Goal: Task Accomplishment & Management: Manage account settings

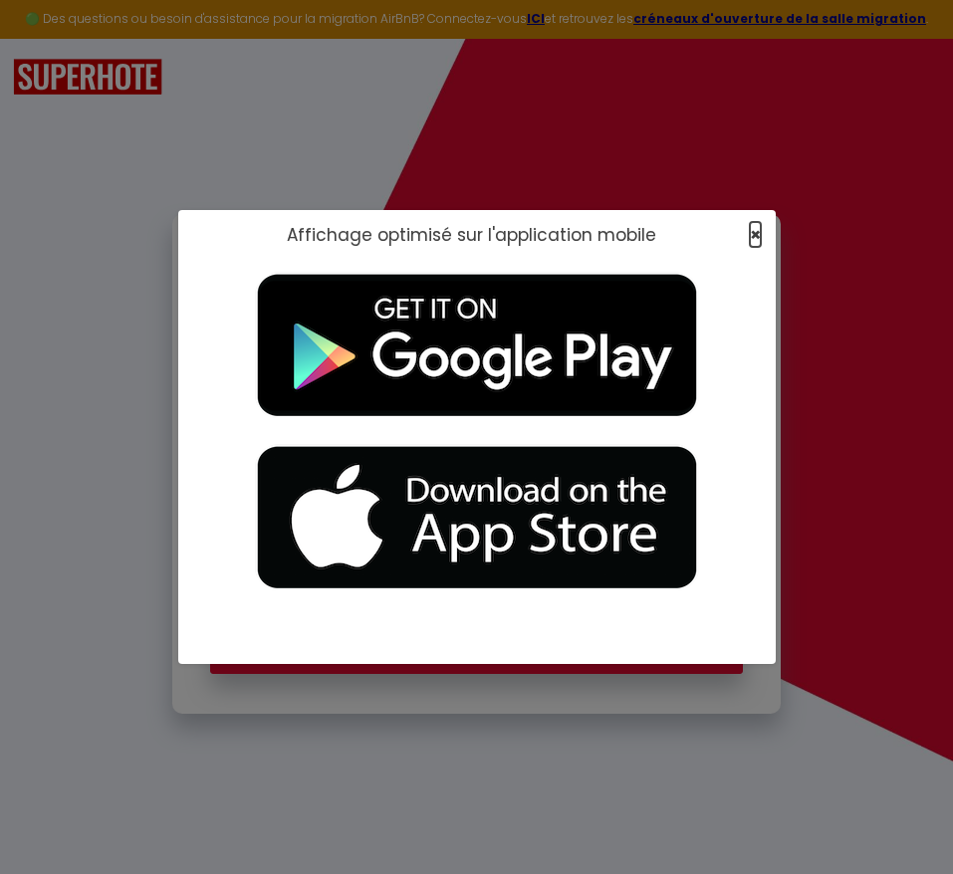
click at [753, 234] on span "×" at bounding box center [755, 234] width 11 height 25
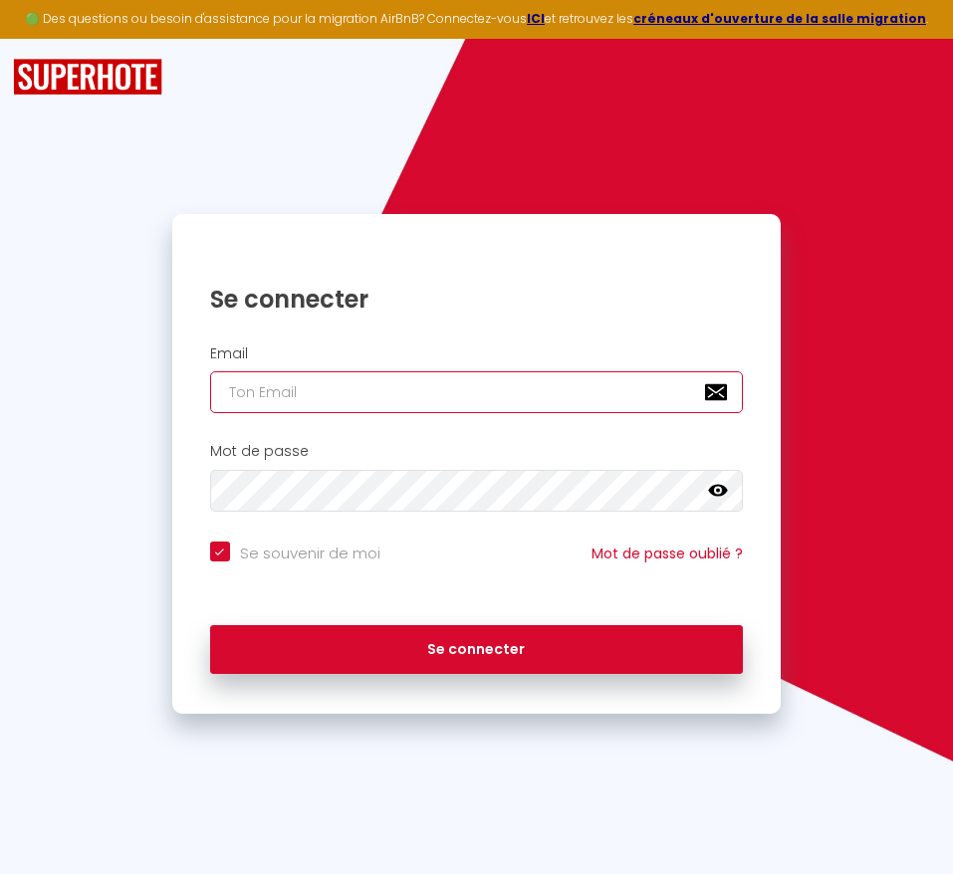
click at [545, 402] on input "email" at bounding box center [476, 392] width 533 height 42
type input "h"
checkbox input "true"
type input "he"
checkbox input "true"
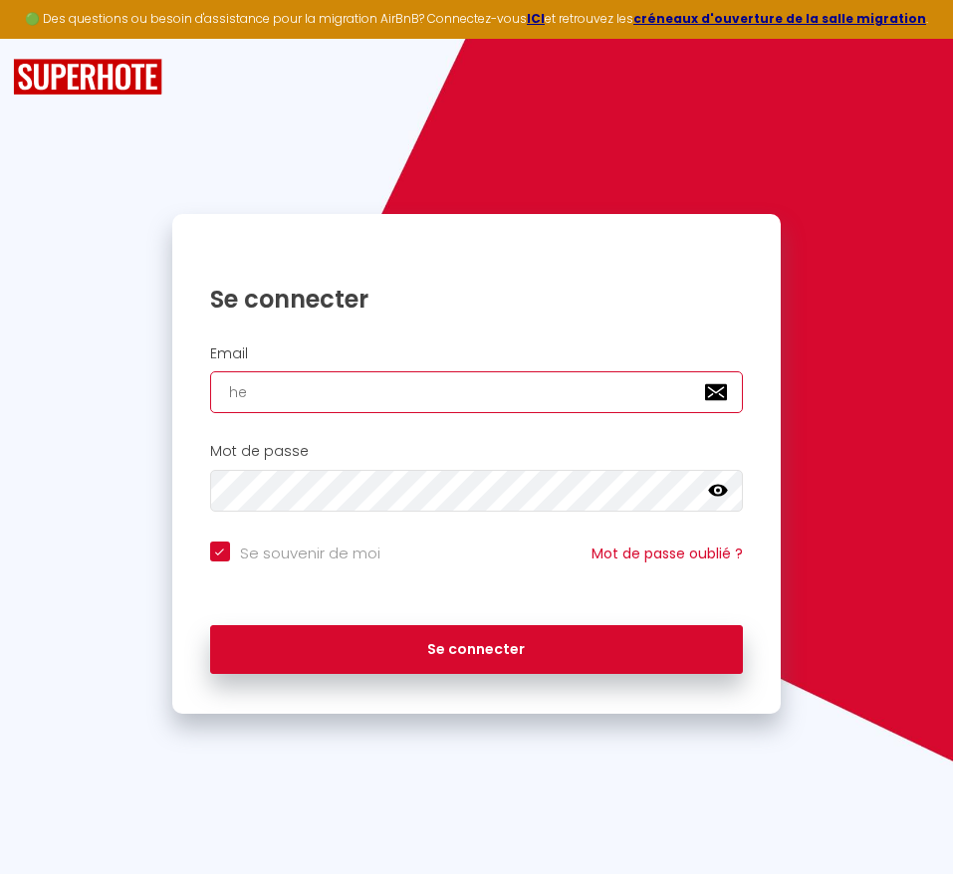
type input "hei"
checkbox input "true"
type input "hein"
checkbox input "true"
type input "heinu"
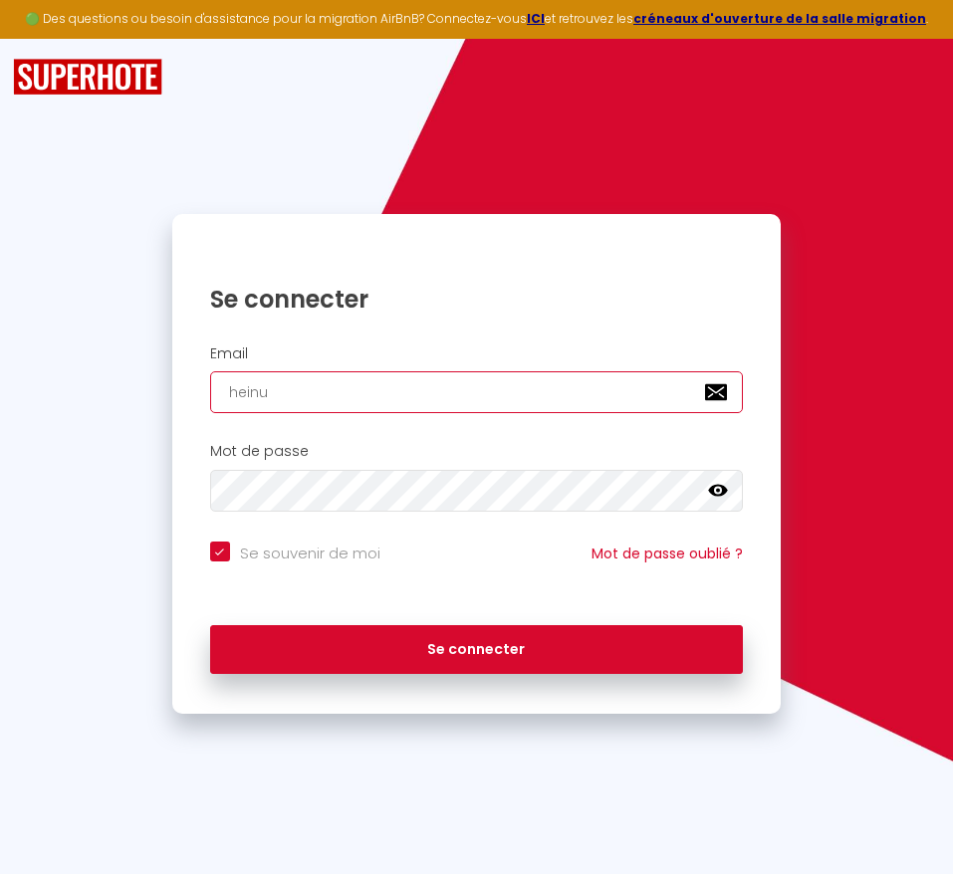
checkbox input "true"
type input "heinui"
checkbox input "true"
type input "heinui-"
checkbox input "true"
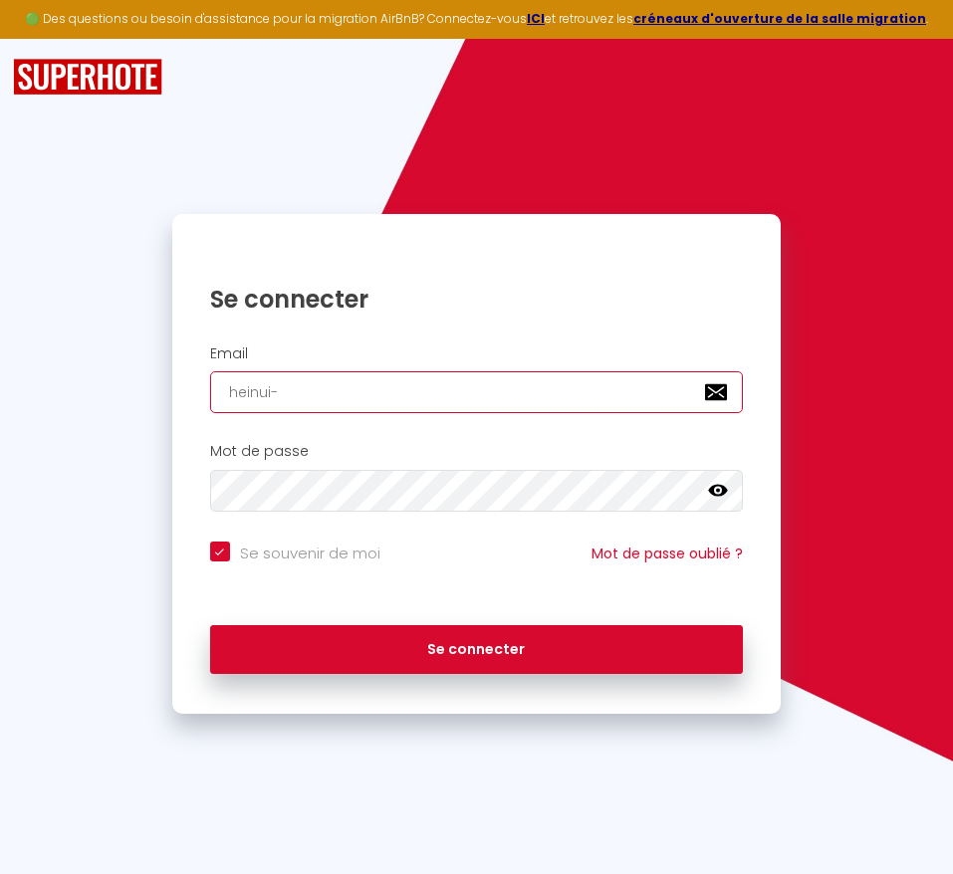
type input "heinui-v"
checkbox input "true"
type input "heinui-vb"
checkbox input "true"
type input "heinui-vb@"
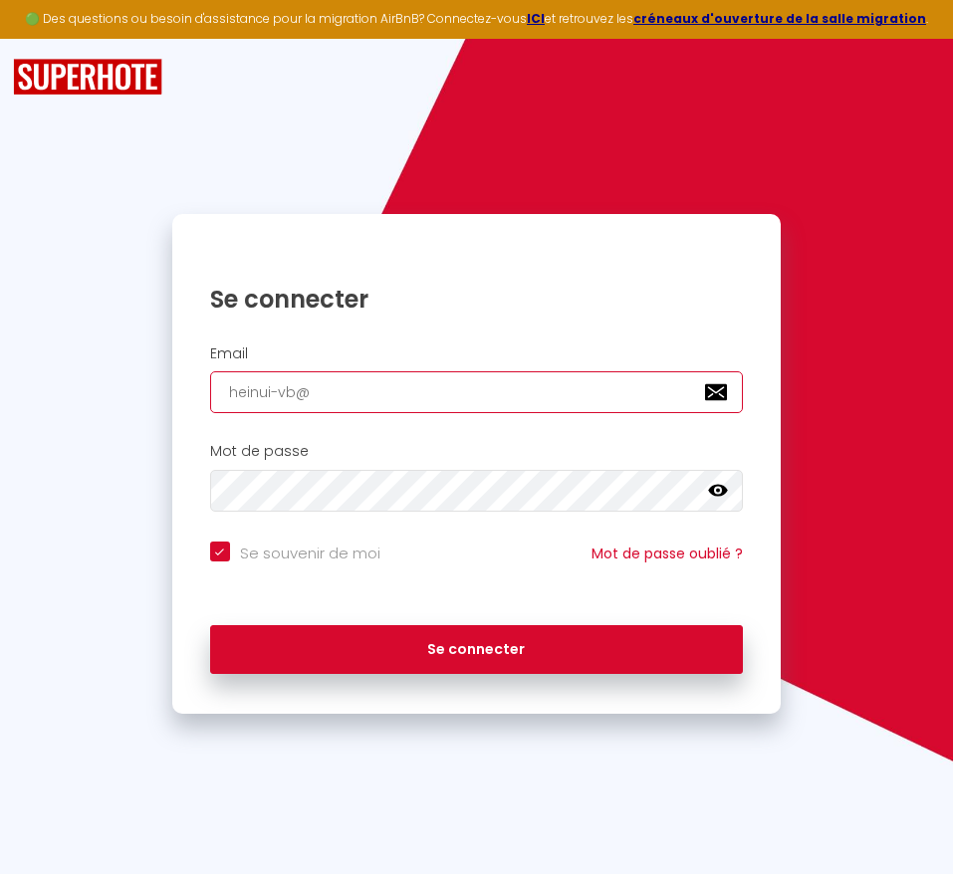
checkbox input "true"
type input "heinui-vb@h"
checkbox input "true"
type input "heinui-vb@ho"
checkbox input "true"
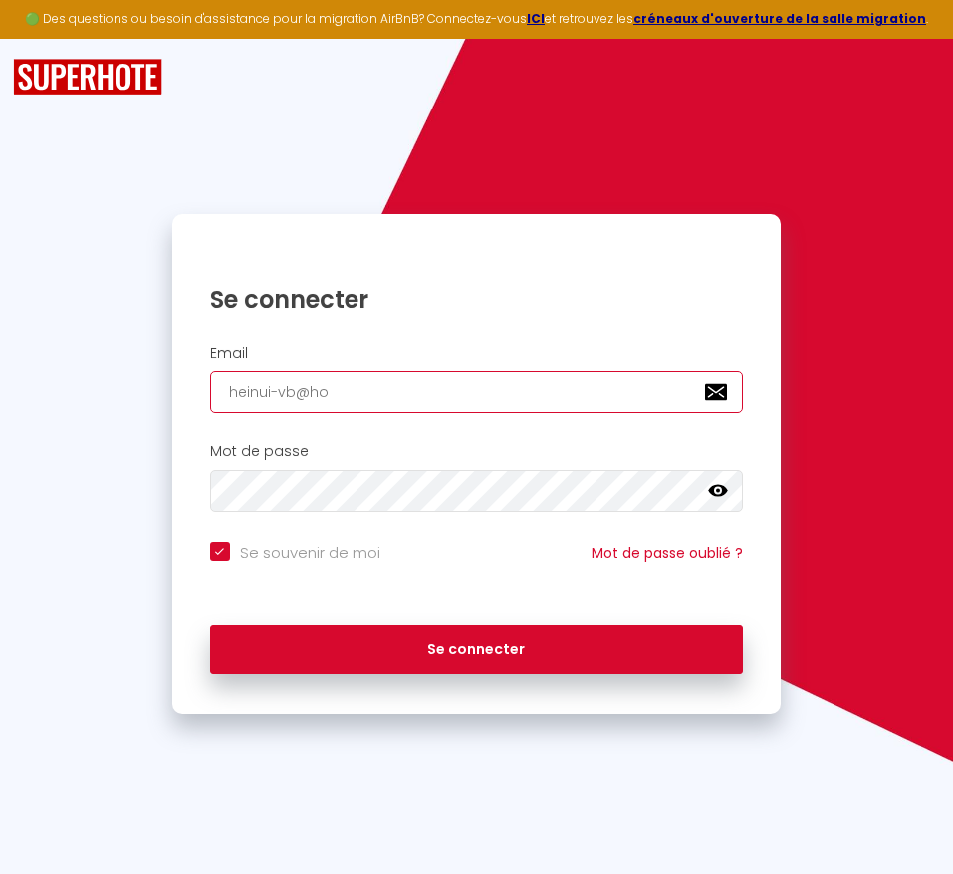
type input "heinui-vb@hot"
checkbox input "true"
type input "heinui-vb@hotm"
checkbox input "true"
type input "heinui-vb@hotma"
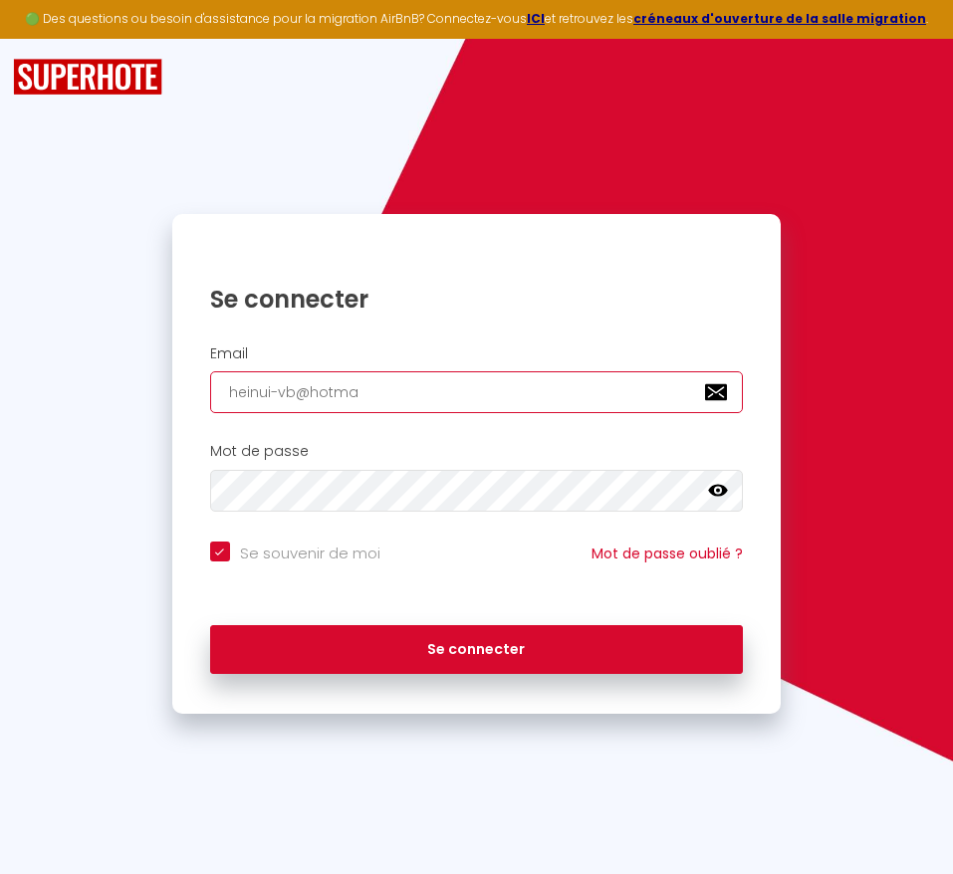
checkbox input "true"
type input "heinui-vb@hotmai"
checkbox input "true"
type input "[EMAIL_ADDRESS]"
checkbox input "true"
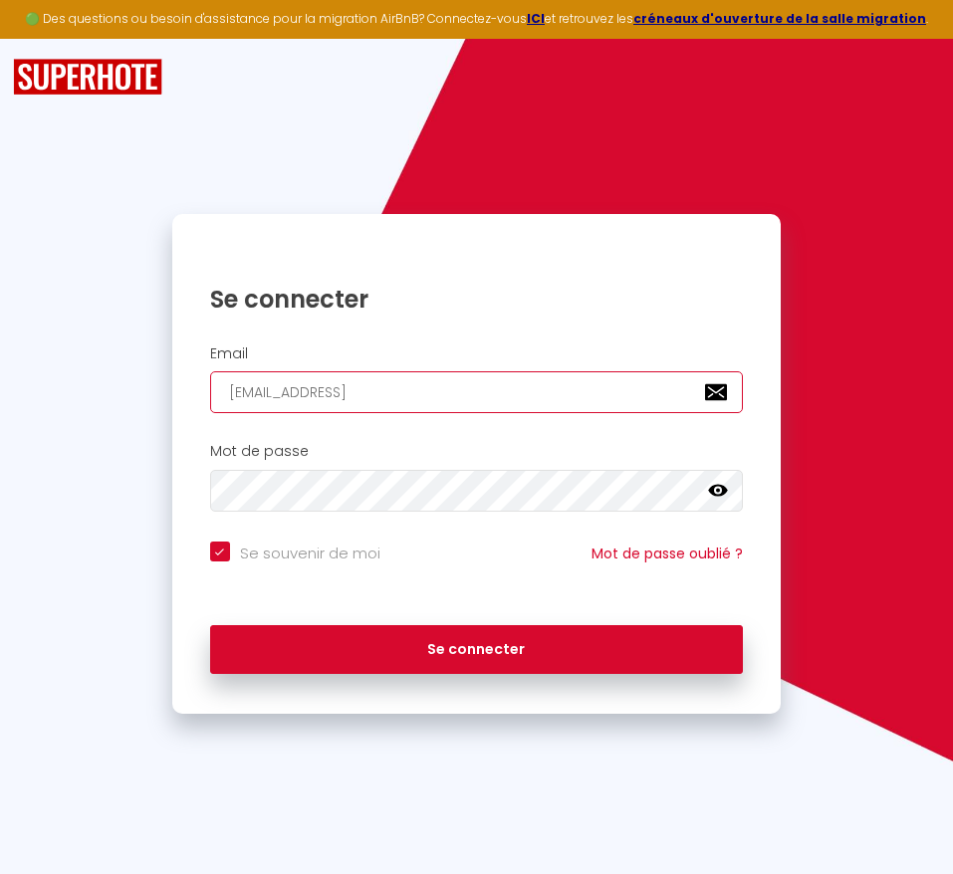
type input "[EMAIL_ADDRESS]."
checkbox input "true"
type input "heinui-vb@hotmail.c"
checkbox input "true"
type input "[EMAIL_ADDRESS][DOMAIN_NAME]"
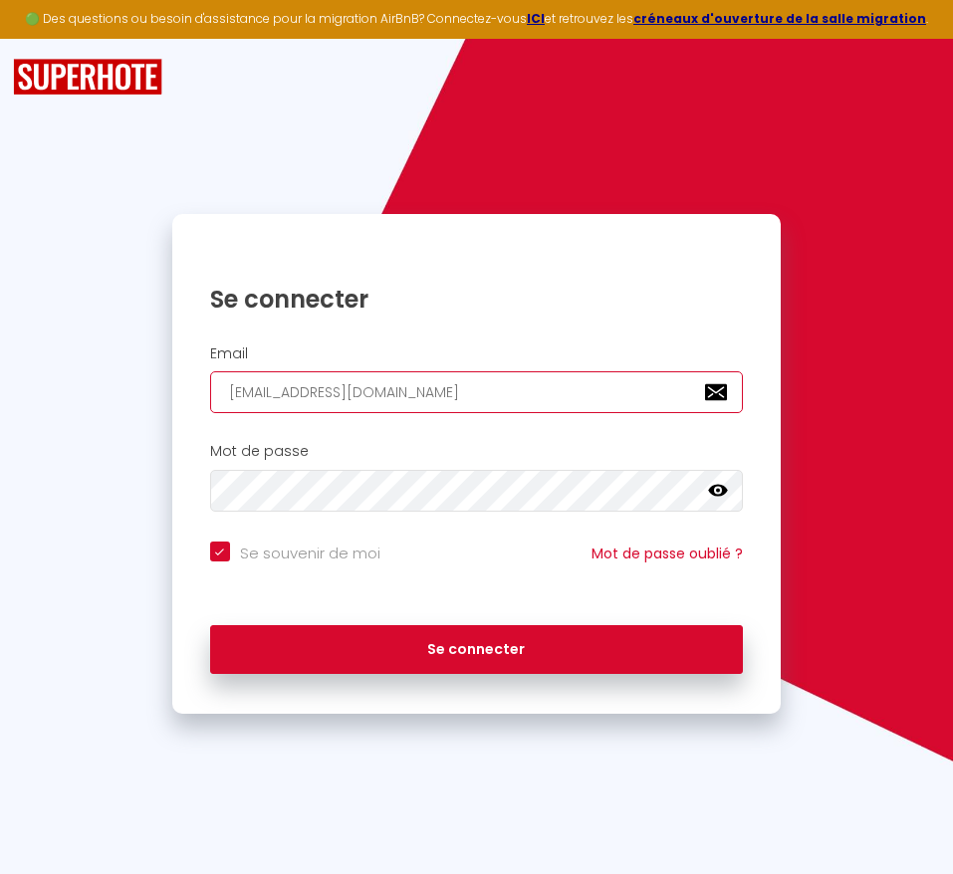
checkbox input "true"
type input "[EMAIL_ADDRESS][DOMAIN_NAME]"
checkbox input "true"
type input "[EMAIL_ADDRESS][DOMAIN_NAME]"
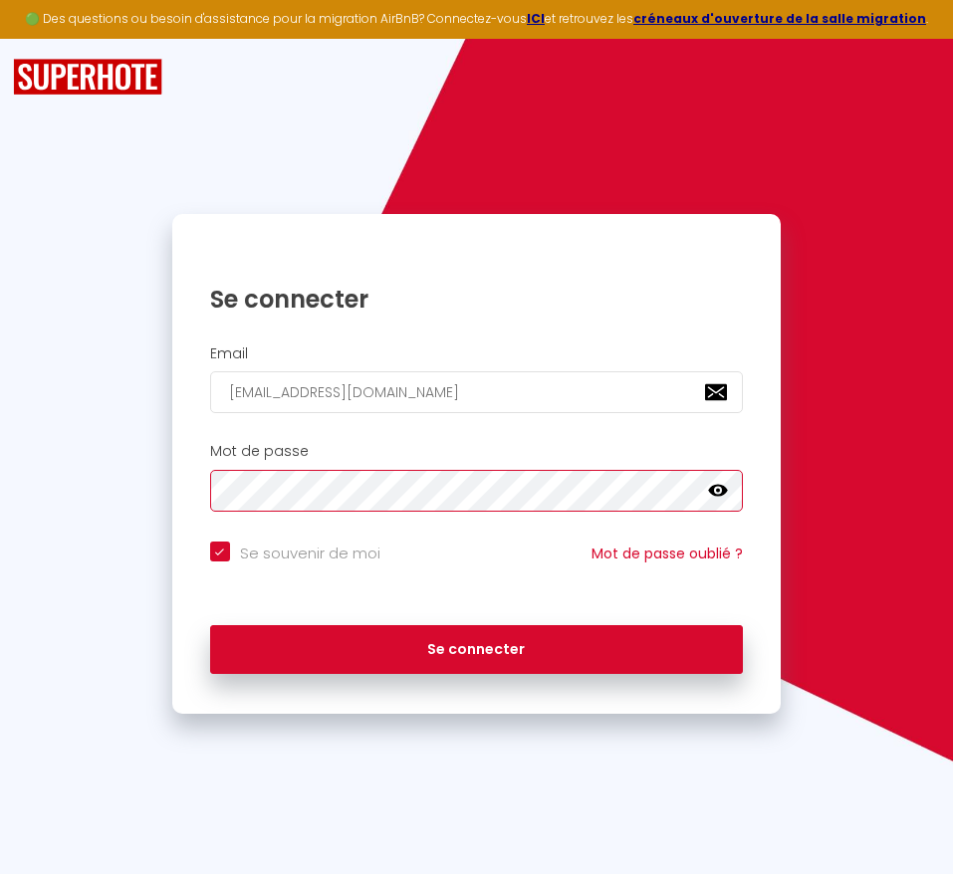
click at [210, 625] on button "Se connecter" at bounding box center [476, 650] width 533 height 50
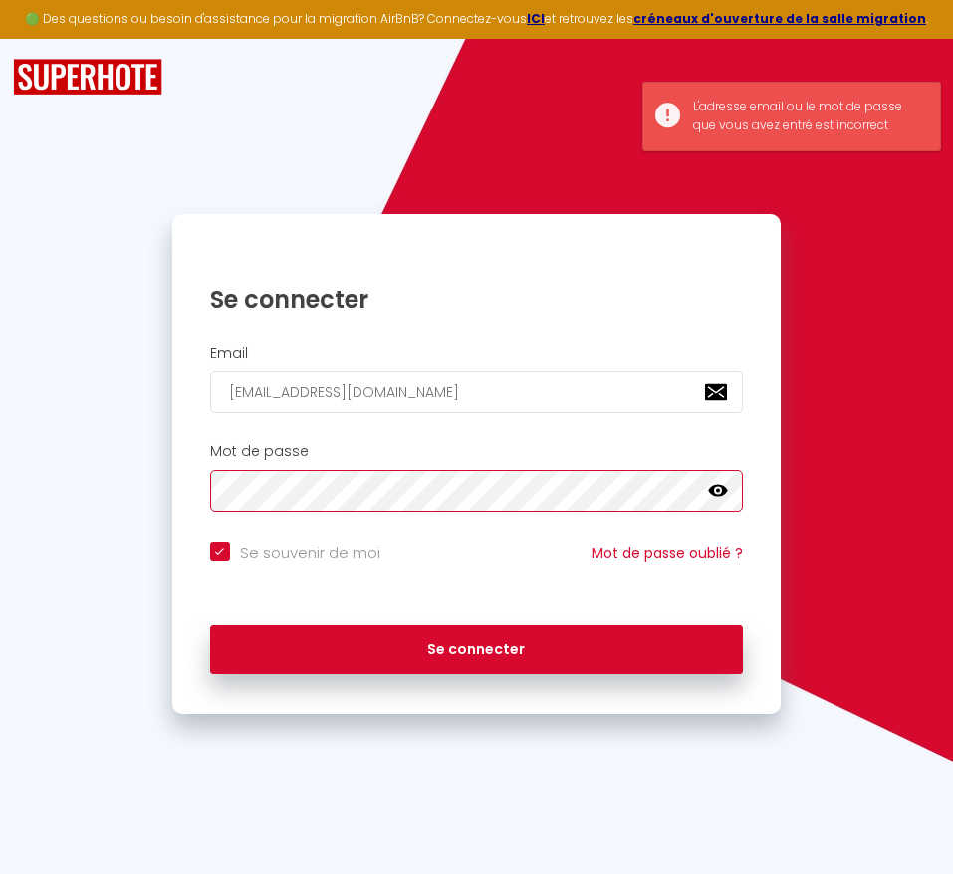
click at [210, 625] on button "Se connecter" at bounding box center [476, 650] width 533 height 50
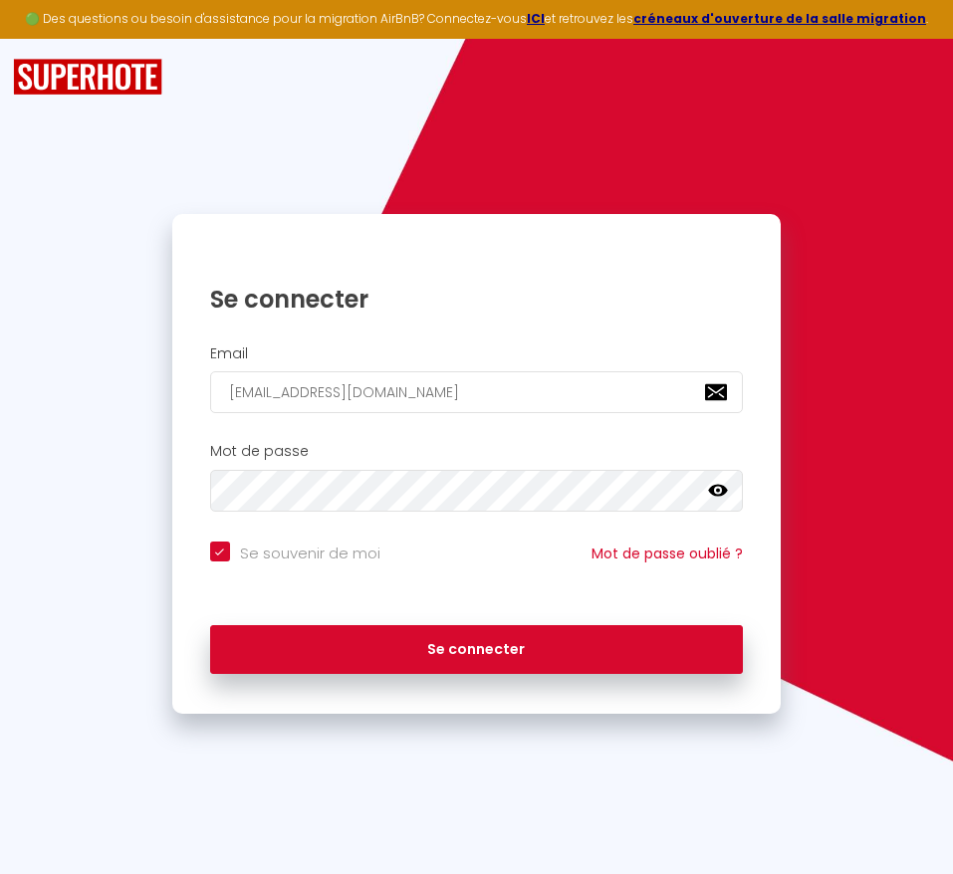
click at [723, 491] on icon at bounding box center [718, 491] width 20 height 12
click at [204, 490] on div "Mot de passe false" at bounding box center [476, 477] width 582 height 69
click at [210, 625] on button "Se connecter" at bounding box center [476, 650] width 533 height 50
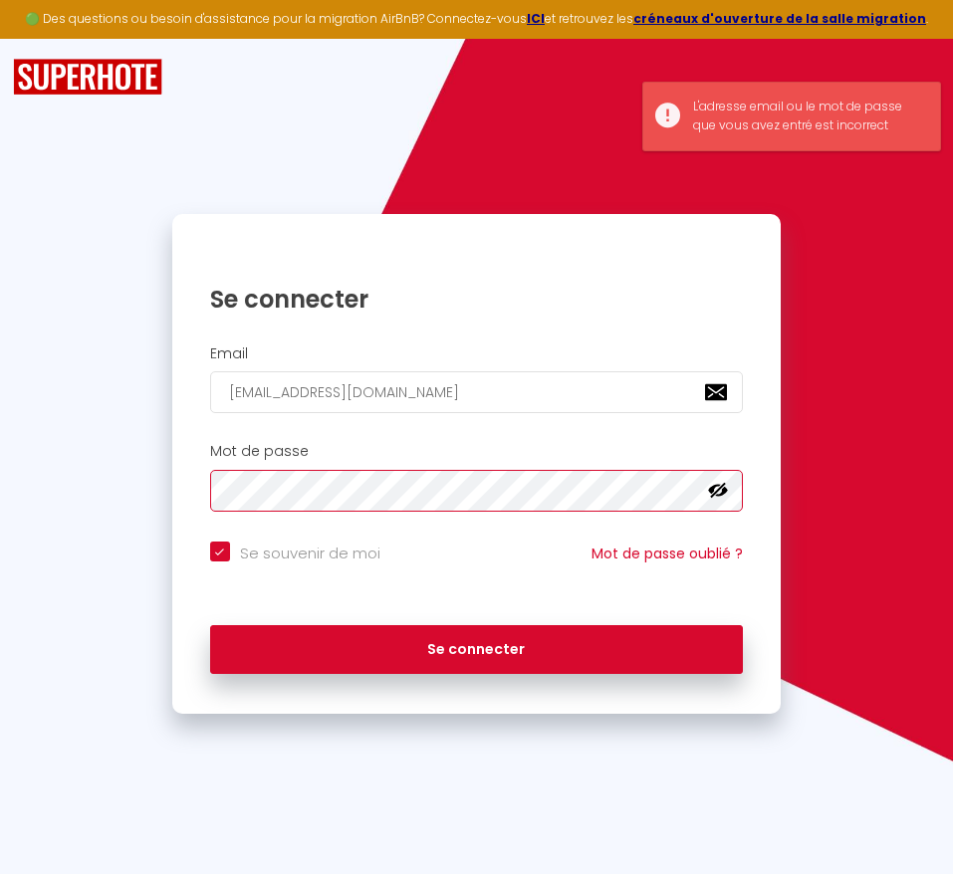
checkbox input "true"
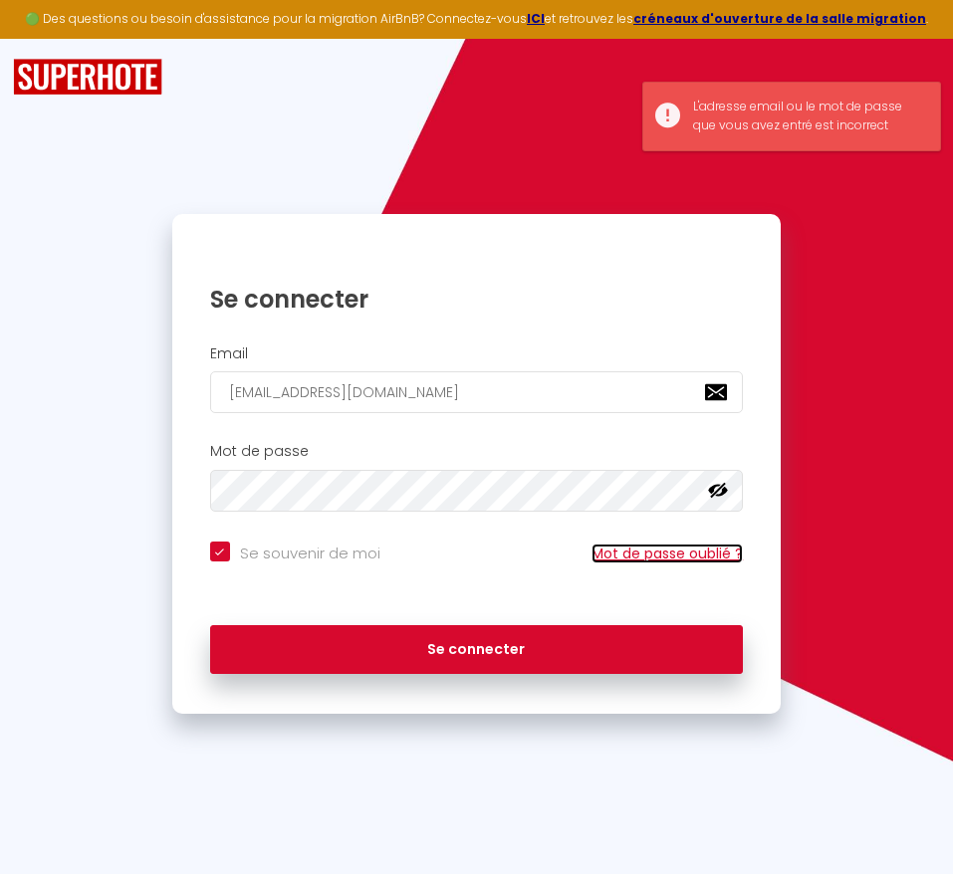
click at [643, 550] on link "Mot de passe oublié ?" at bounding box center [666, 554] width 151 height 20
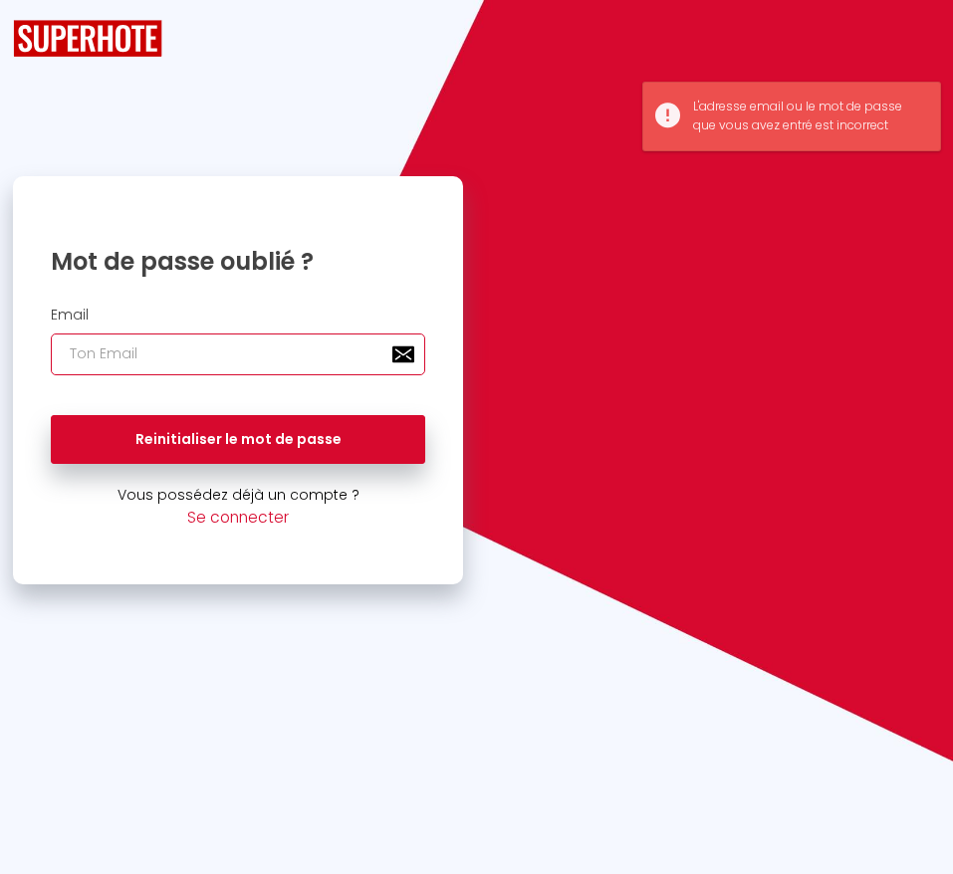
click at [241, 347] on input "email" at bounding box center [238, 355] width 374 height 42
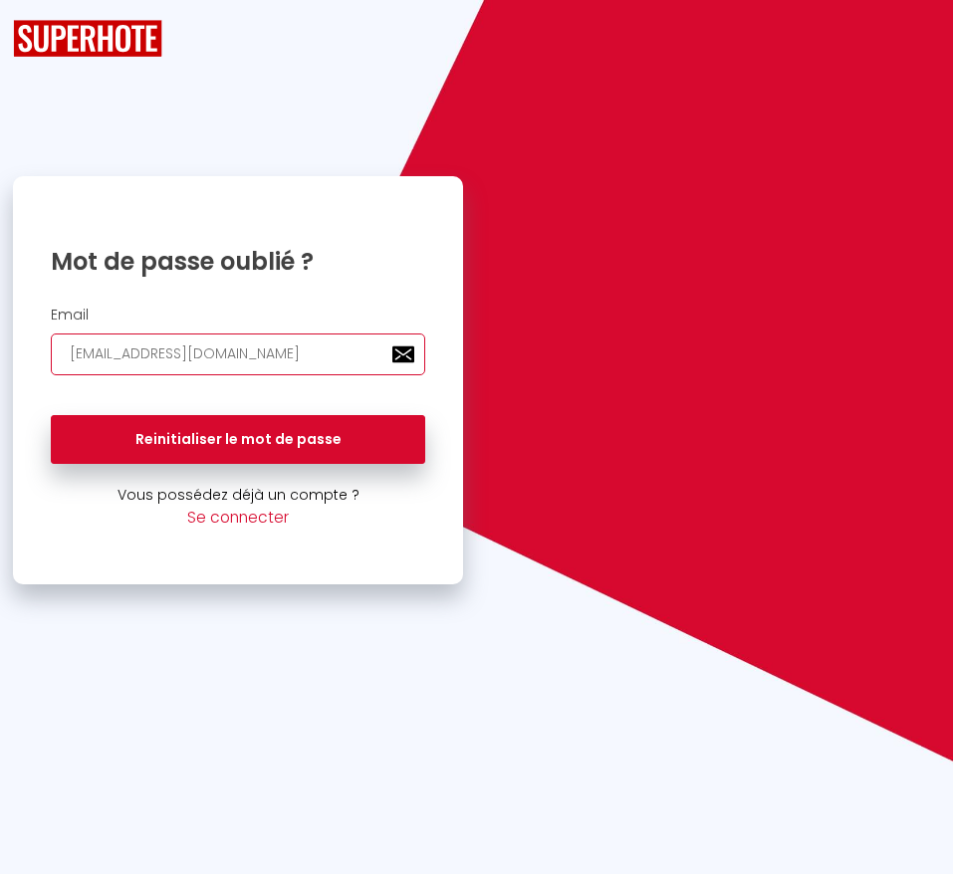
type input "[EMAIL_ADDRESS][DOMAIN_NAME]"
click at [51, 415] on button "Reinitialiser le mot de passe" at bounding box center [238, 440] width 374 height 50
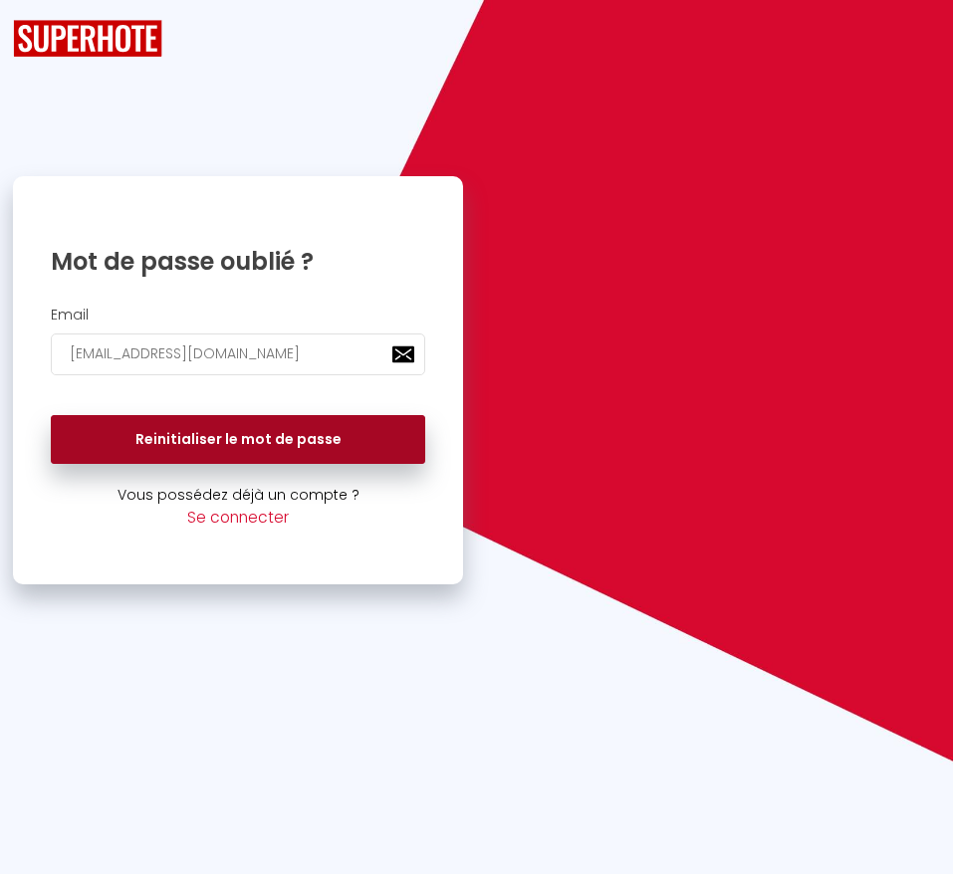
click at [180, 438] on button "Reinitialiser le mot de passe" at bounding box center [238, 440] width 374 height 50
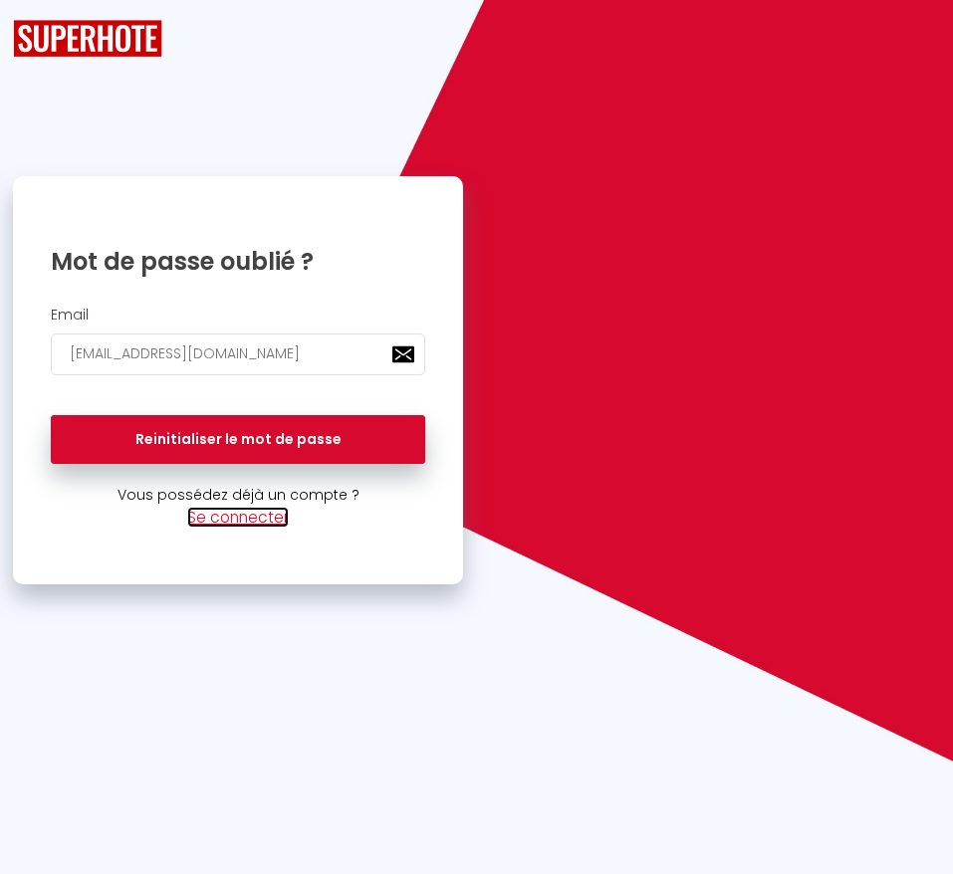
click at [239, 521] on link "Se connecter" at bounding box center [238, 517] width 102 height 21
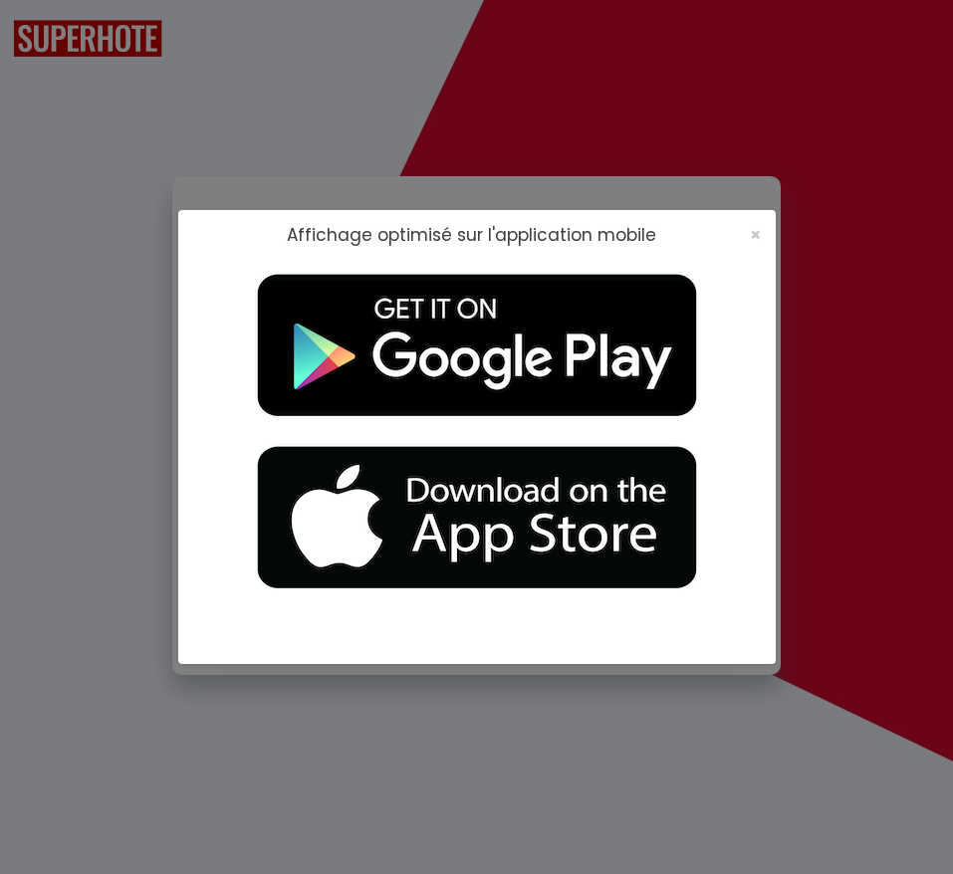
checkbox input "true"
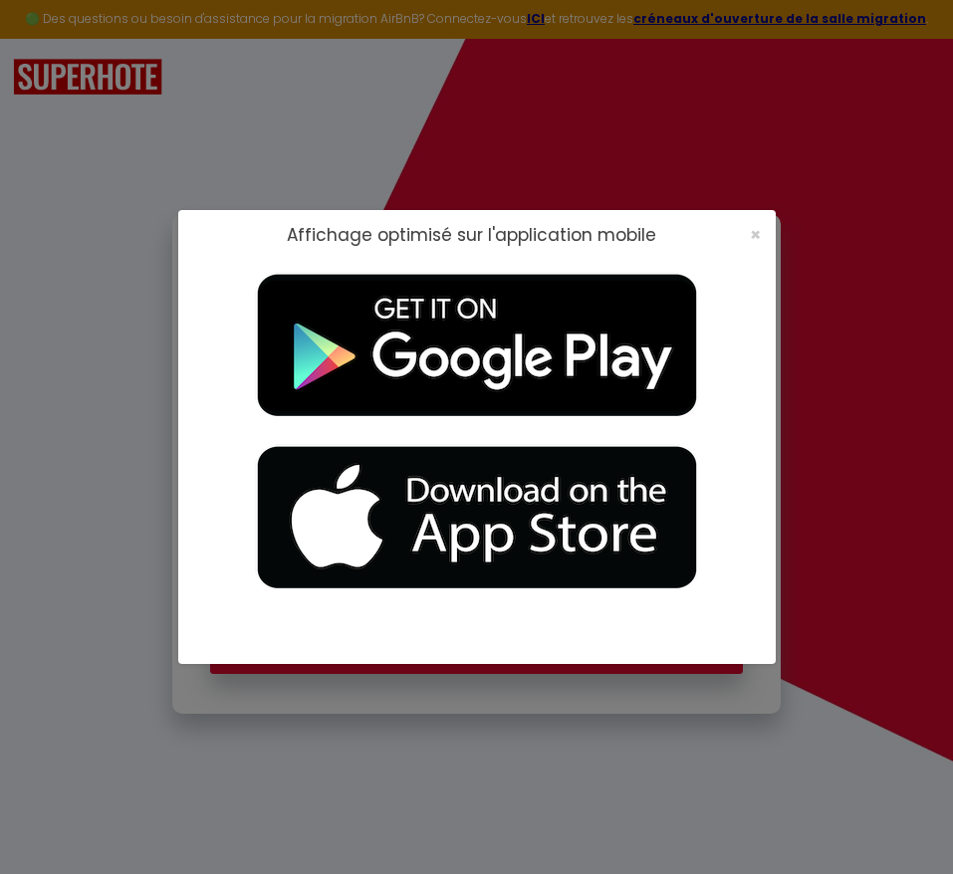
click at [747, 235] on div "×" at bounding box center [749, 235] width 50 height 20
click at [754, 236] on span "×" at bounding box center [755, 234] width 11 height 25
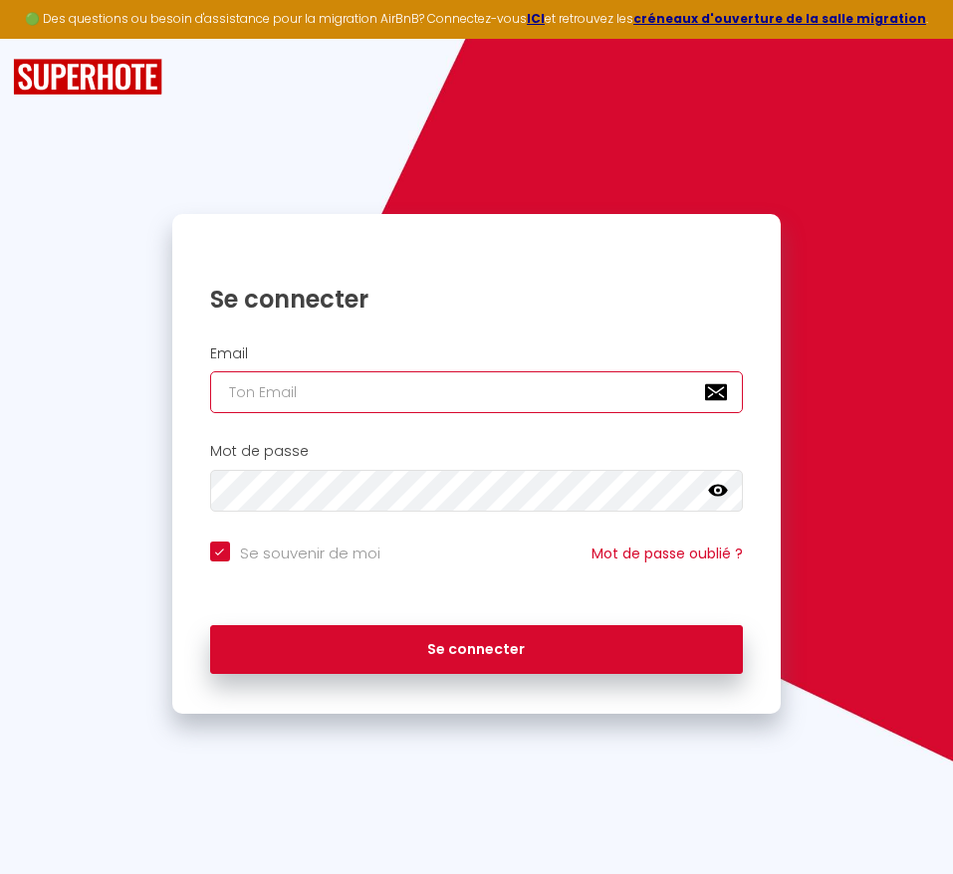
click at [278, 379] on input "email" at bounding box center [476, 392] width 533 height 42
click at [356, 396] on input "email" at bounding box center [476, 392] width 533 height 42
type input "h"
checkbox input "true"
type input "he"
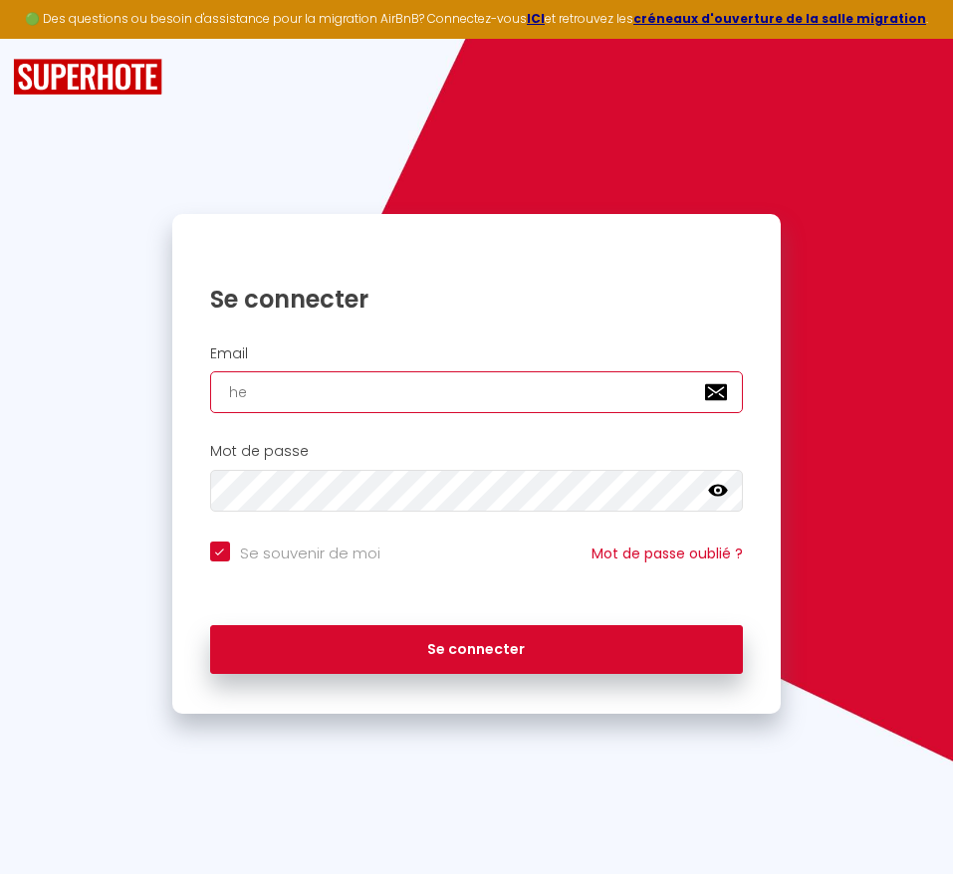
checkbox input "true"
type input "hei"
checkbox input "true"
type input "hein"
checkbox input "true"
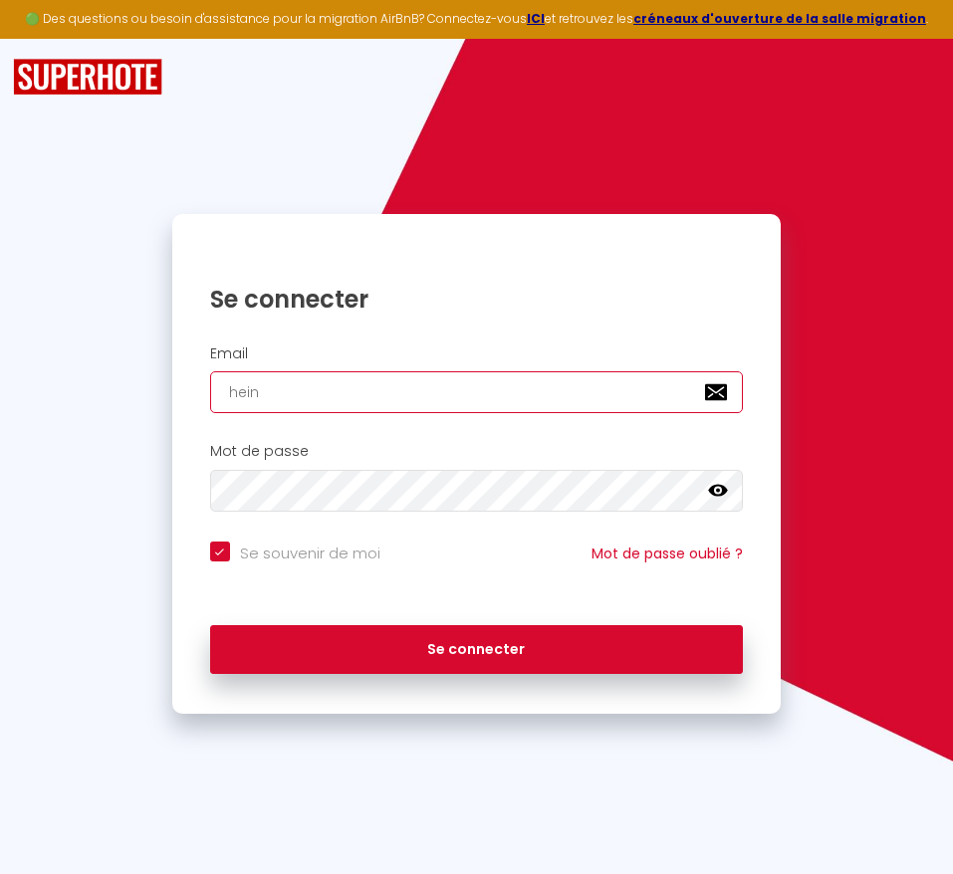
type input "heinu"
checkbox input "true"
type input "heinui"
checkbox input "true"
type input "heinui-"
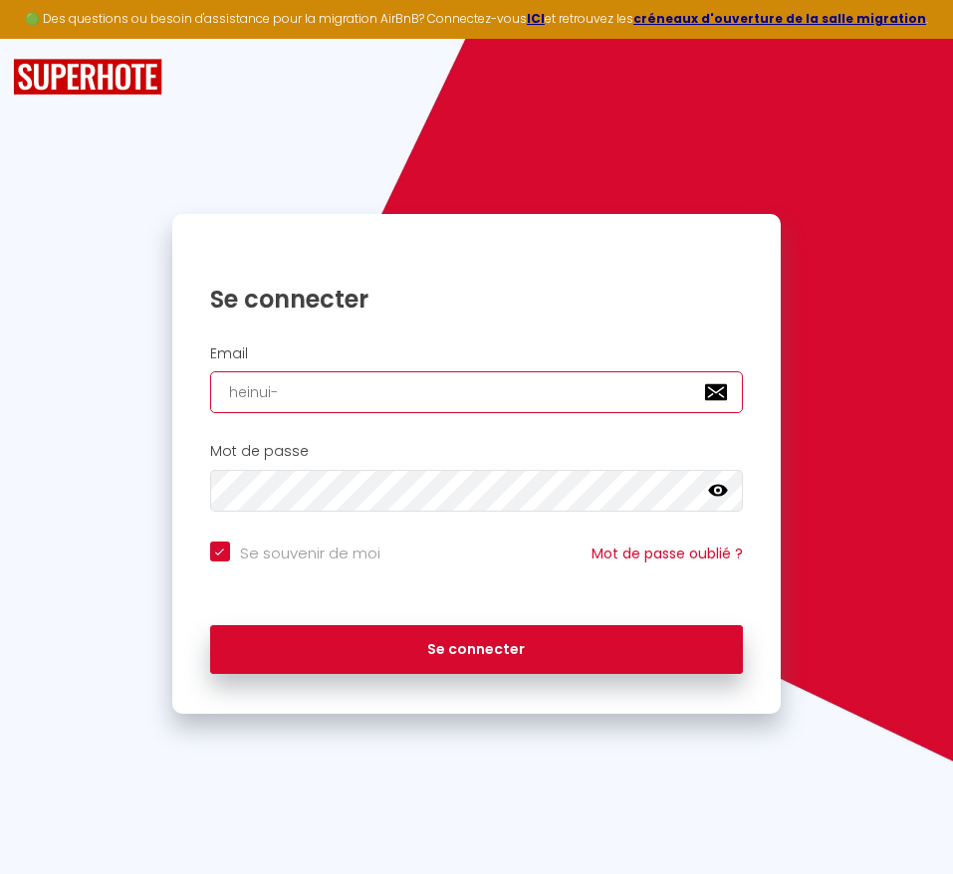
checkbox input "true"
type input "heinui-v"
checkbox input "true"
type input "heinui-vb"
checkbox input "true"
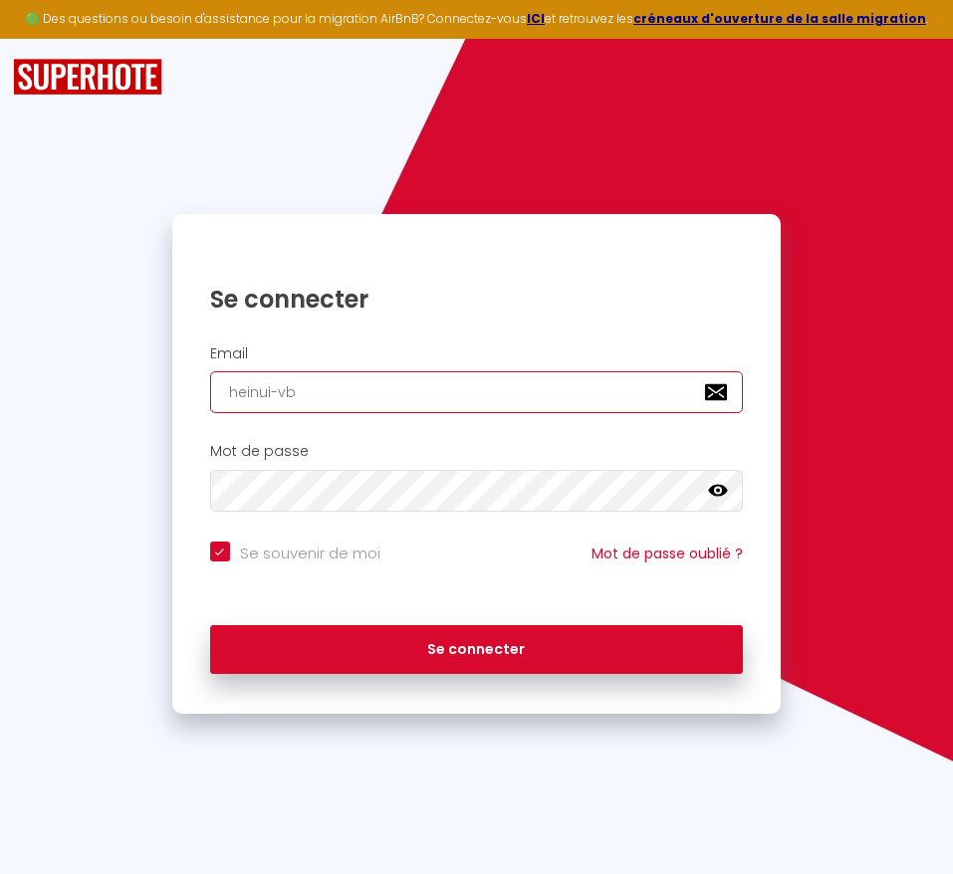
type input "heinui-vb@"
checkbox input "true"
type input "heinui-vb@h"
checkbox input "true"
type input "heinui-vb@ho"
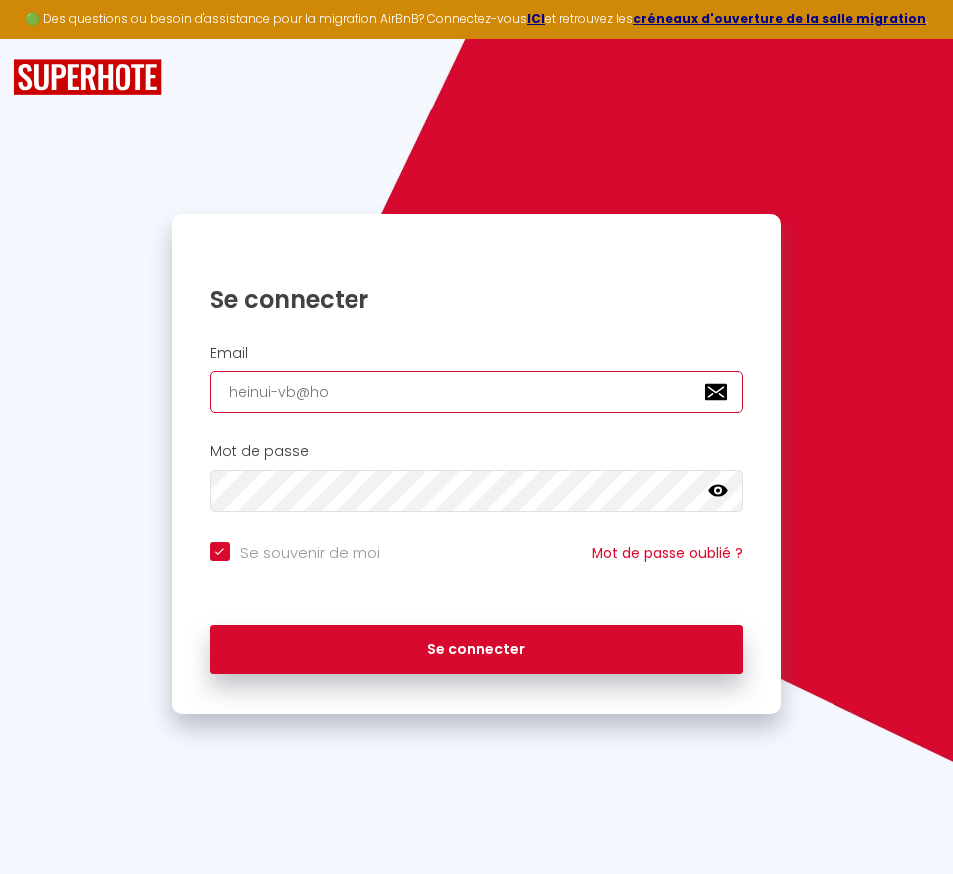
checkbox input "true"
type input "heinui-vb@hot"
checkbox input "true"
type input "heinui-vb@hotm"
checkbox input "true"
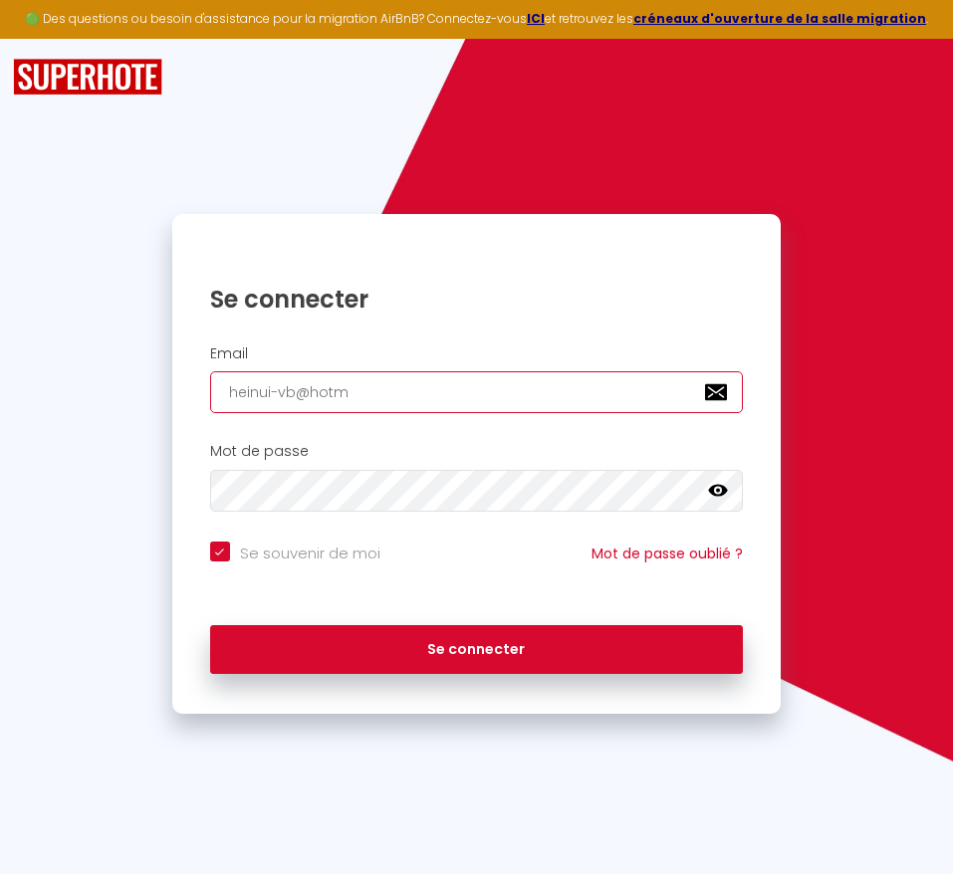
type input "heinui-vb@hotma"
checkbox input "true"
type input "heinui-vb@hotmai"
checkbox input "true"
type input "[EMAIL_ADDRESS]"
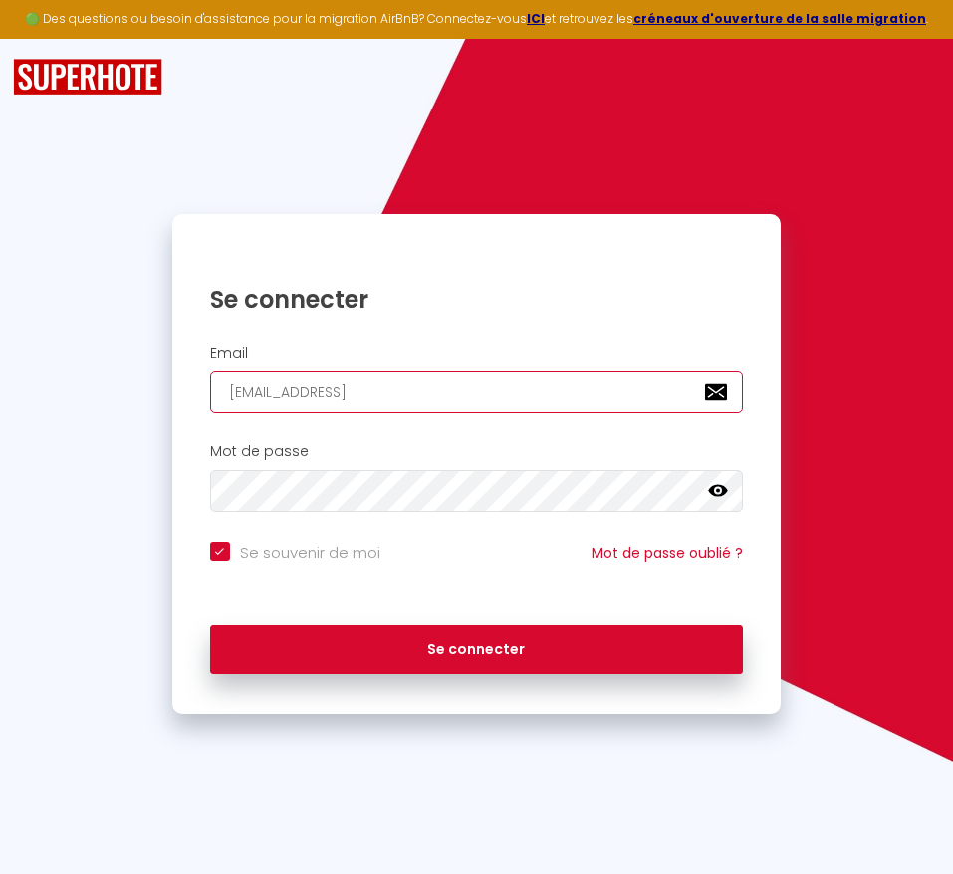
checkbox input "true"
type input "[EMAIL_ADDRESS]."
checkbox input "true"
type input "heinui-vb@hotmail.o"
checkbox input "true"
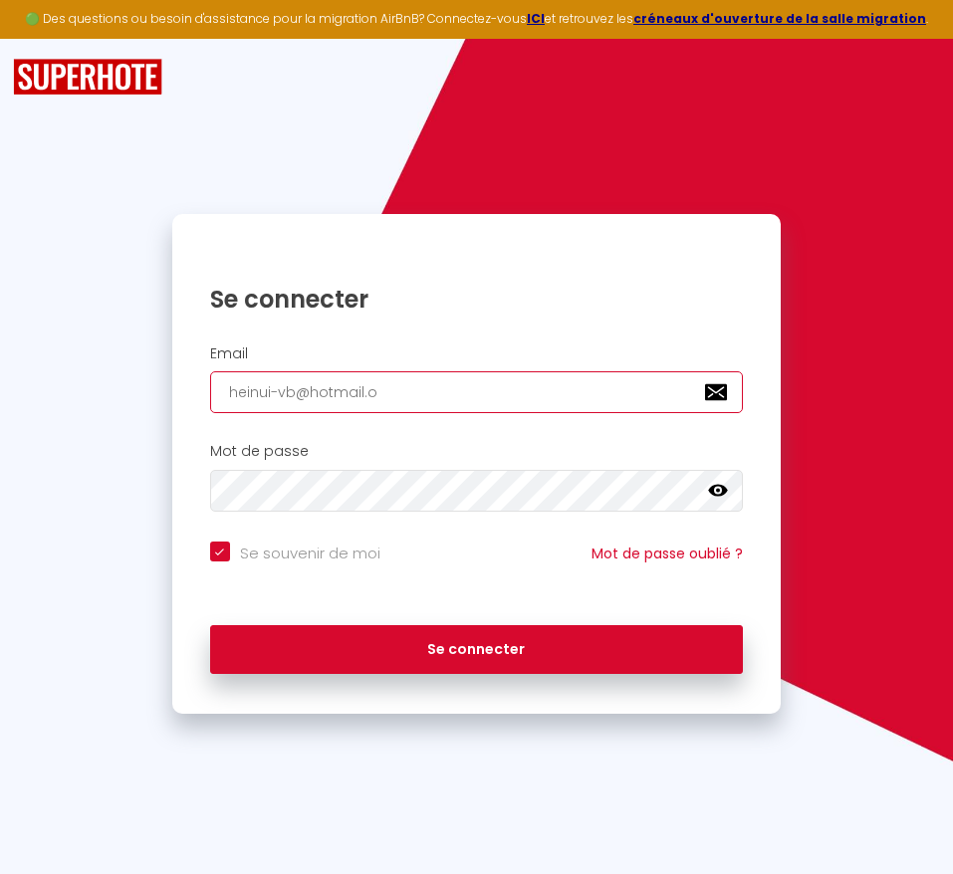
type input "[EMAIL_ADDRESS]."
checkbox input "true"
type input "heinui-vb@hotmail.c"
checkbox input "true"
type input "[EMAIL_ADDRESS][DOMAIN_NAME]"
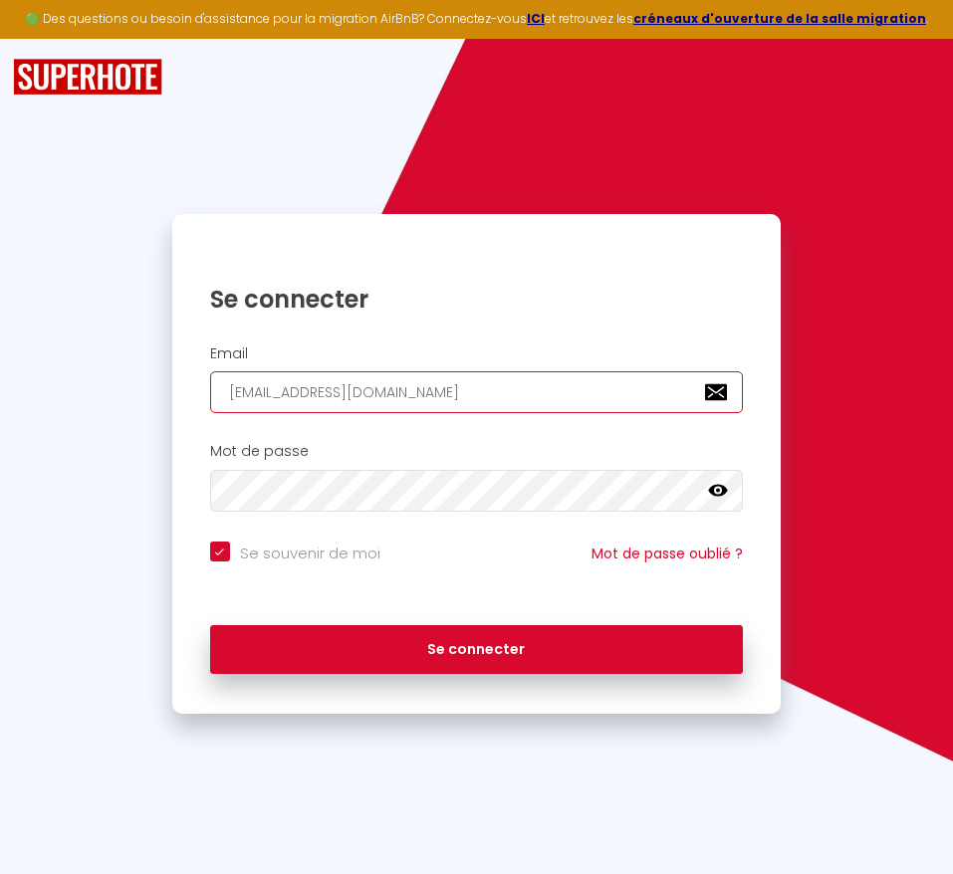
checkbox input "true"
type input "[EMAIL_ADDRESS][DOMAIN_NAME]"
checkbox input "true"
type input "[EMAIL_ADDRESS][DOMAIN_NAME]"
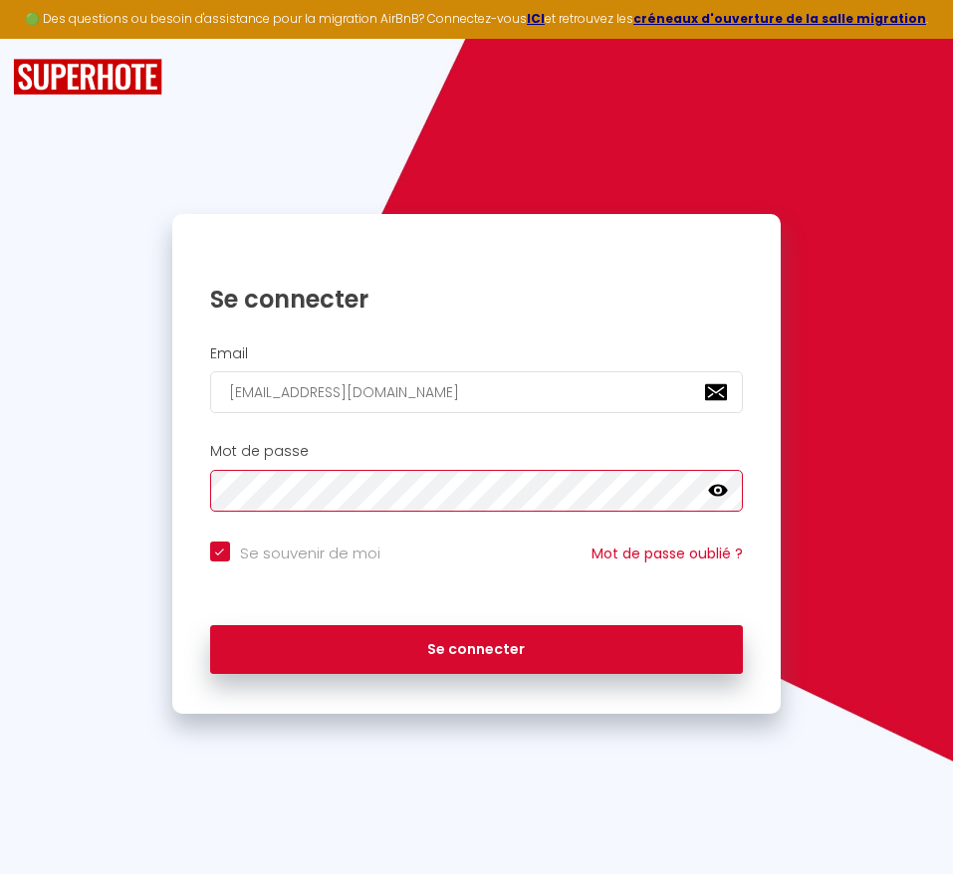
click at [210, 625] on button "Se connecter" at bounding box center [476, 650] width 533 height 50
checkbox input "true"
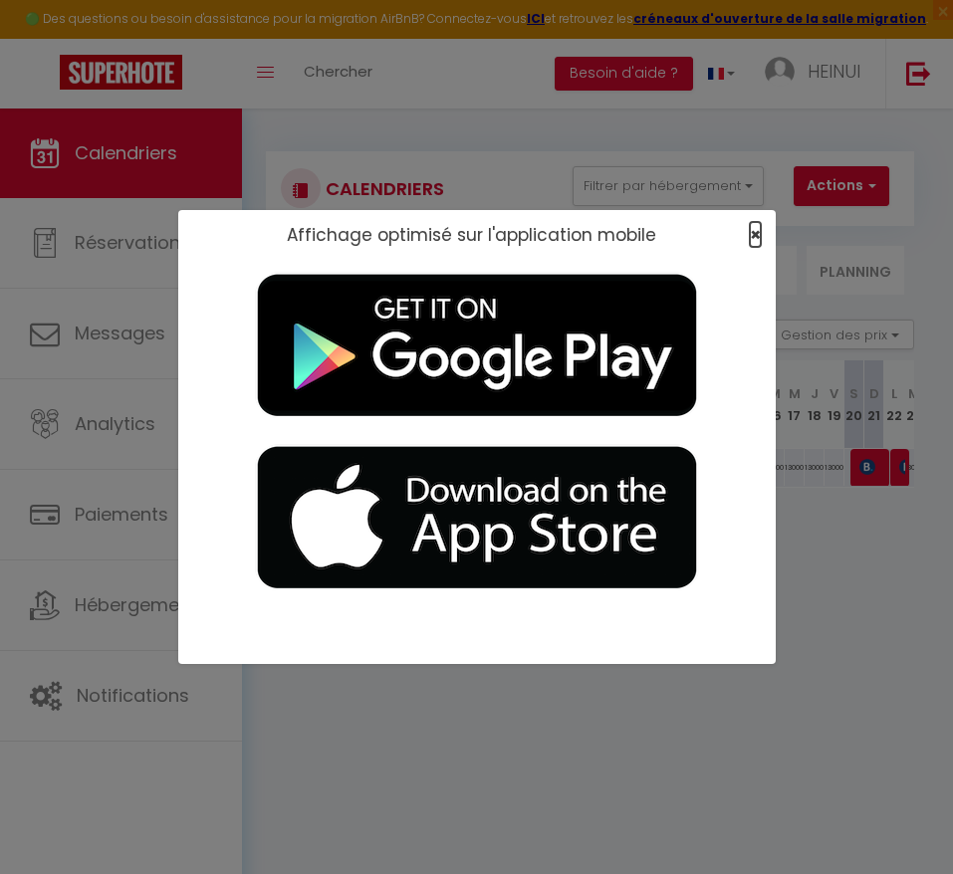
click at [754, 231] on span "×" at bounding box center [755, 234] width 11 height 25
click at [755, 236] on span "×" at bounding box center [755, 234] width 11 height 25
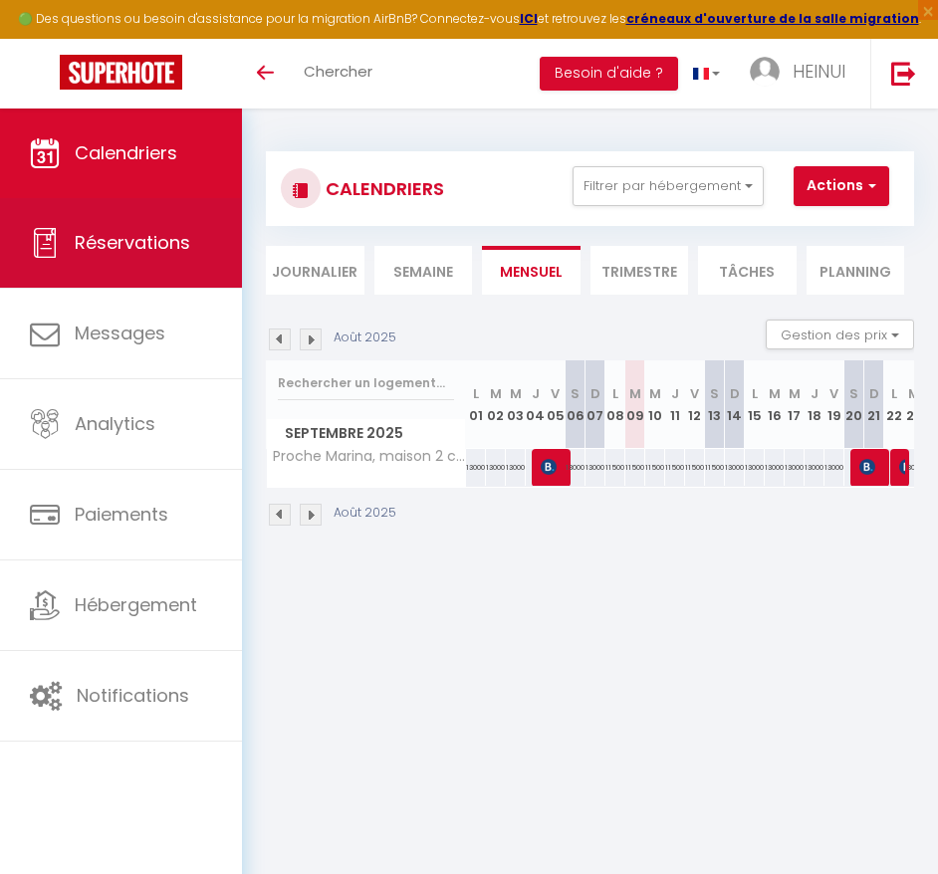
click at [112, 246] on span "Réservations" at bounding box center [132, 242] width 115 height 25
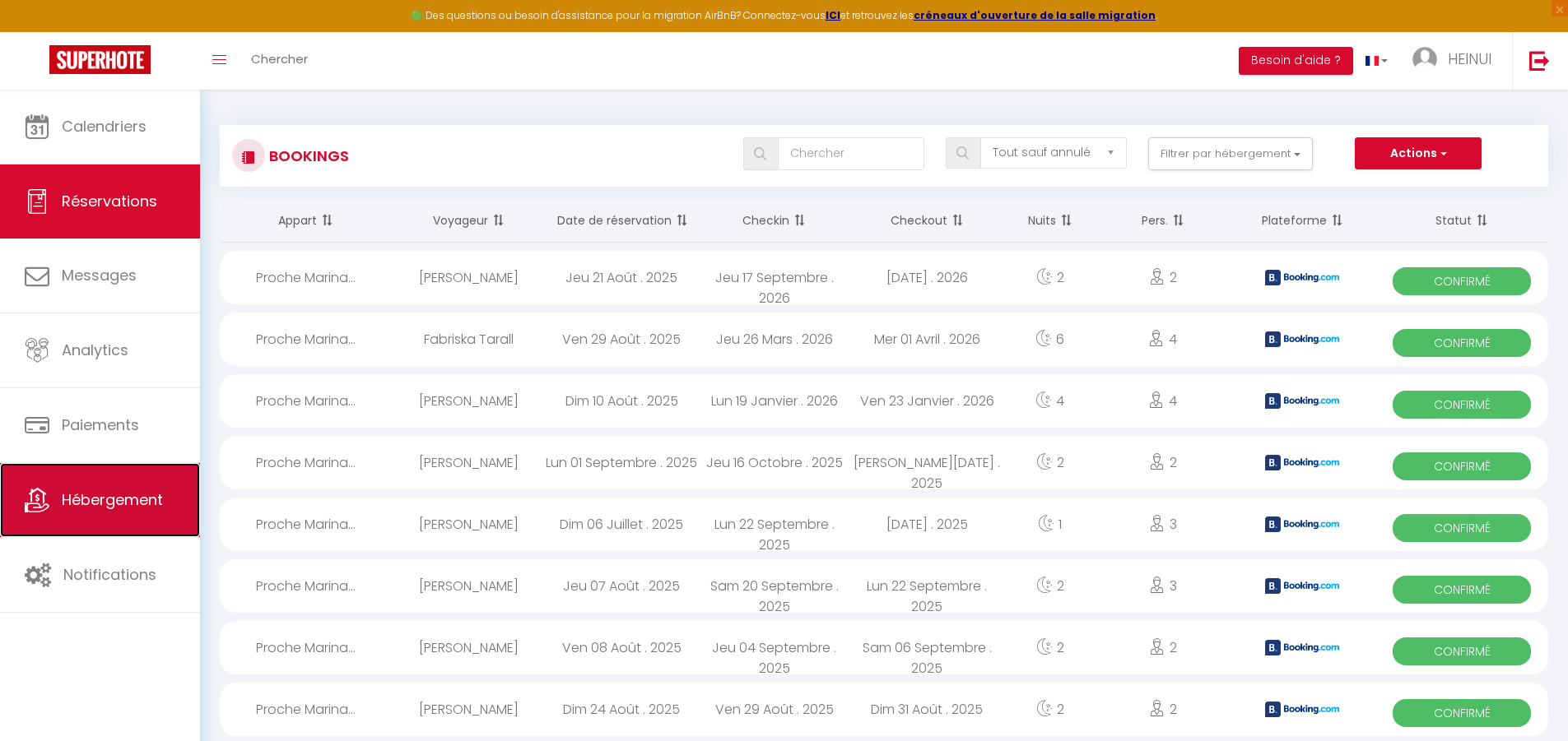
click at [93, 501] on span "Hébergement" at bounding box center [112, 499] width 101 height 21
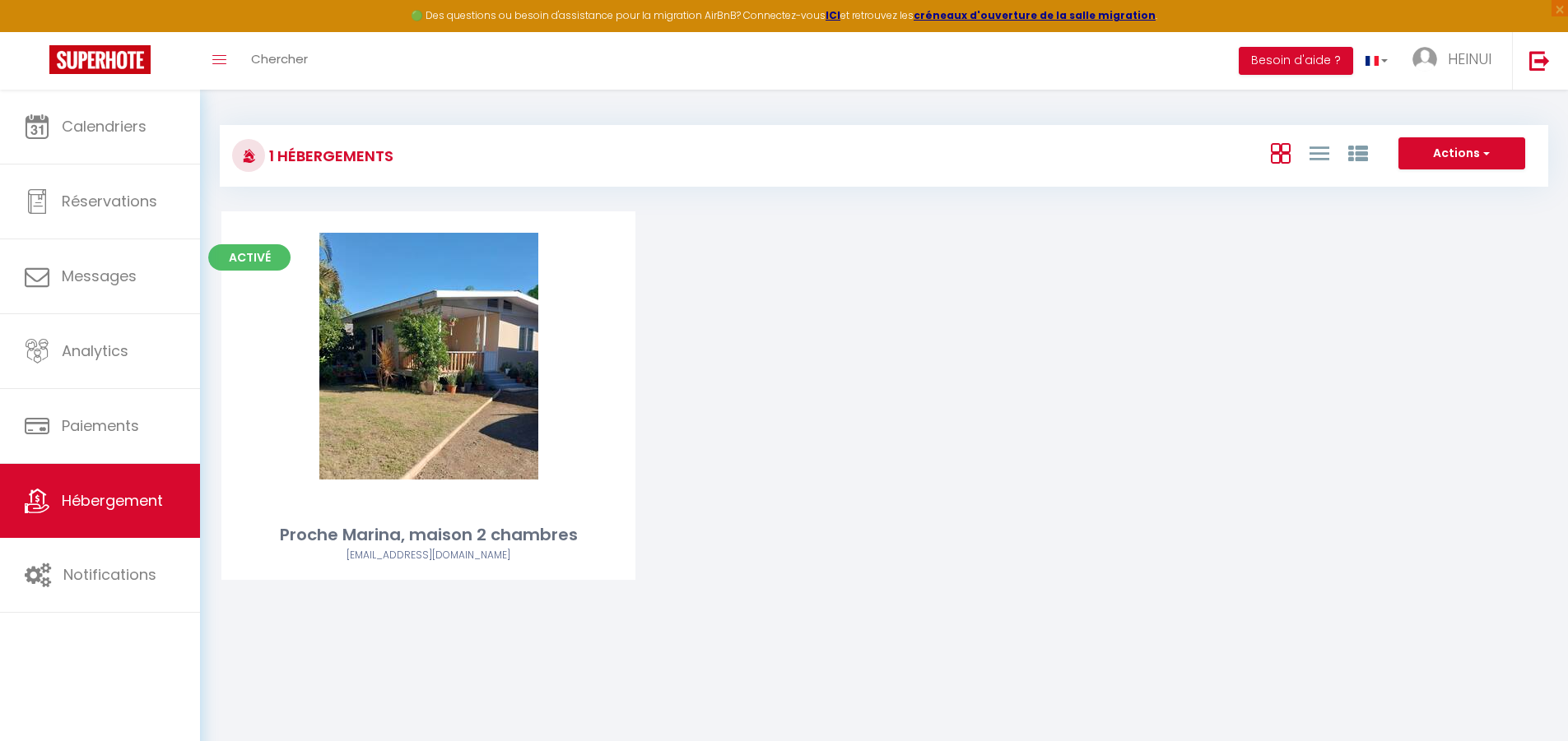
click at [722, 298] on div "Activé Editer Proche Marina, maison 2 chambres heinui.vb@gmail.com" at bounding box center [884, 416] width 1366 height 410
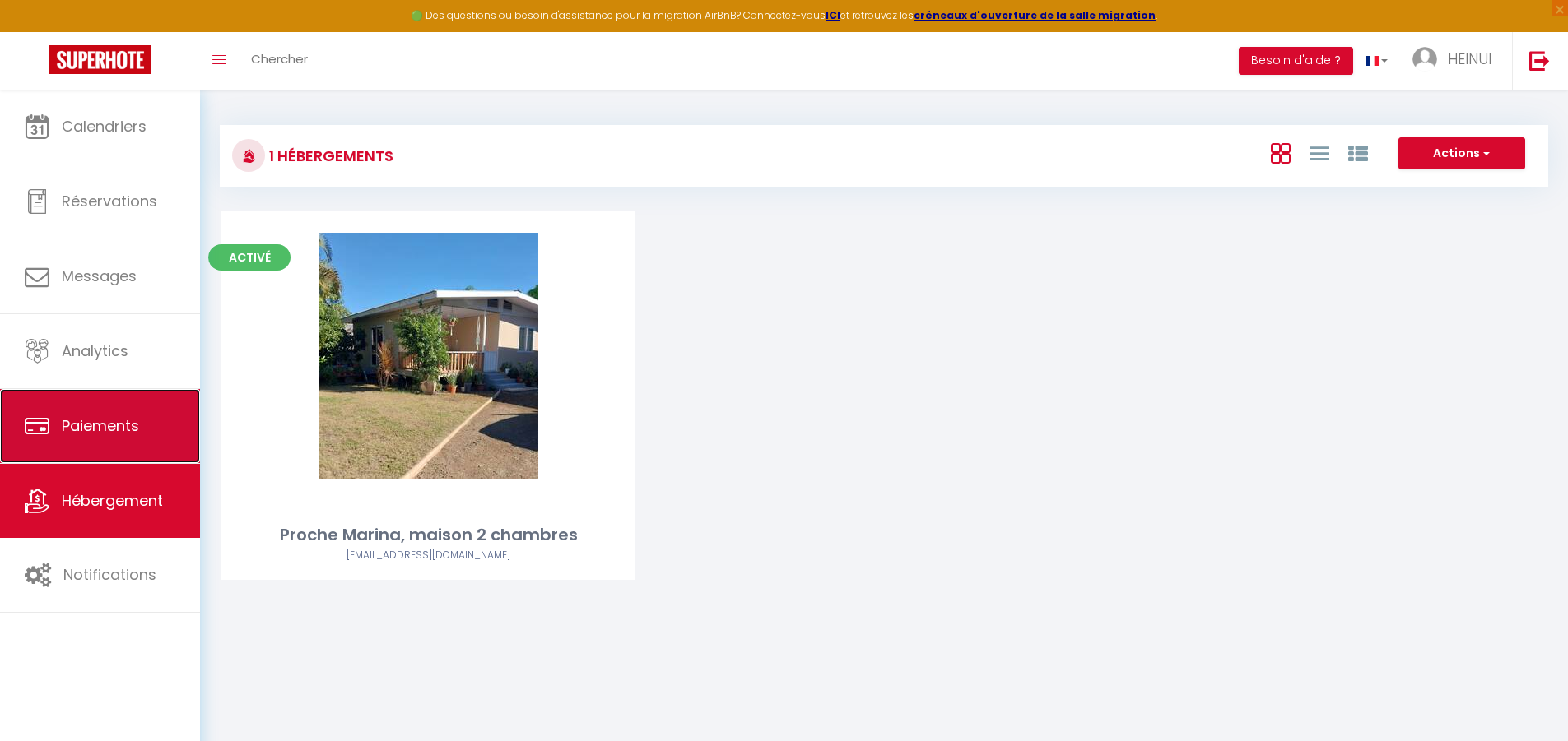
click at [55, 414] on link "Paiements" at bounding box center [100, 426] width 200 height 74
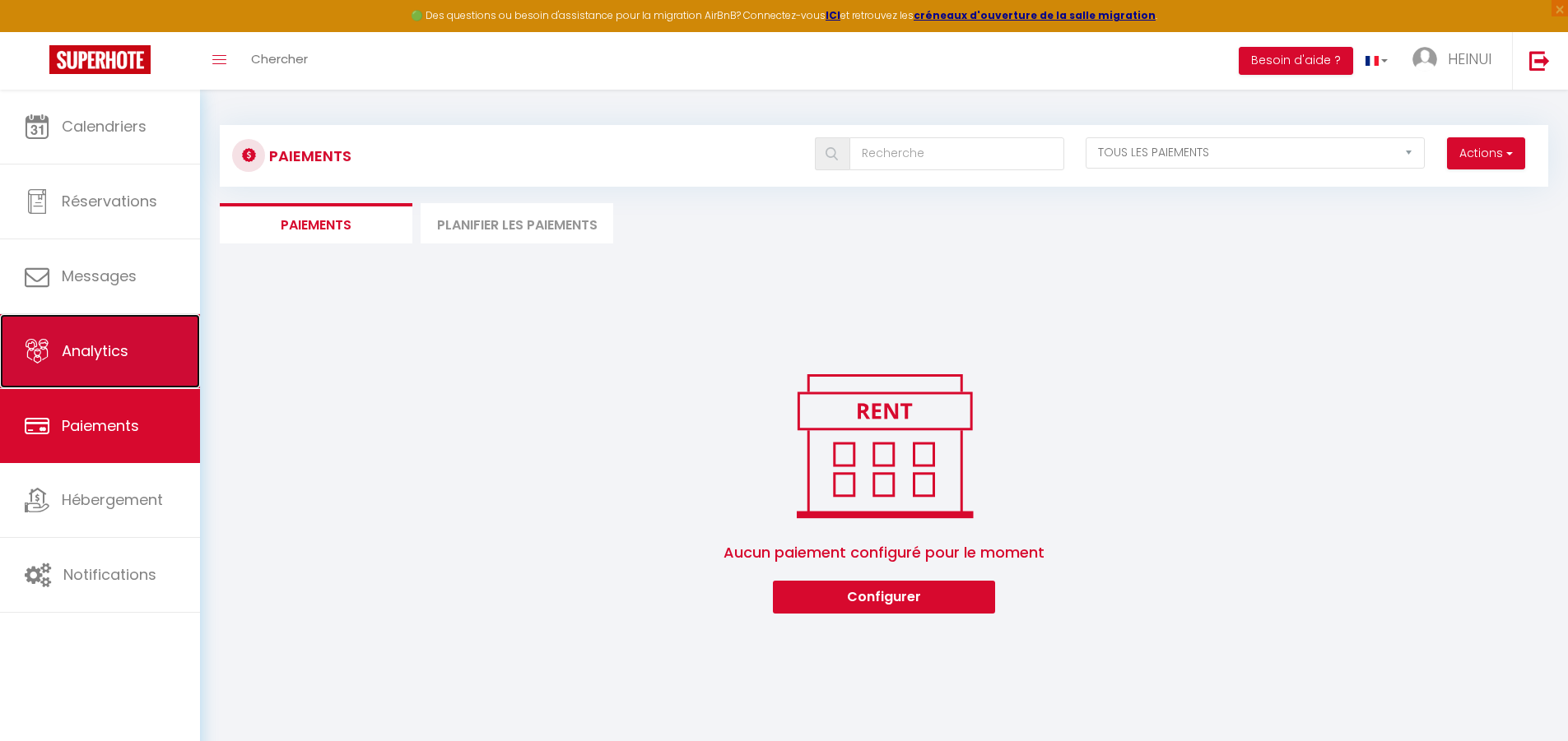
click at [59, 335] on link "Analytics" at bounding box center [100, 351] width 200 height 74
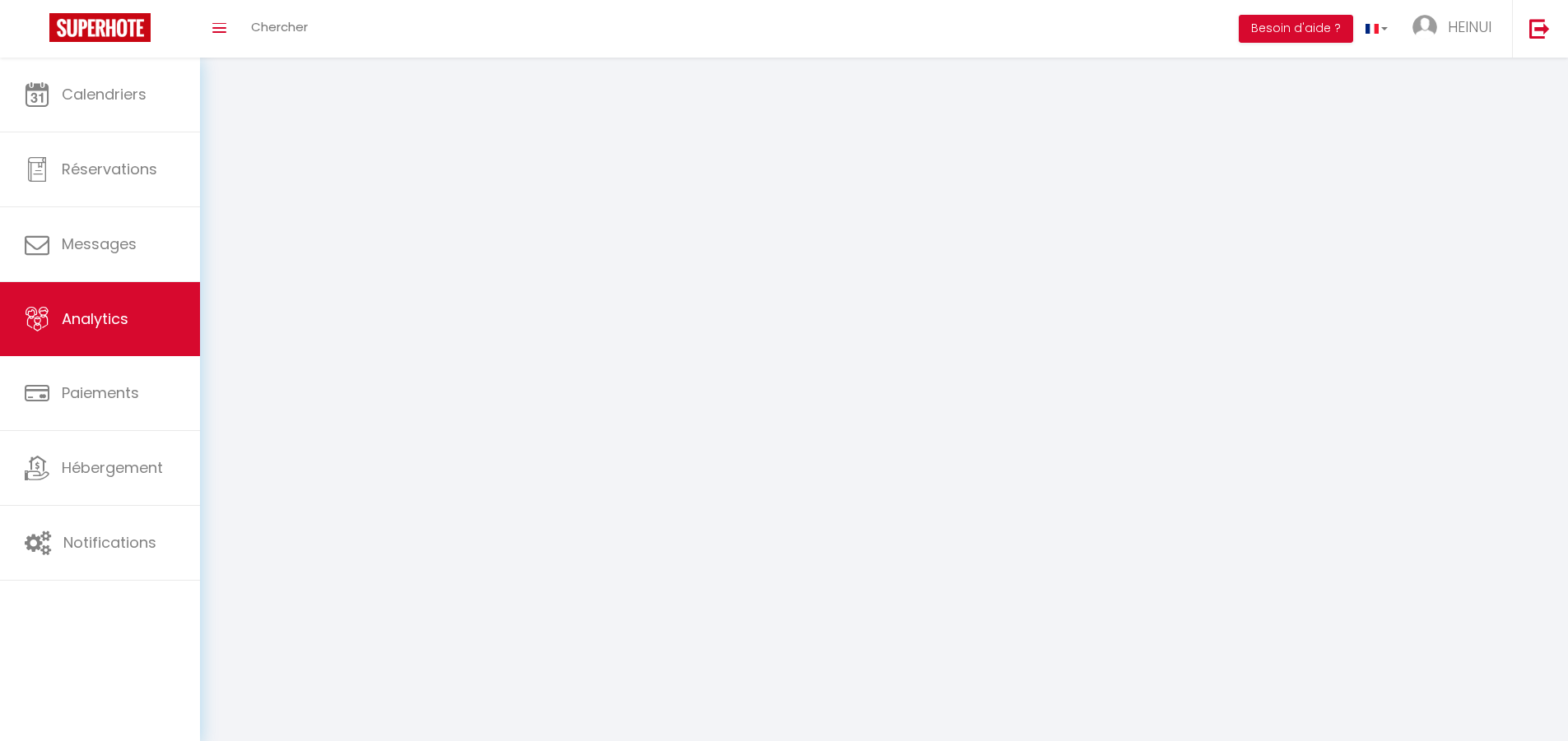
select select "2025"
select select "9"
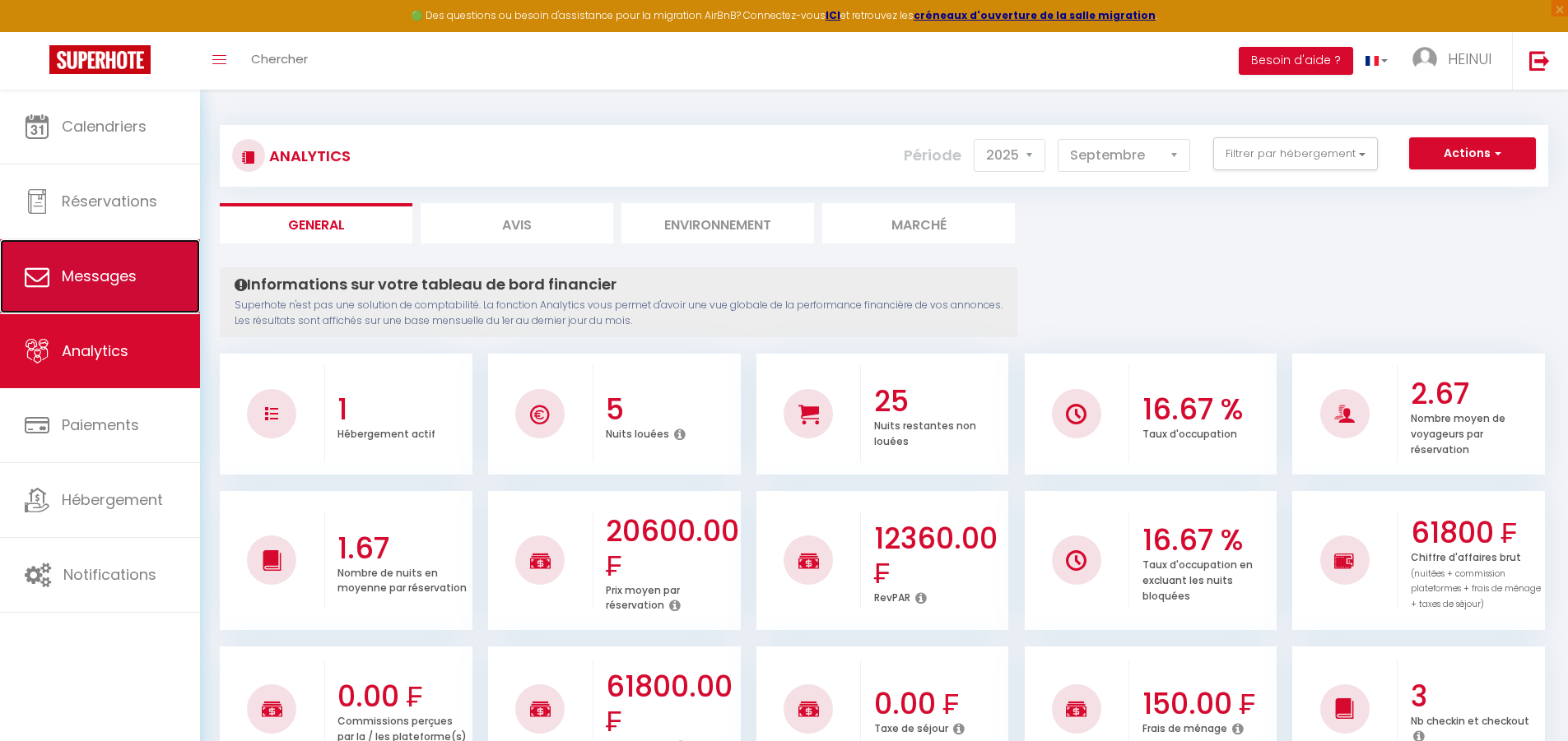
click at [94, 271] on span "Messages" at bounding box center [99, 276] width 75 height 21
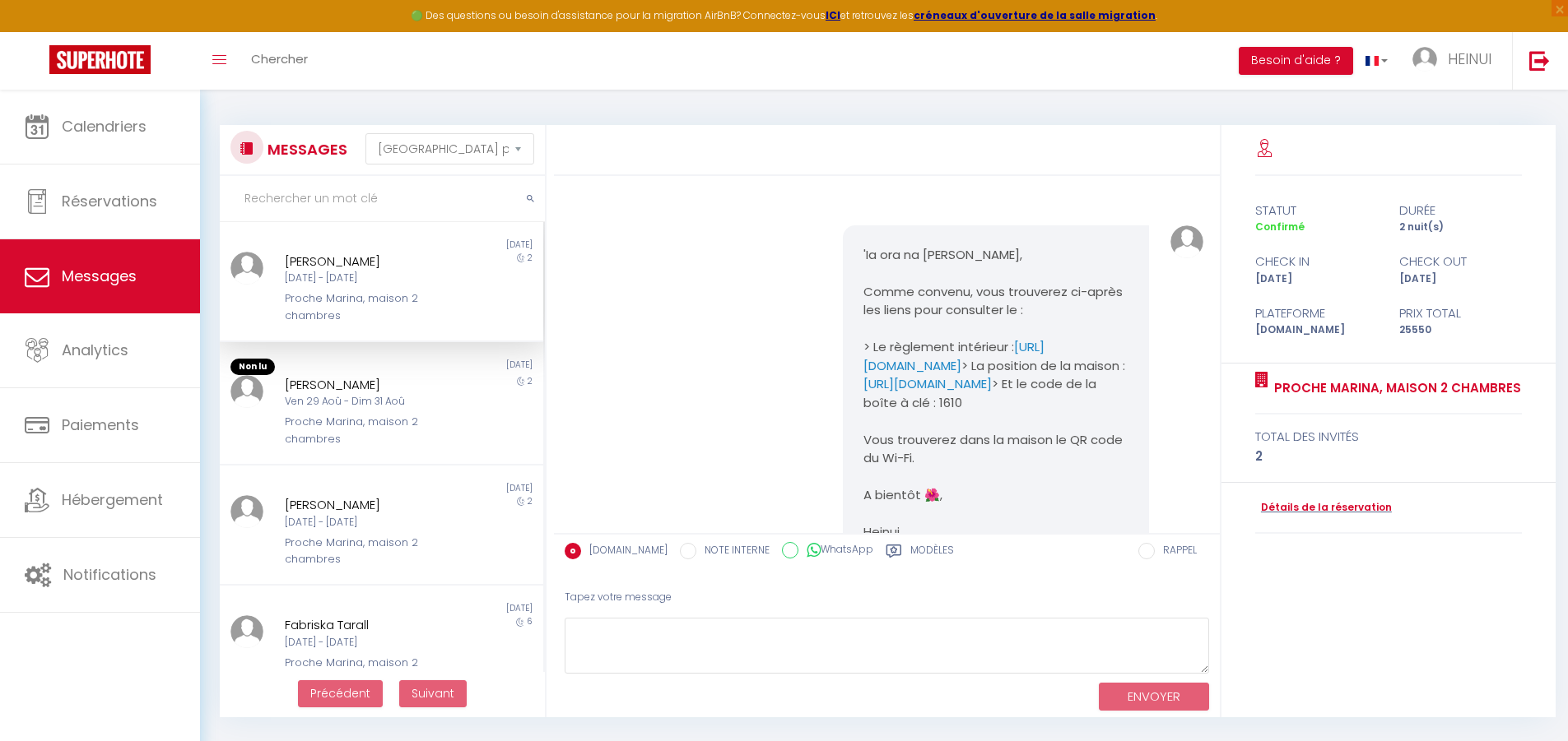
scroll to position [1428, 0]
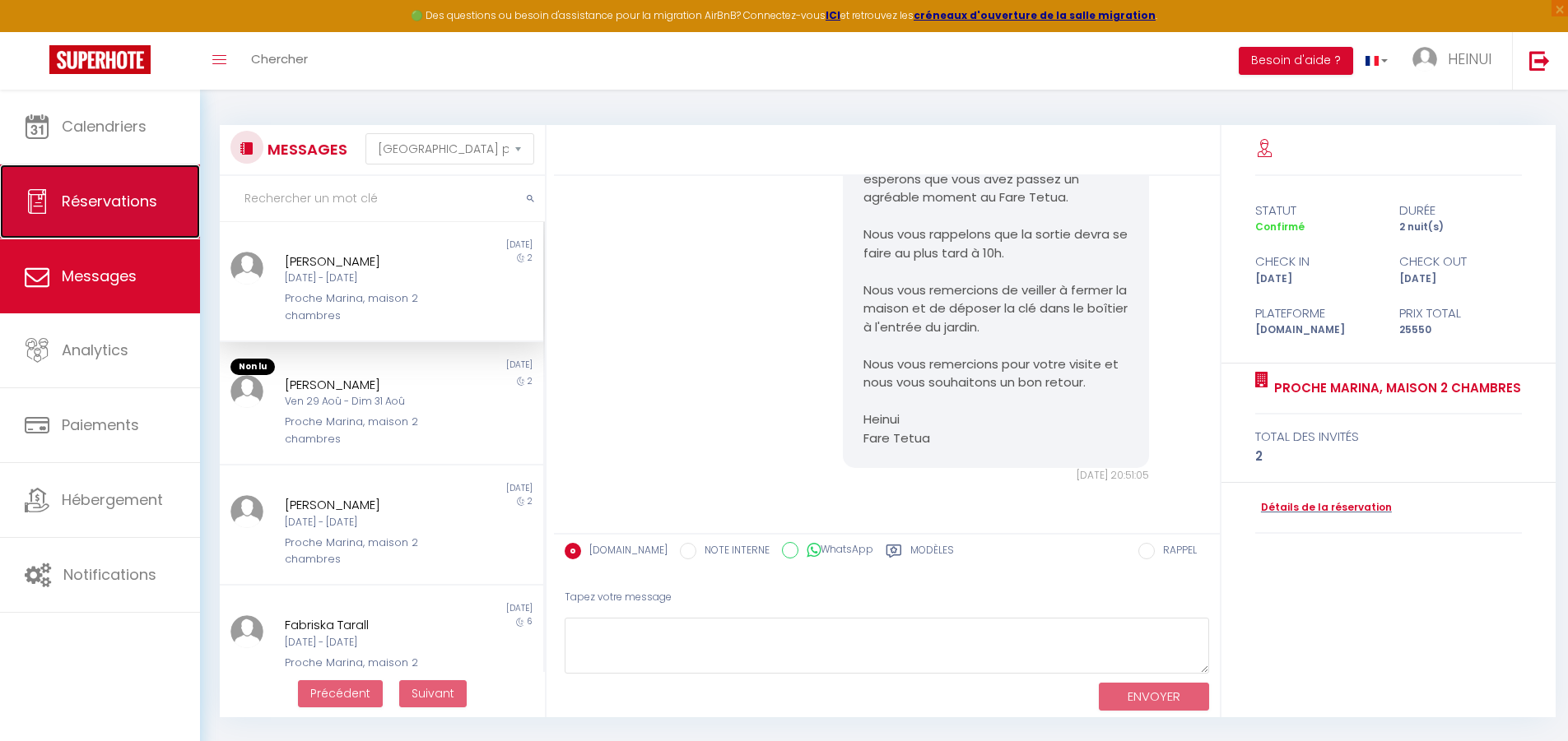
click at [100, 210] on span "Réservations" at bounding box center [109, 201] width 95 height 21
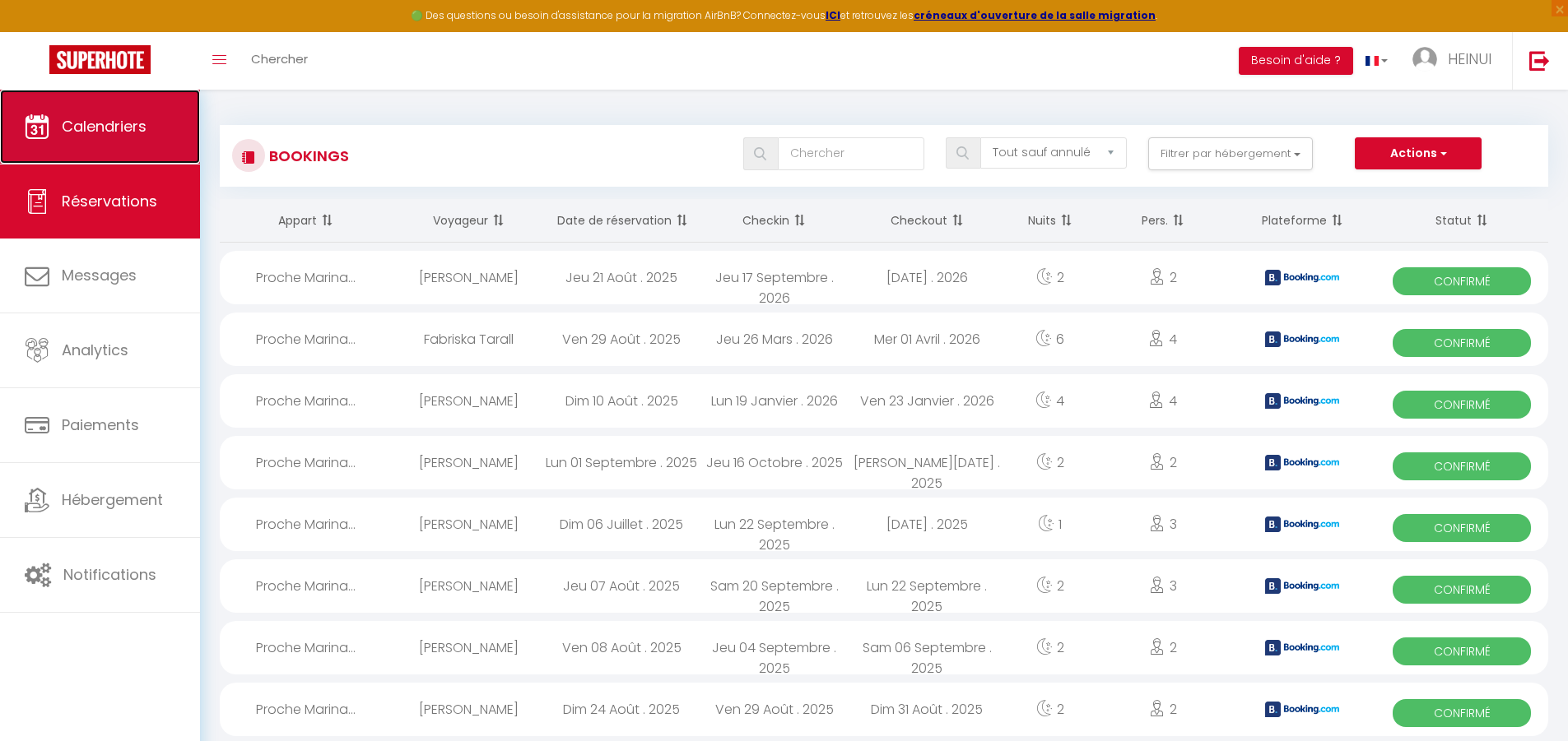
click at [84, 131] on span "Calendriers" at bounding box center [104, 126] width 85 height 21
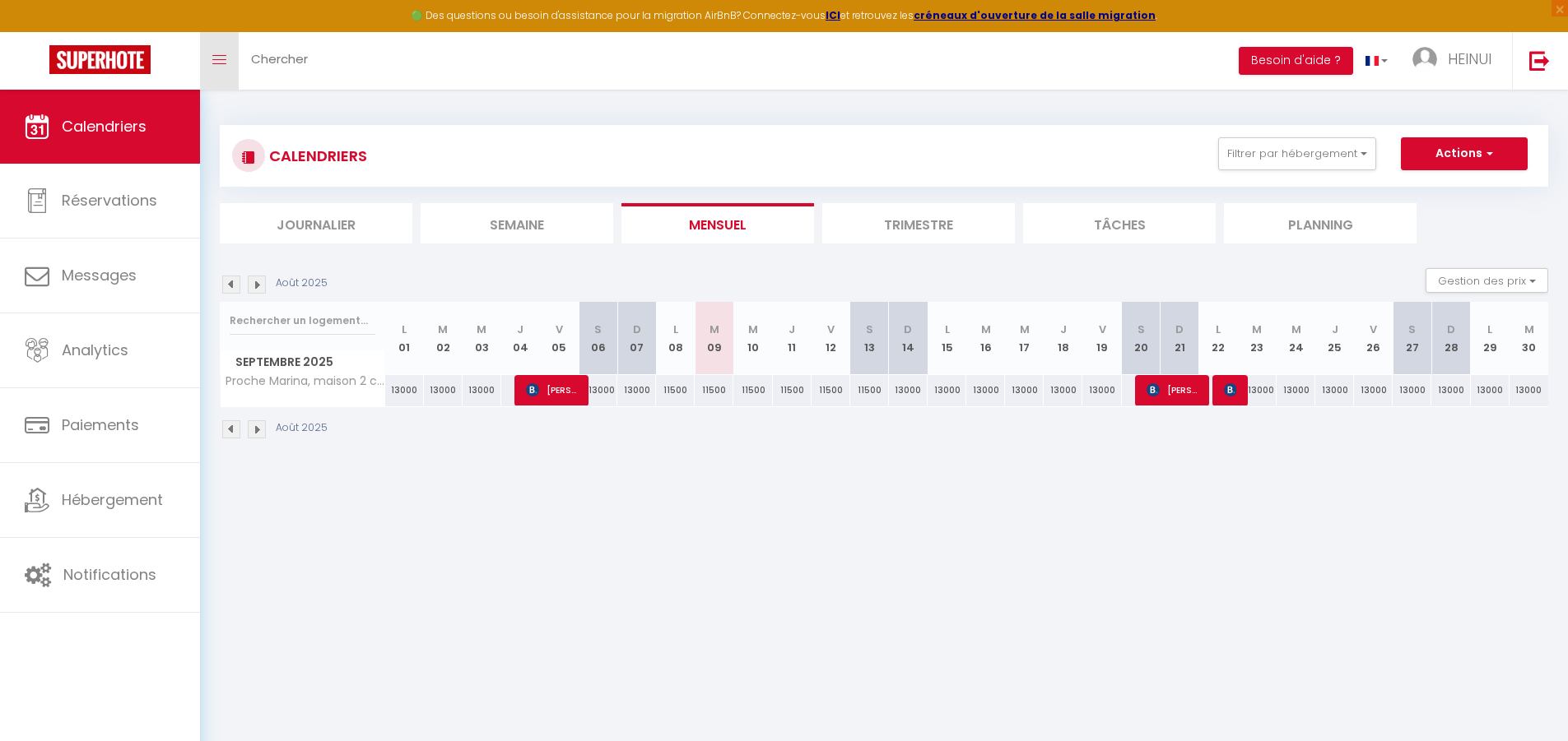
click at [217, 67] on link "Toggle menubar" at bounding box center [219, 61] width 39 height 58
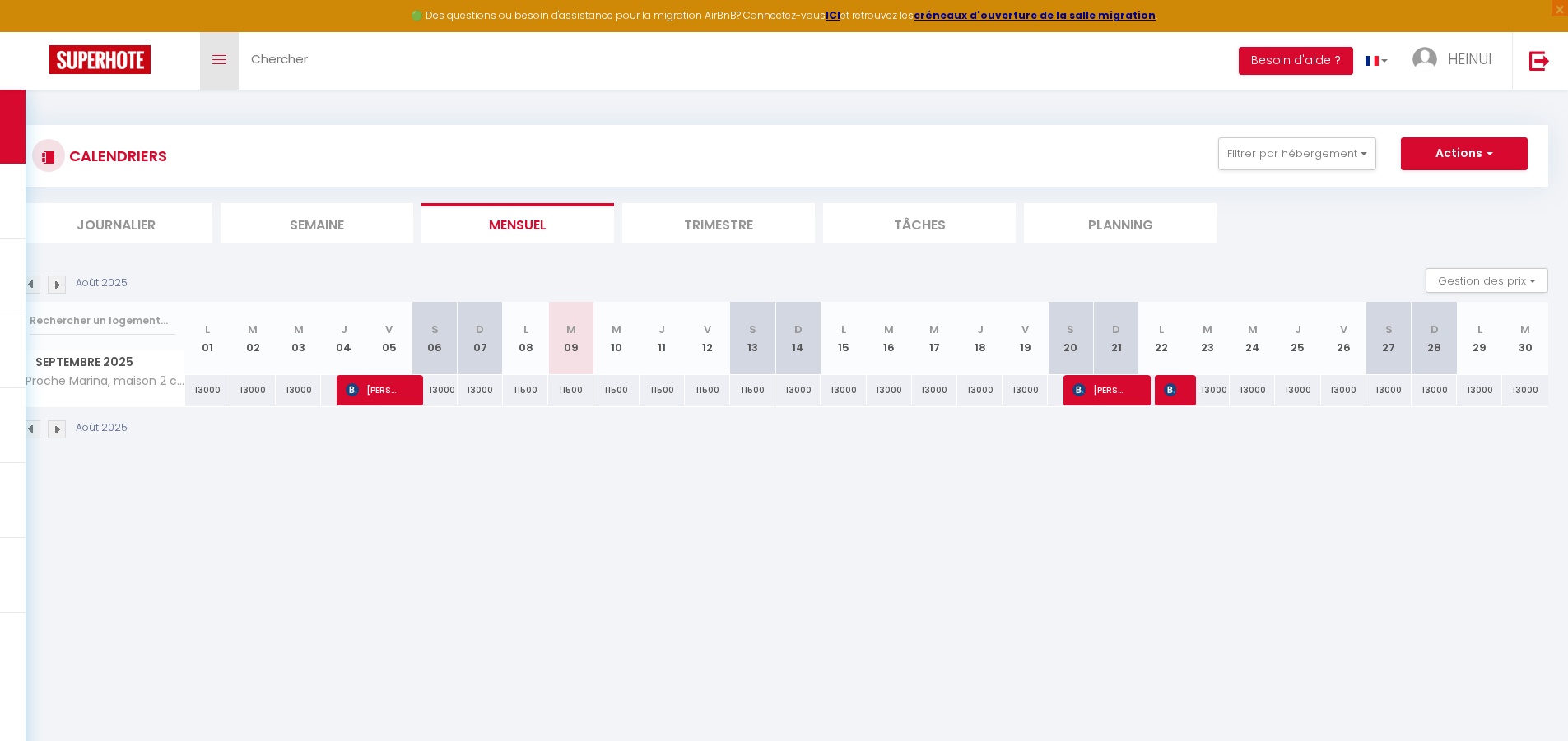
click at [227, 59] on link "Toggle menubar" at bounding box center [219, 61] width 39 height 58
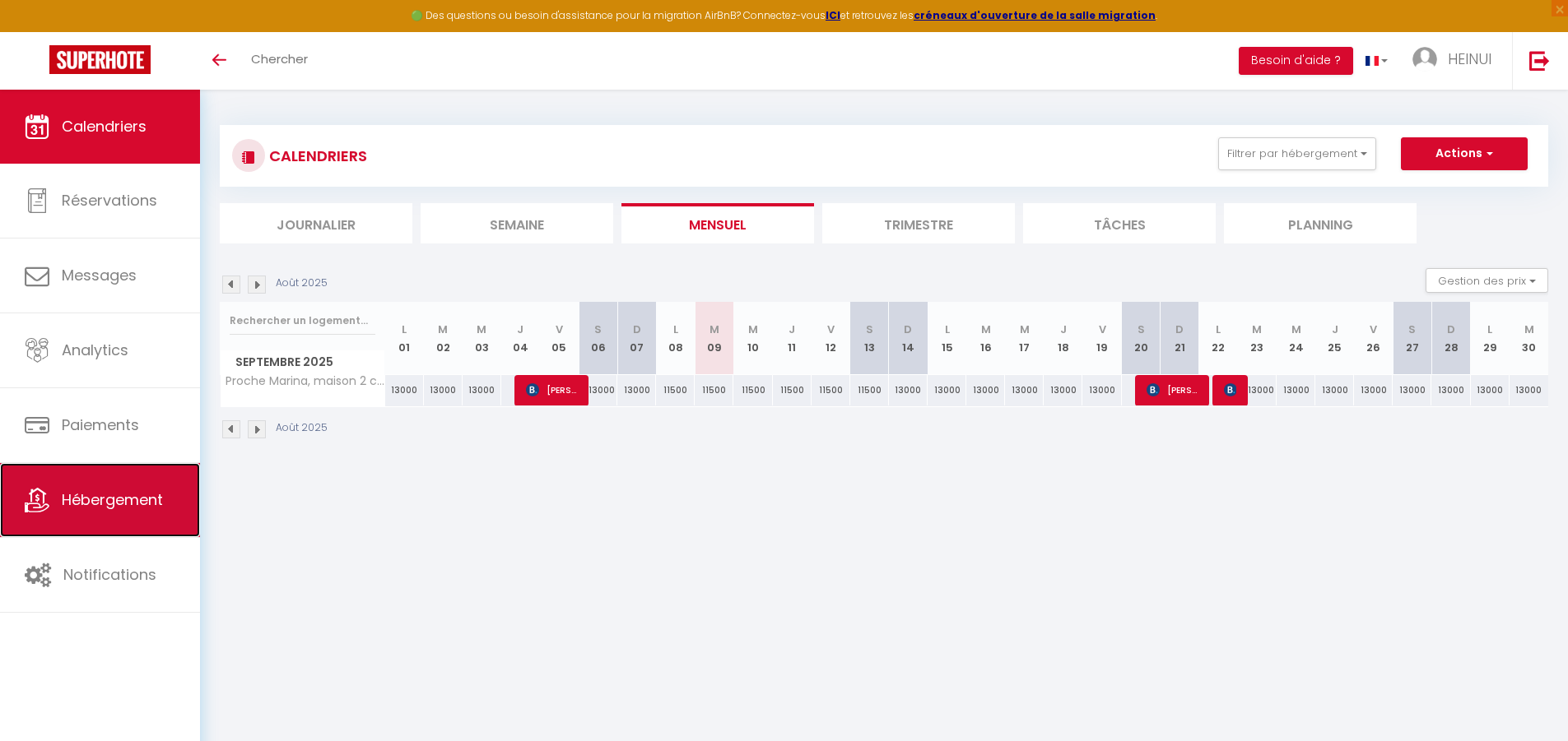
click at [79, 502] on span "Hébergement" at bounding box center [112, 499] width 101 height 21
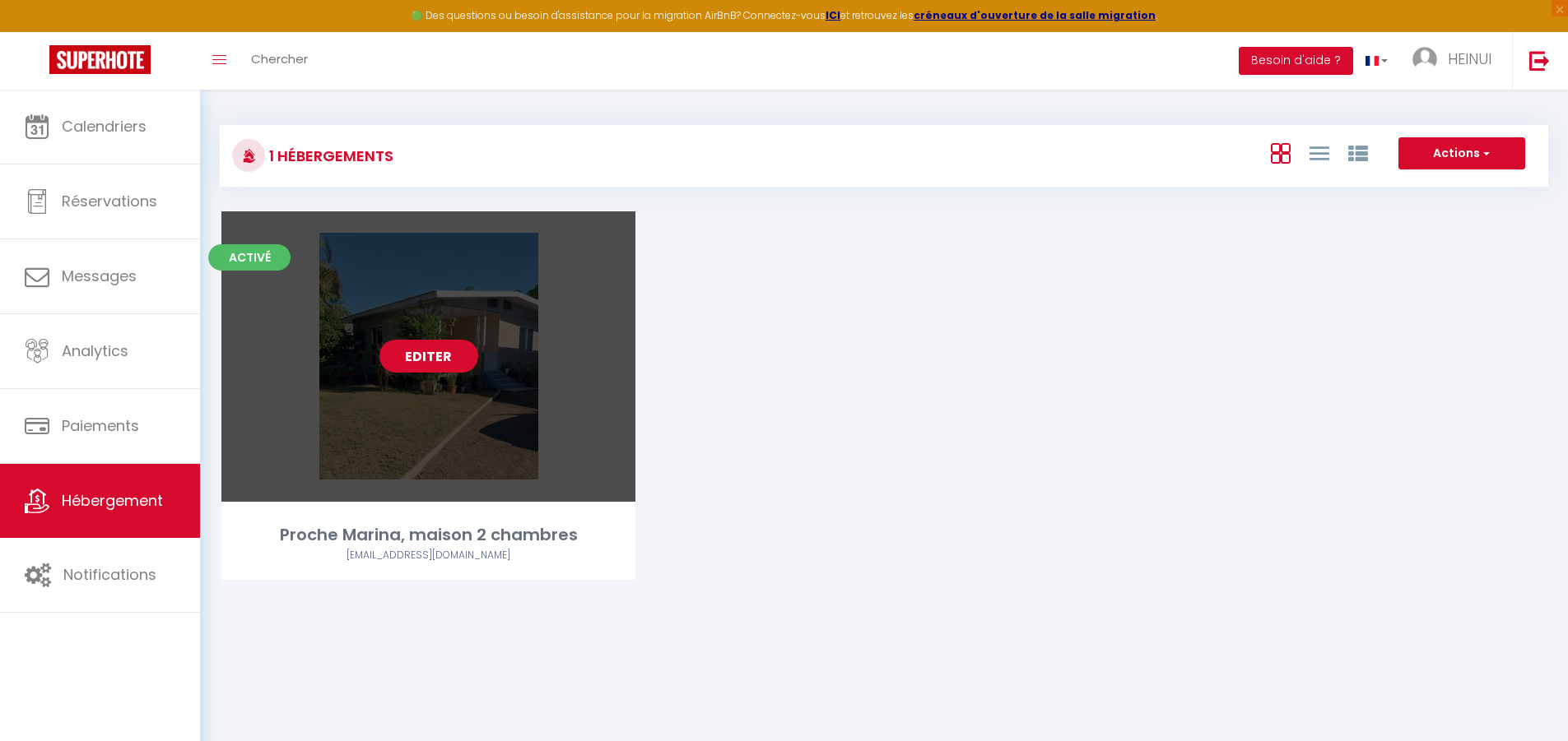
click at [440, 349] on link "Editer" at bounding box center [428, 356] width 98 height 33
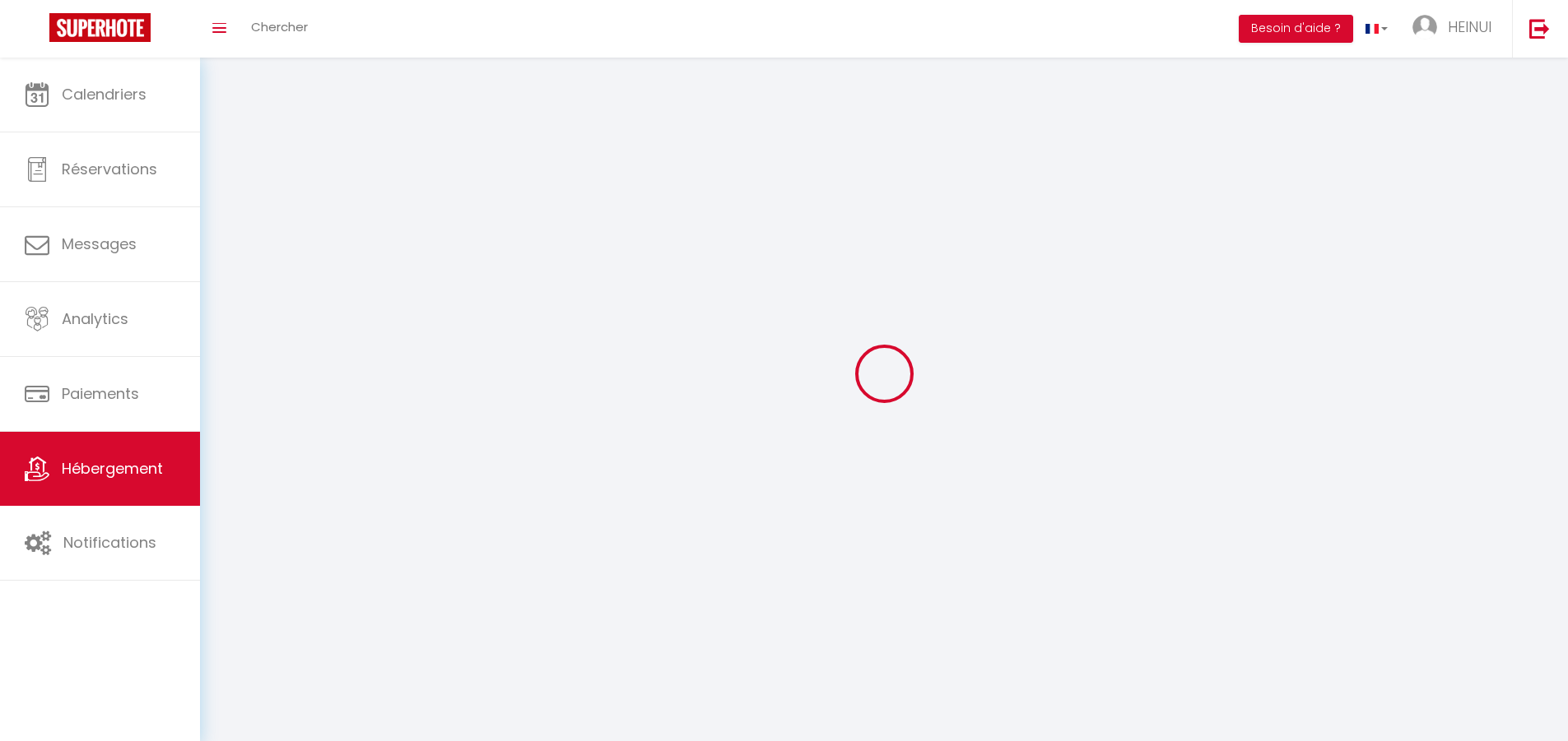
select select
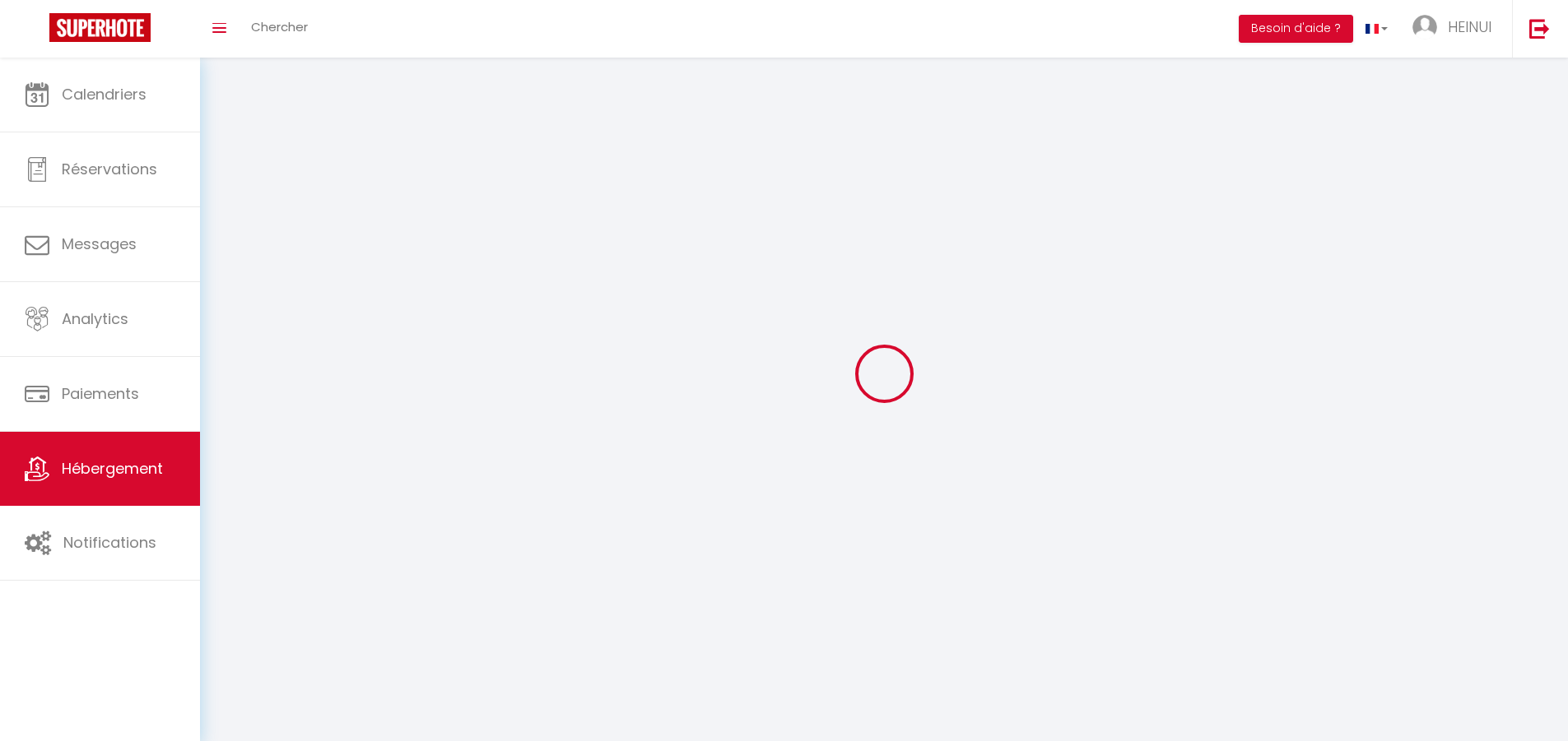
select select
checkbox input "false"
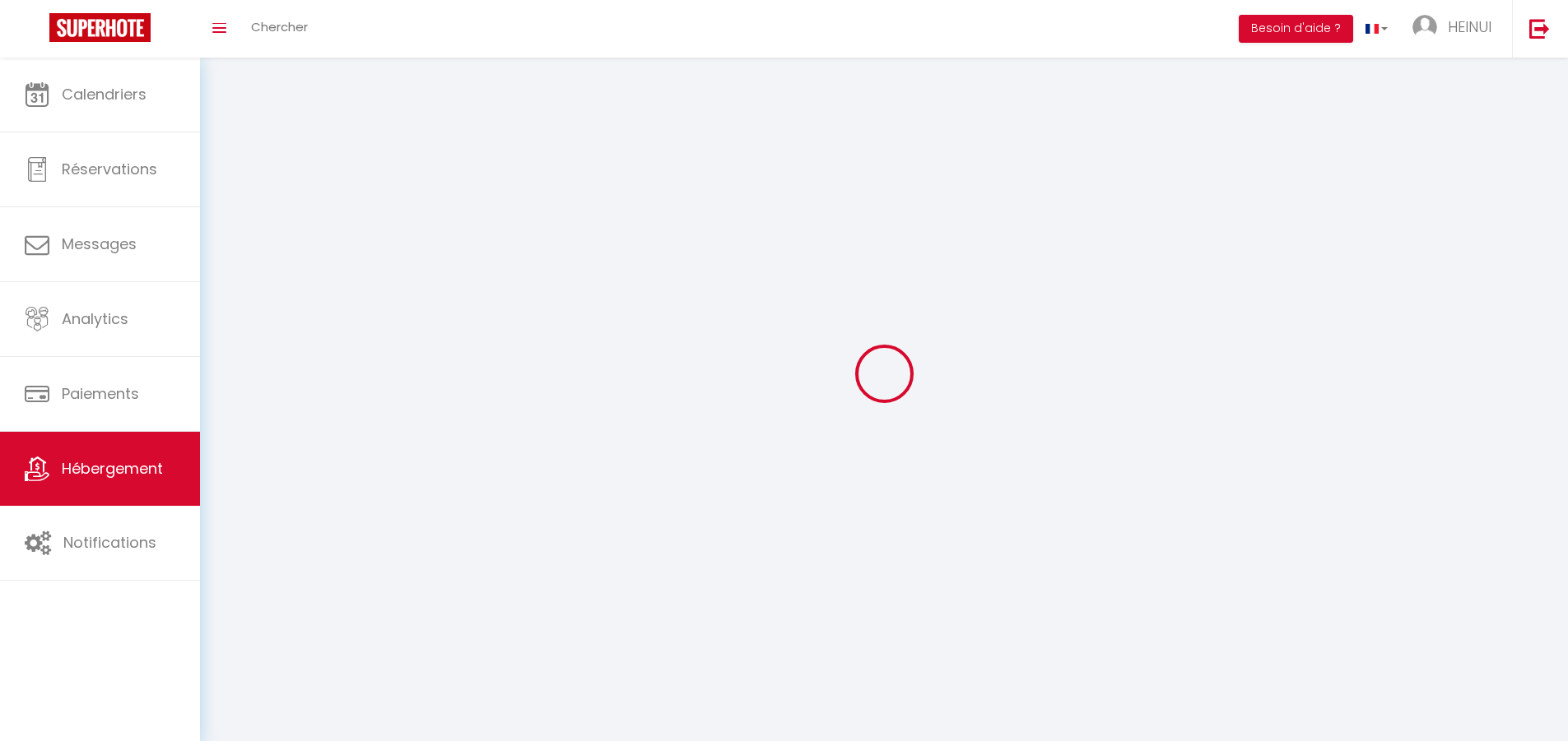
select select
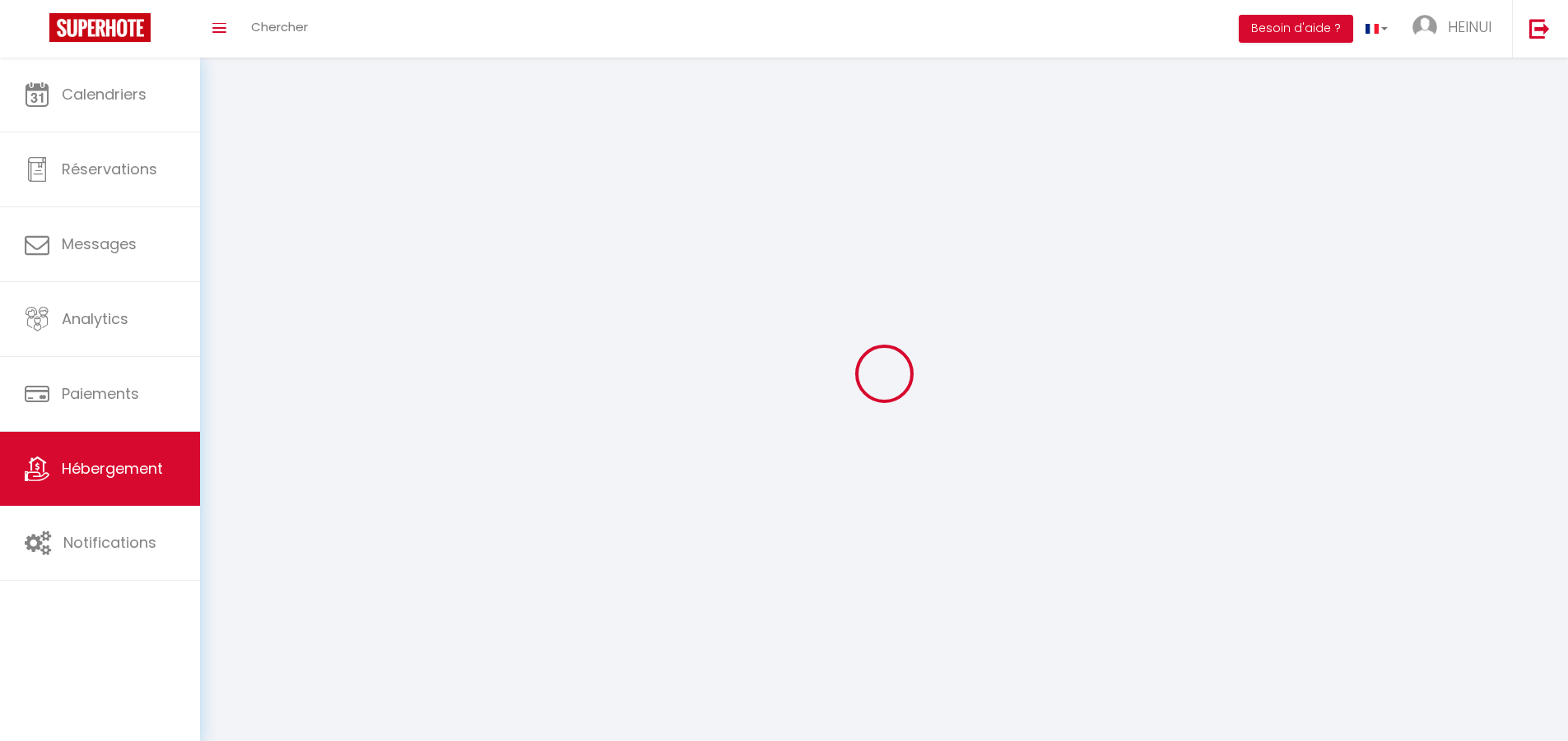
select select
checkbox input "false"
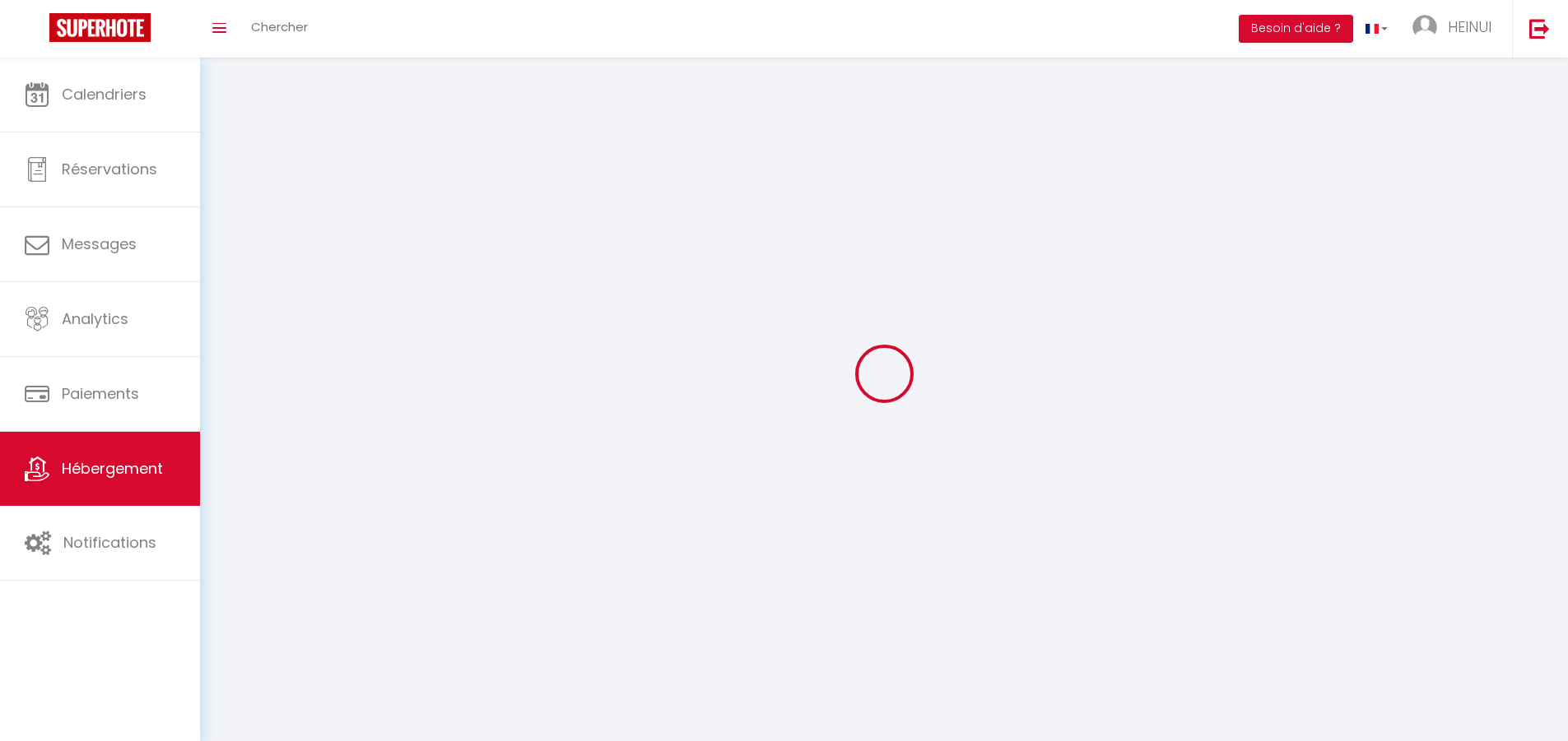
checkbox input "false"
select select
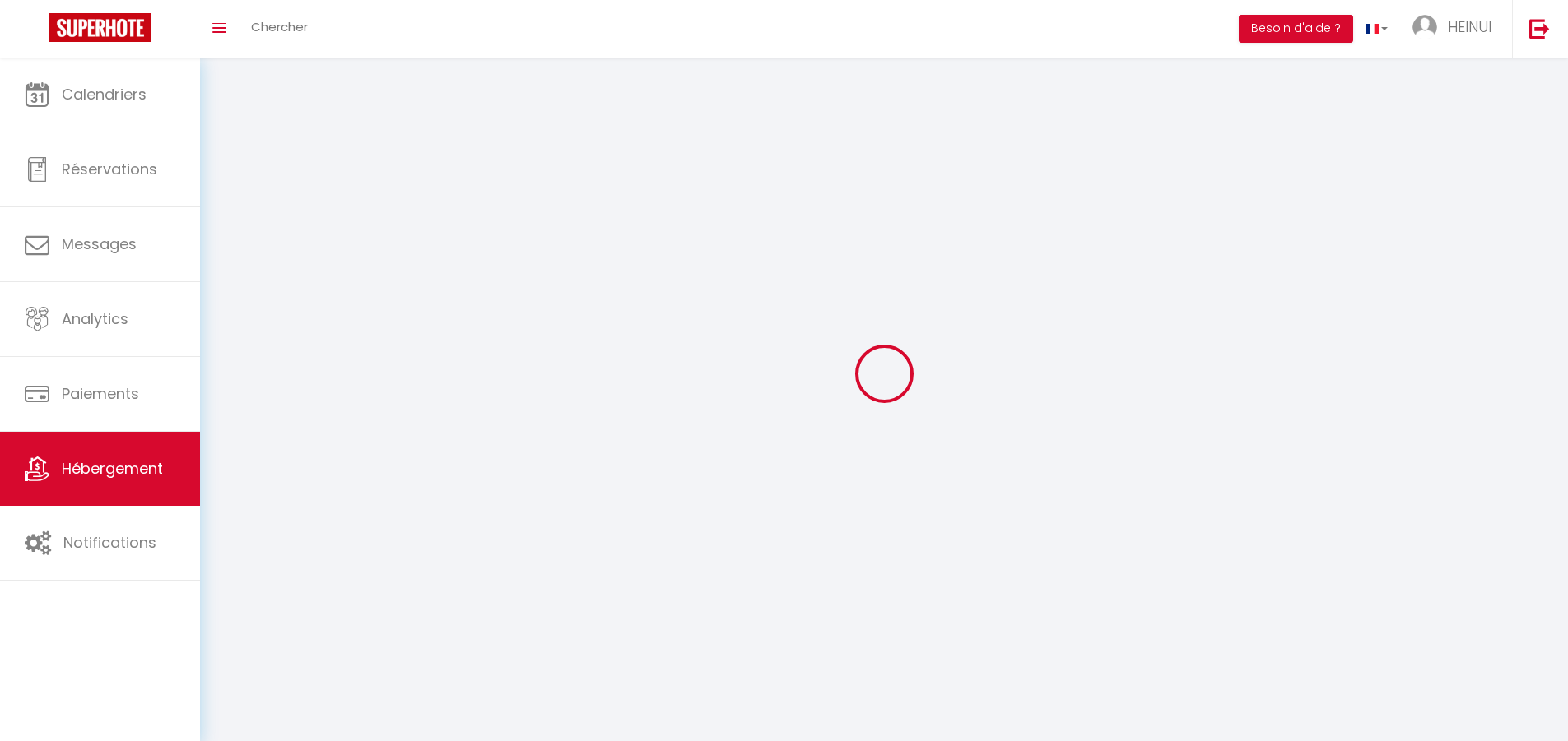
select select "28"
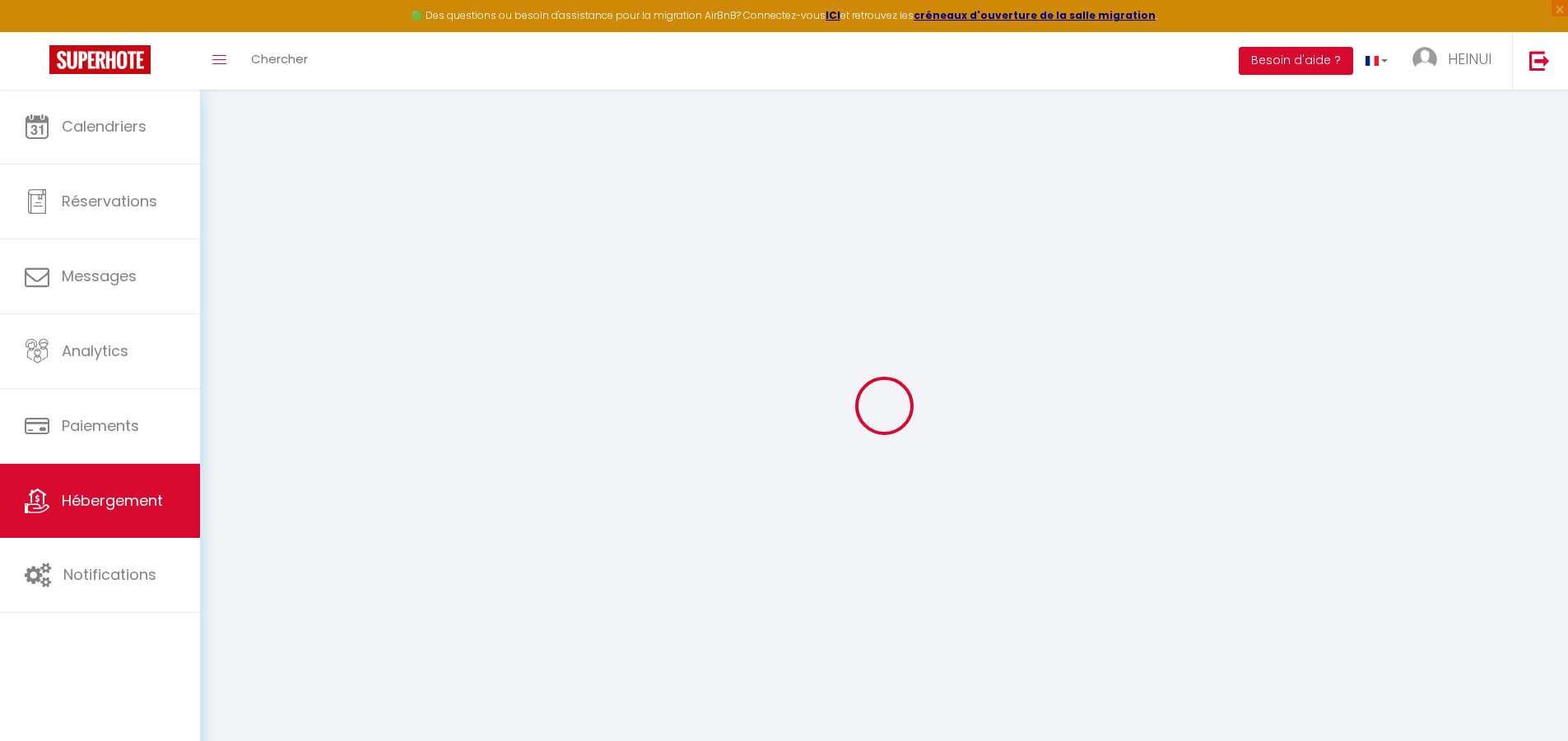
select select
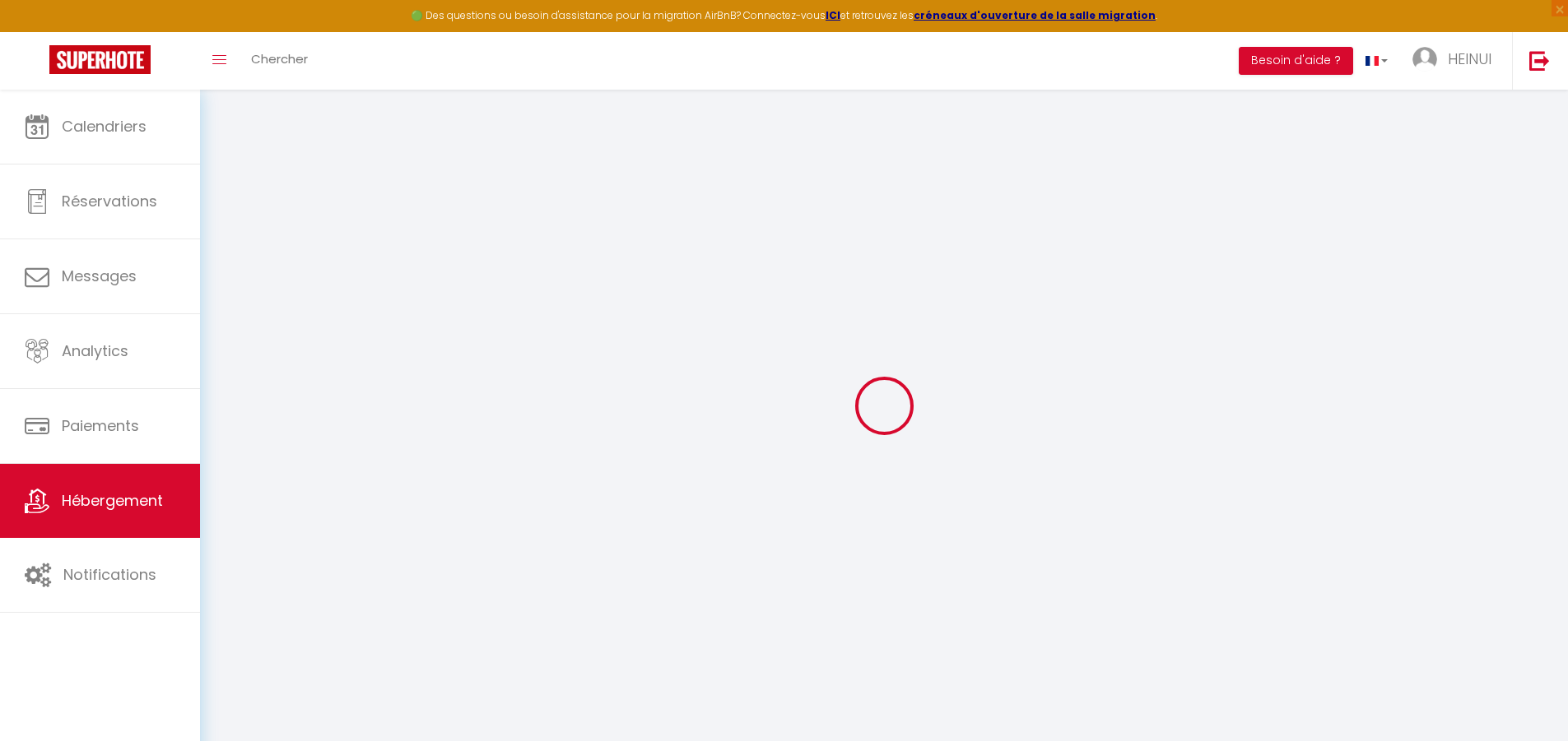
select select
checkbox input "false"
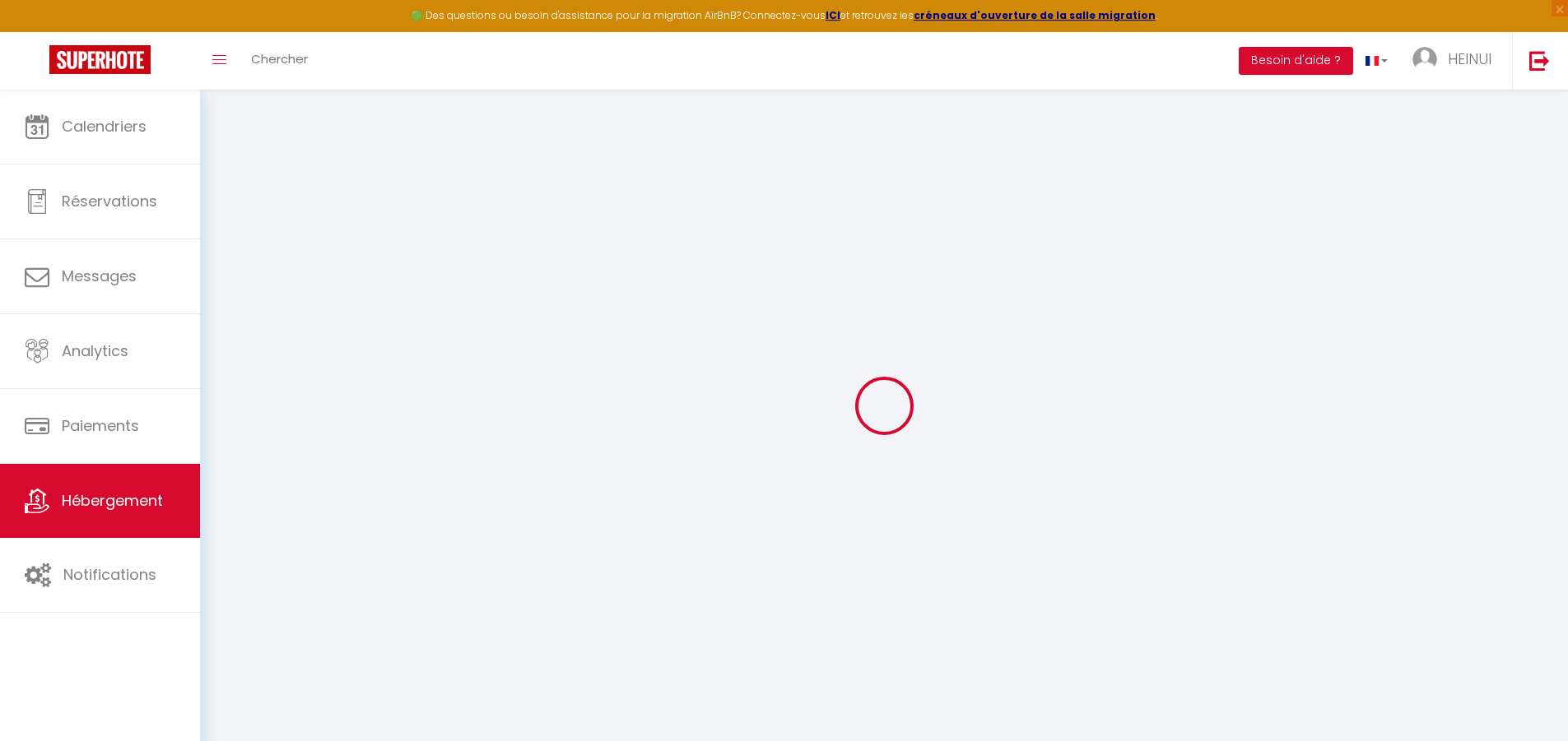
select select
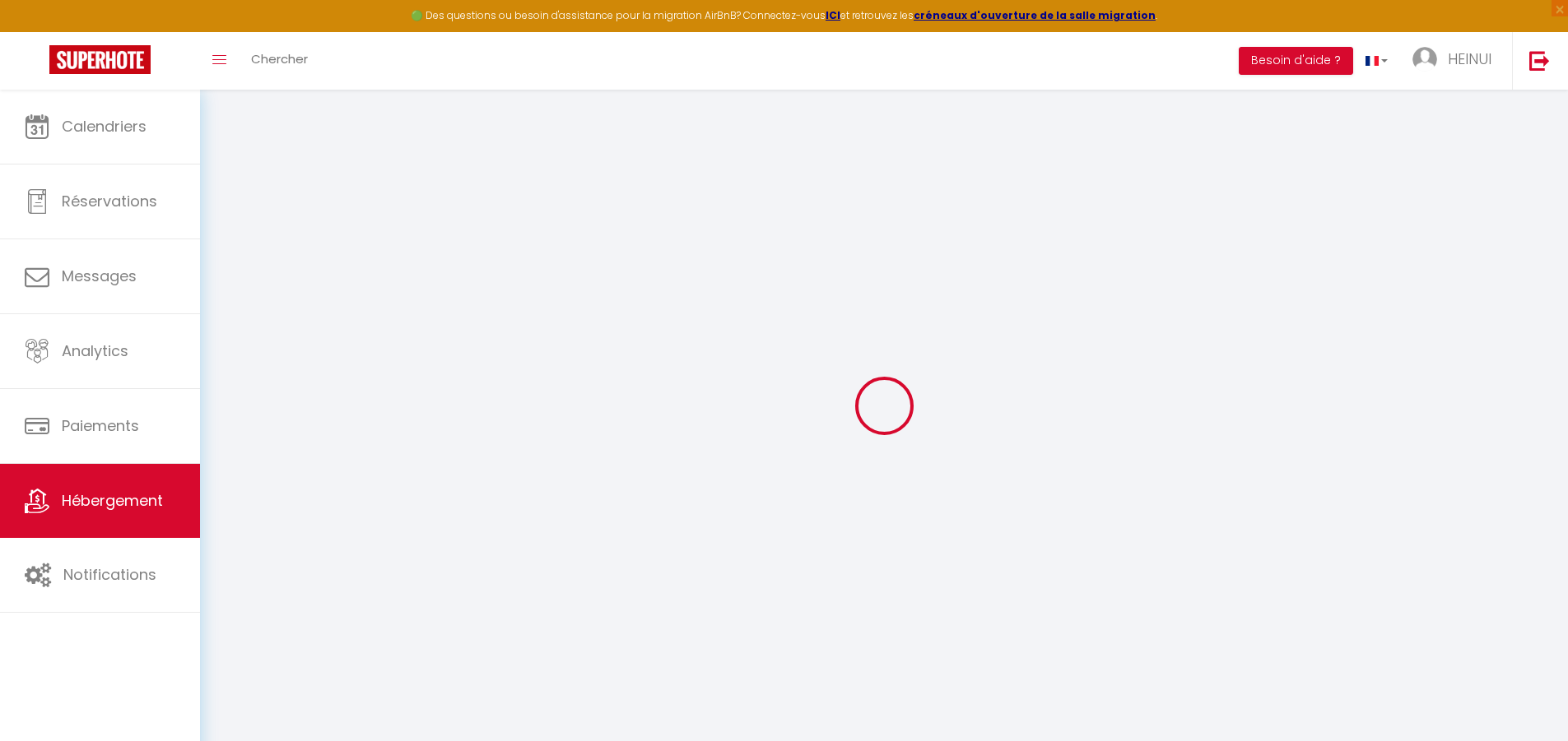
select select
checkbox input "false"
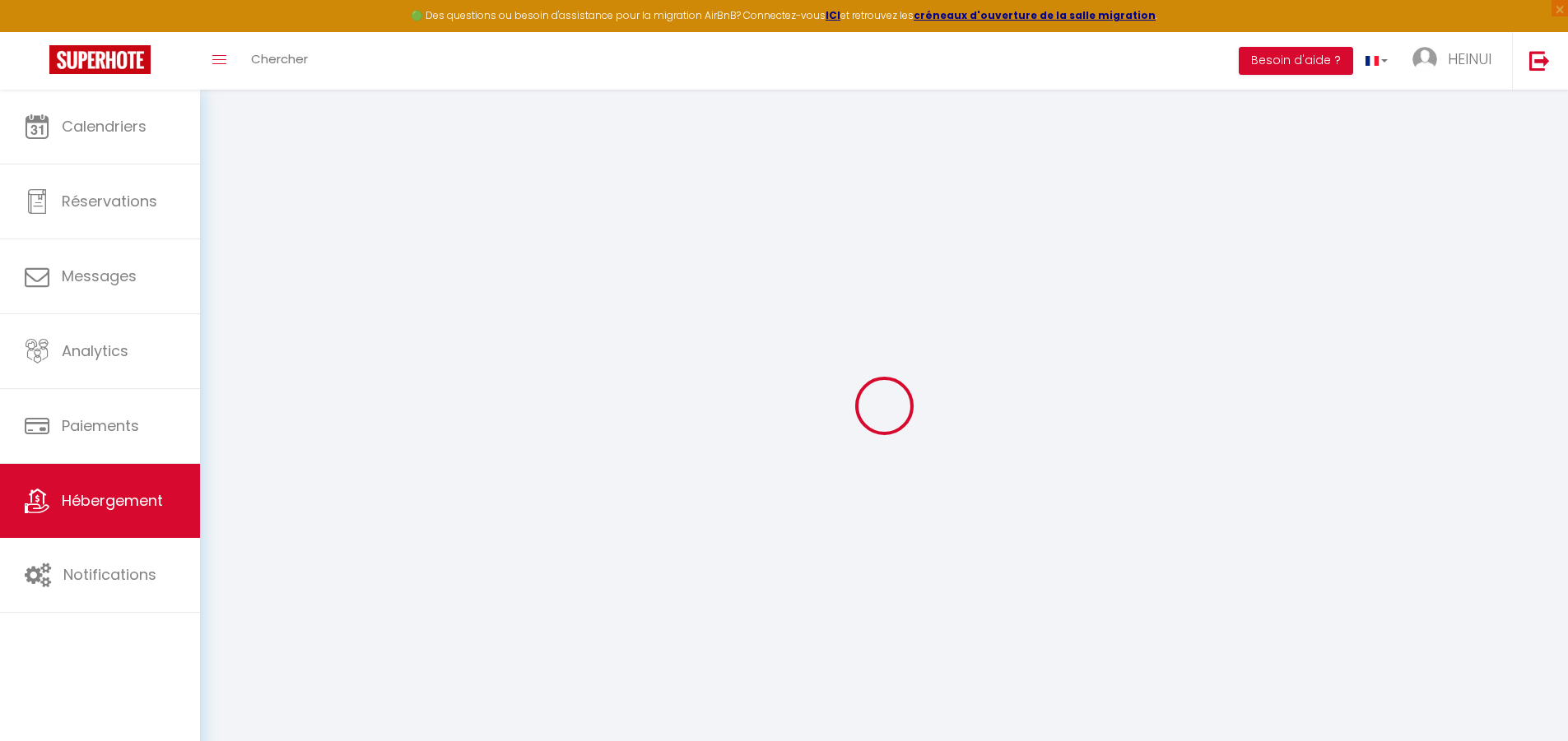
checkbox input "false"
select select
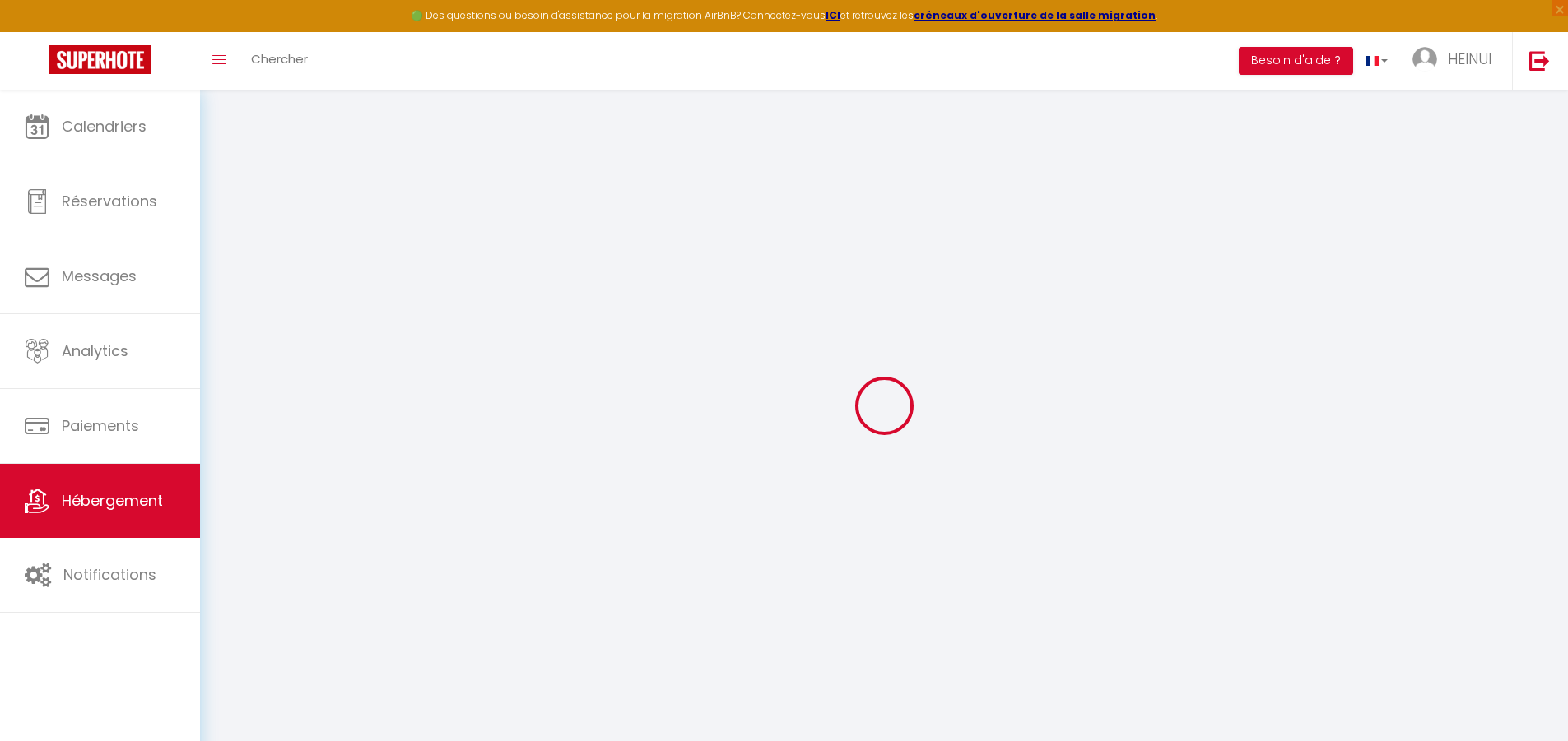
select select
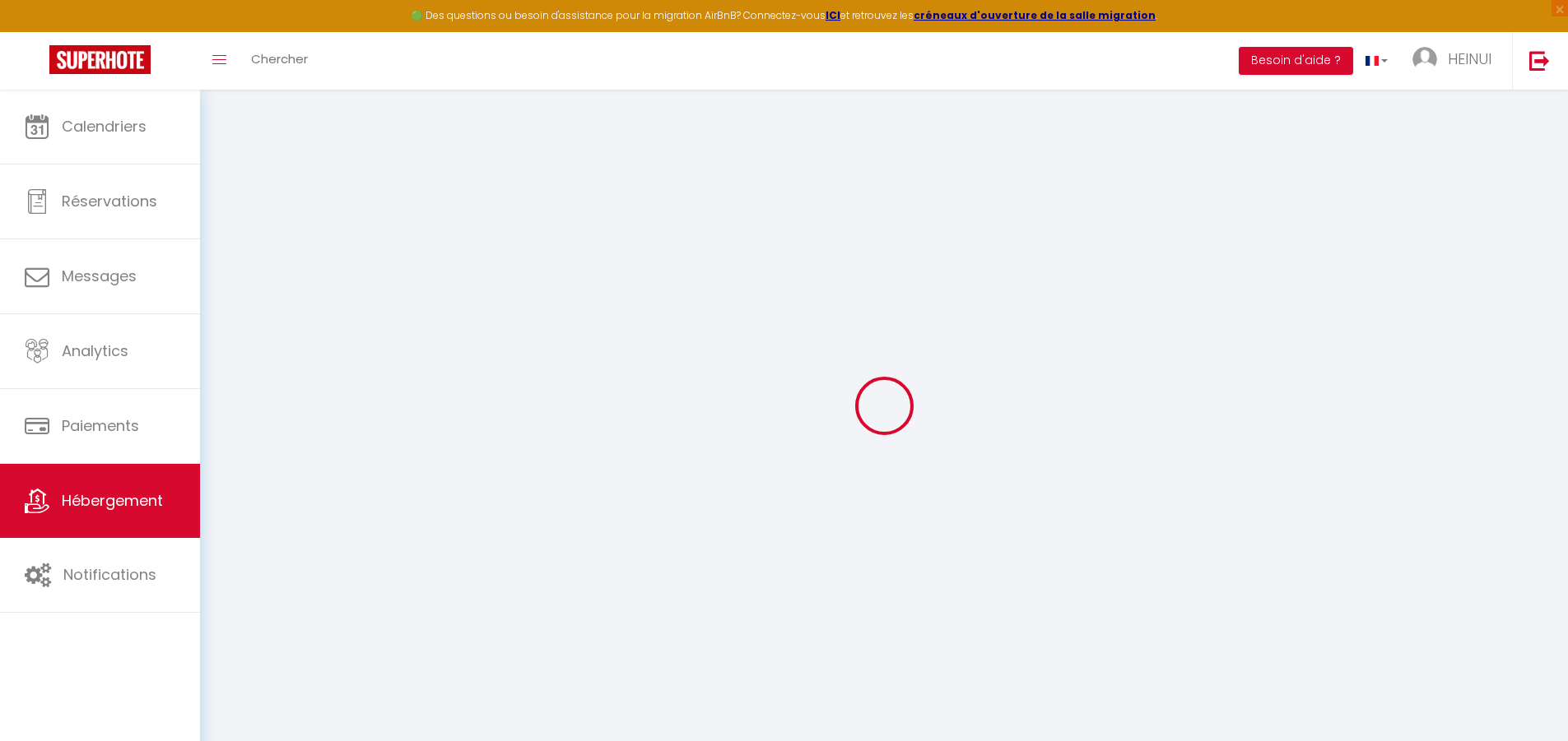
checkbox input "false"
select select
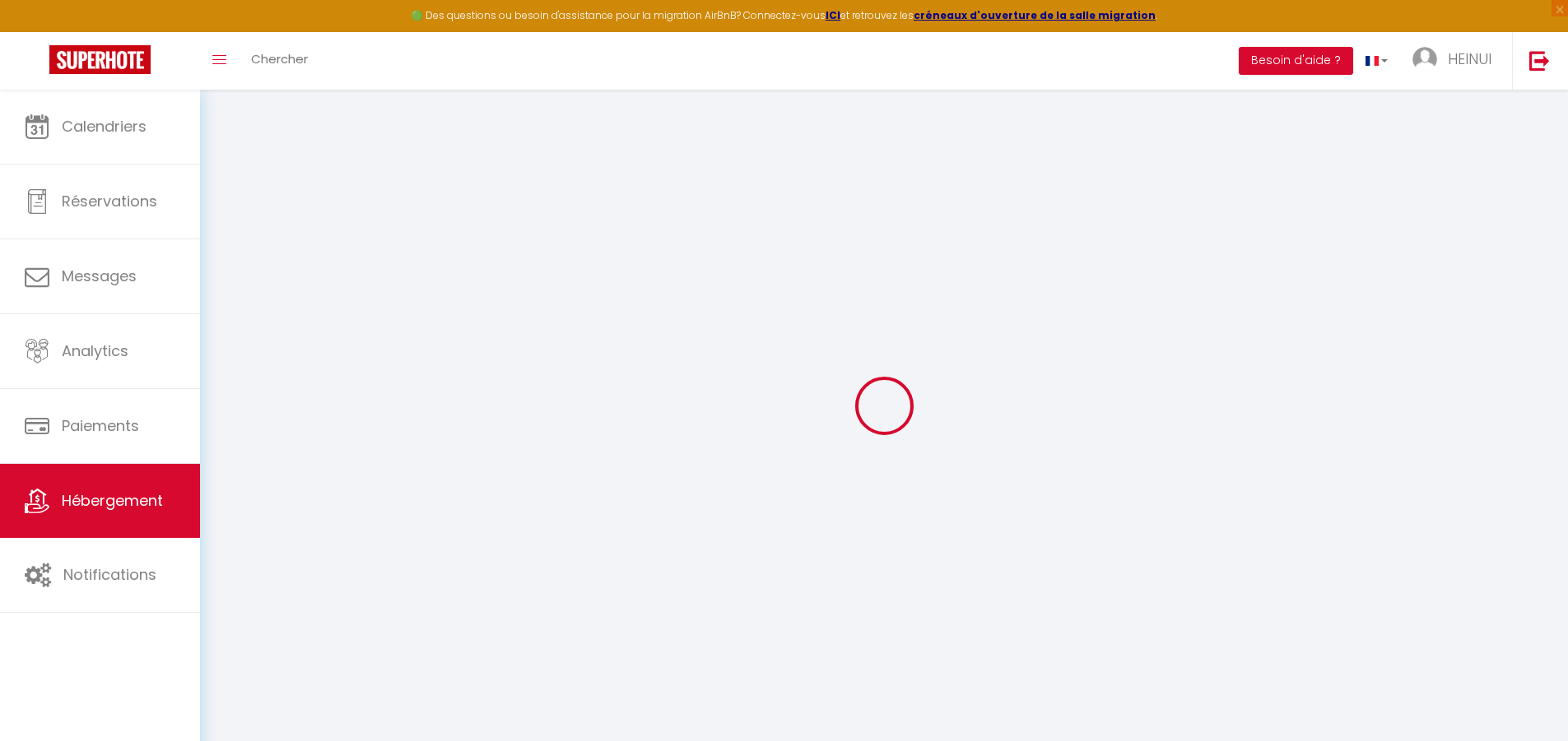
select select
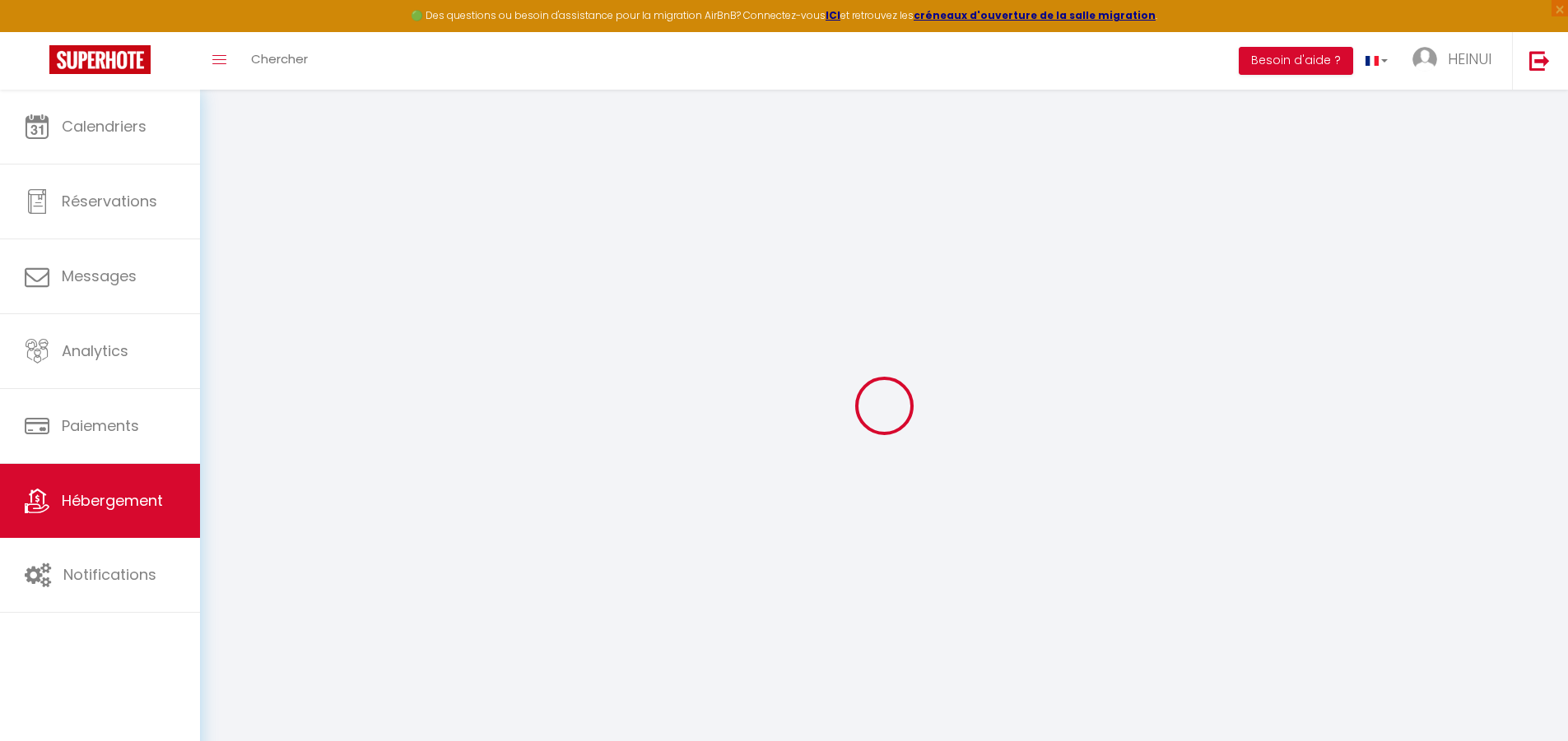
select select
checkbox input "false"
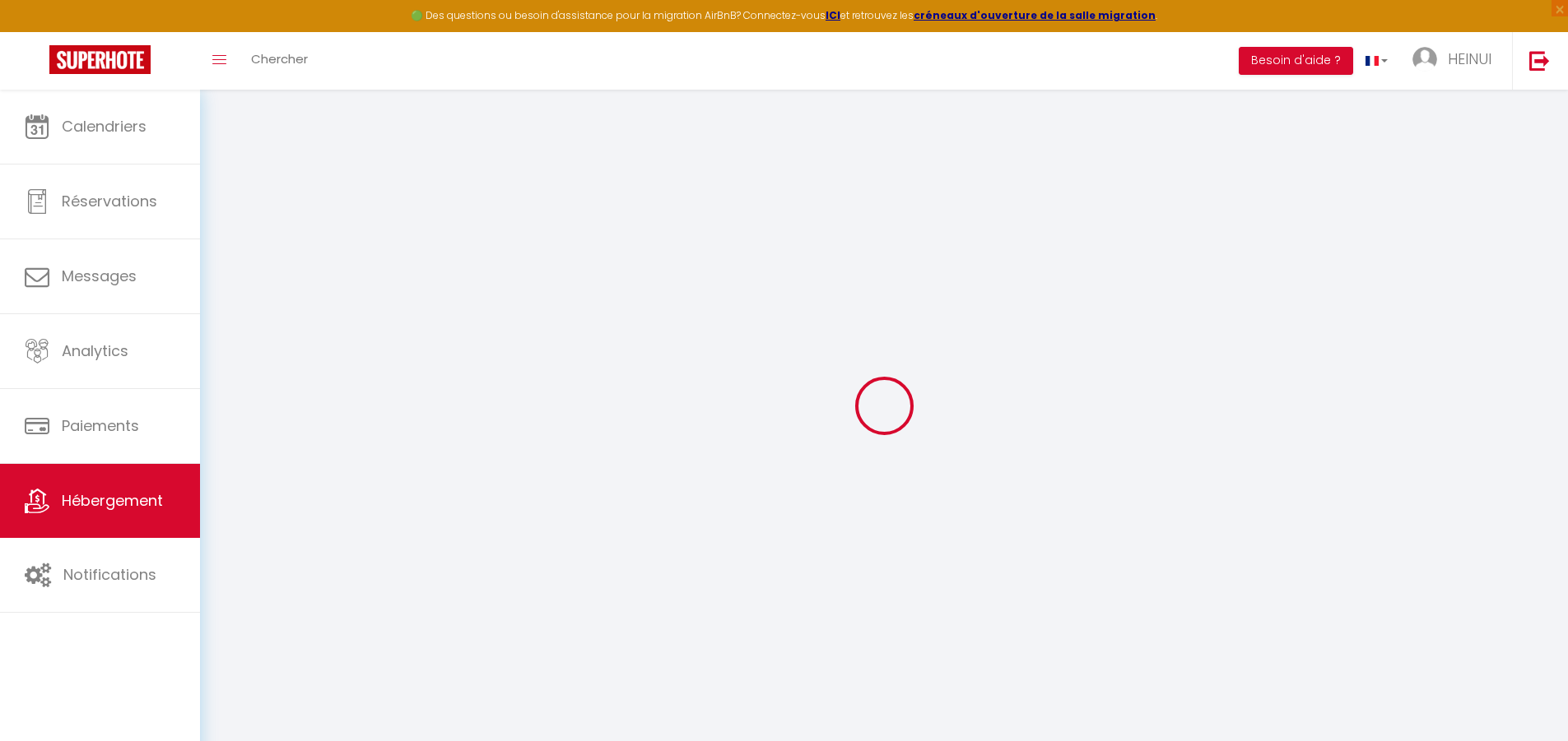
checkbox input "false"
select select
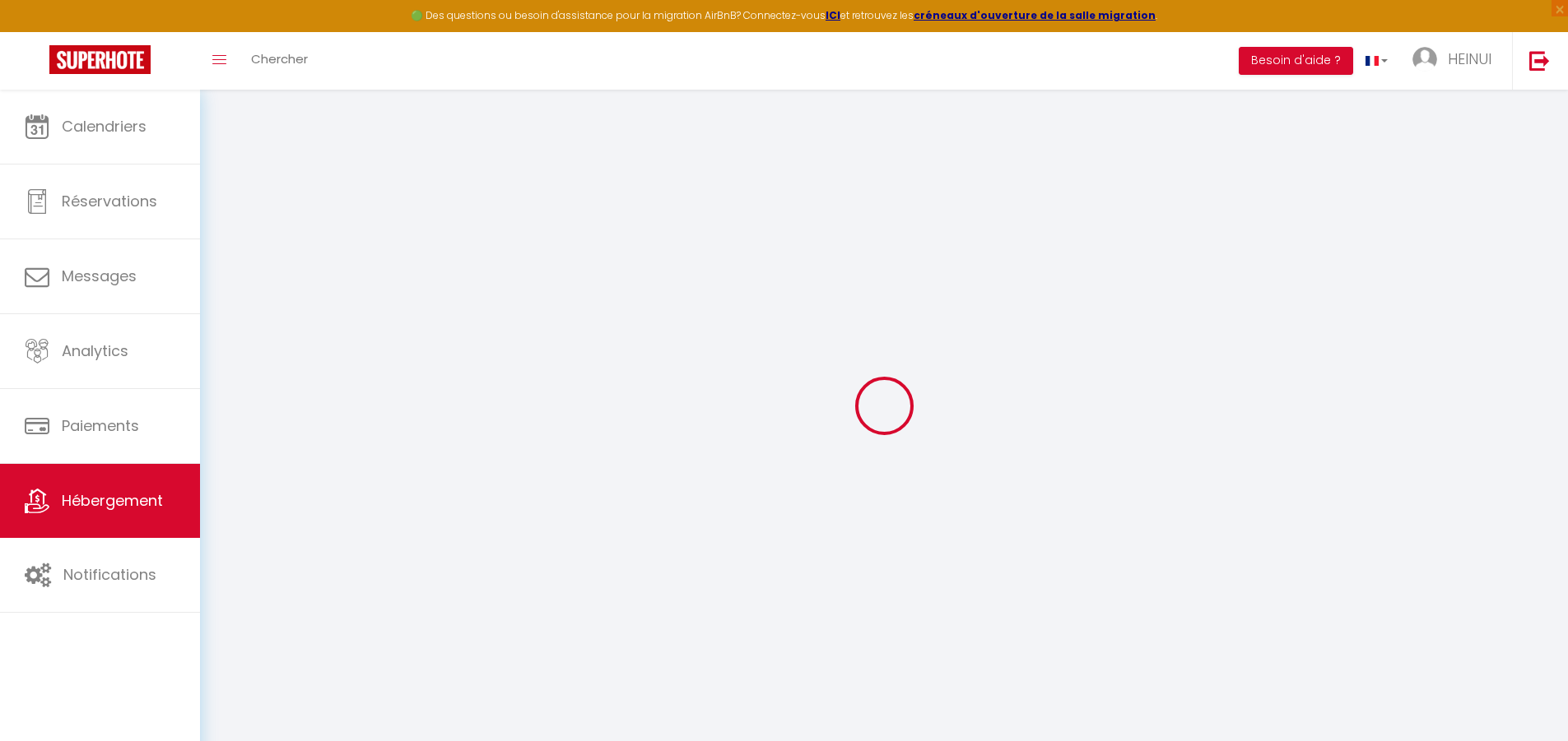
select select
checkbox input "false"
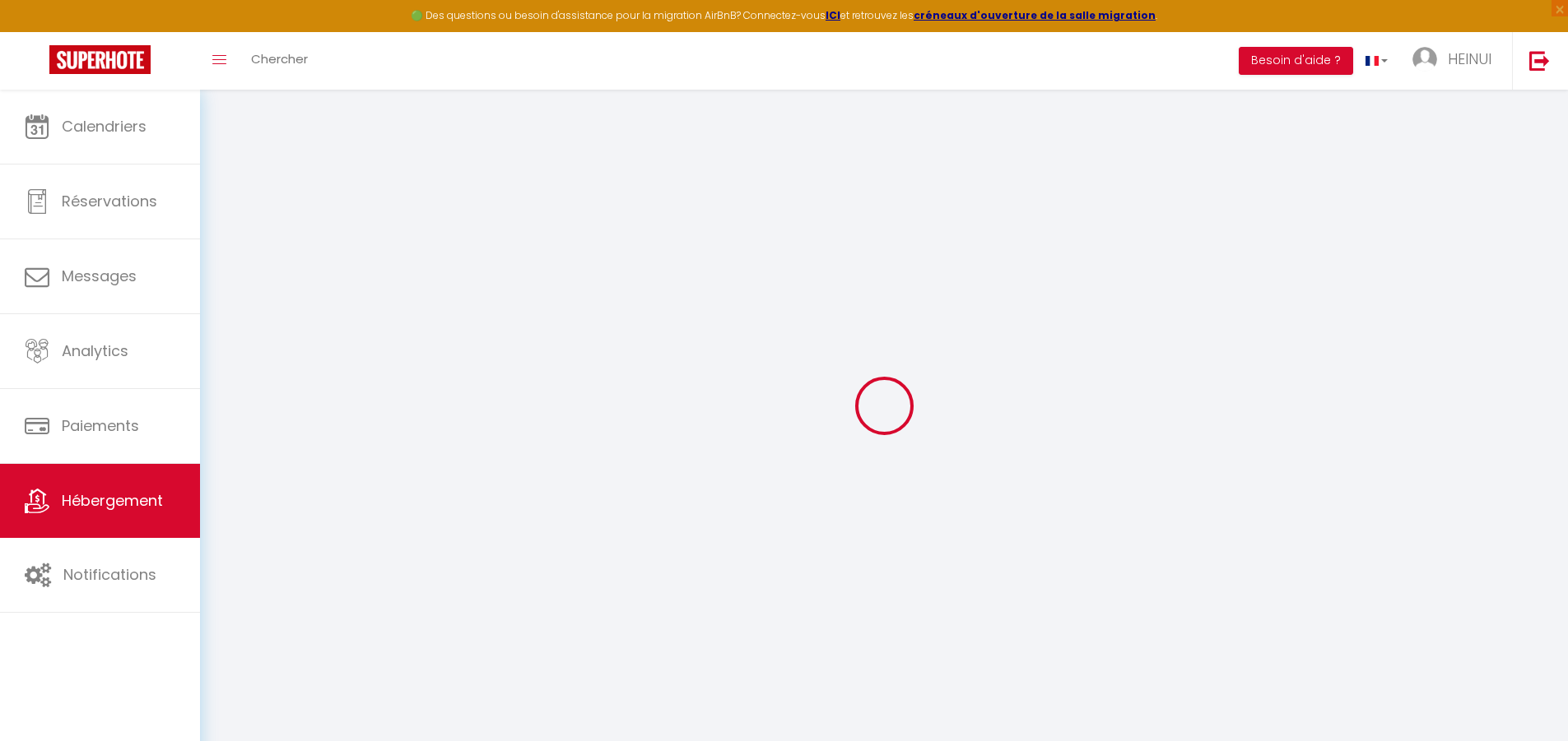
checkbox input "false"
select select
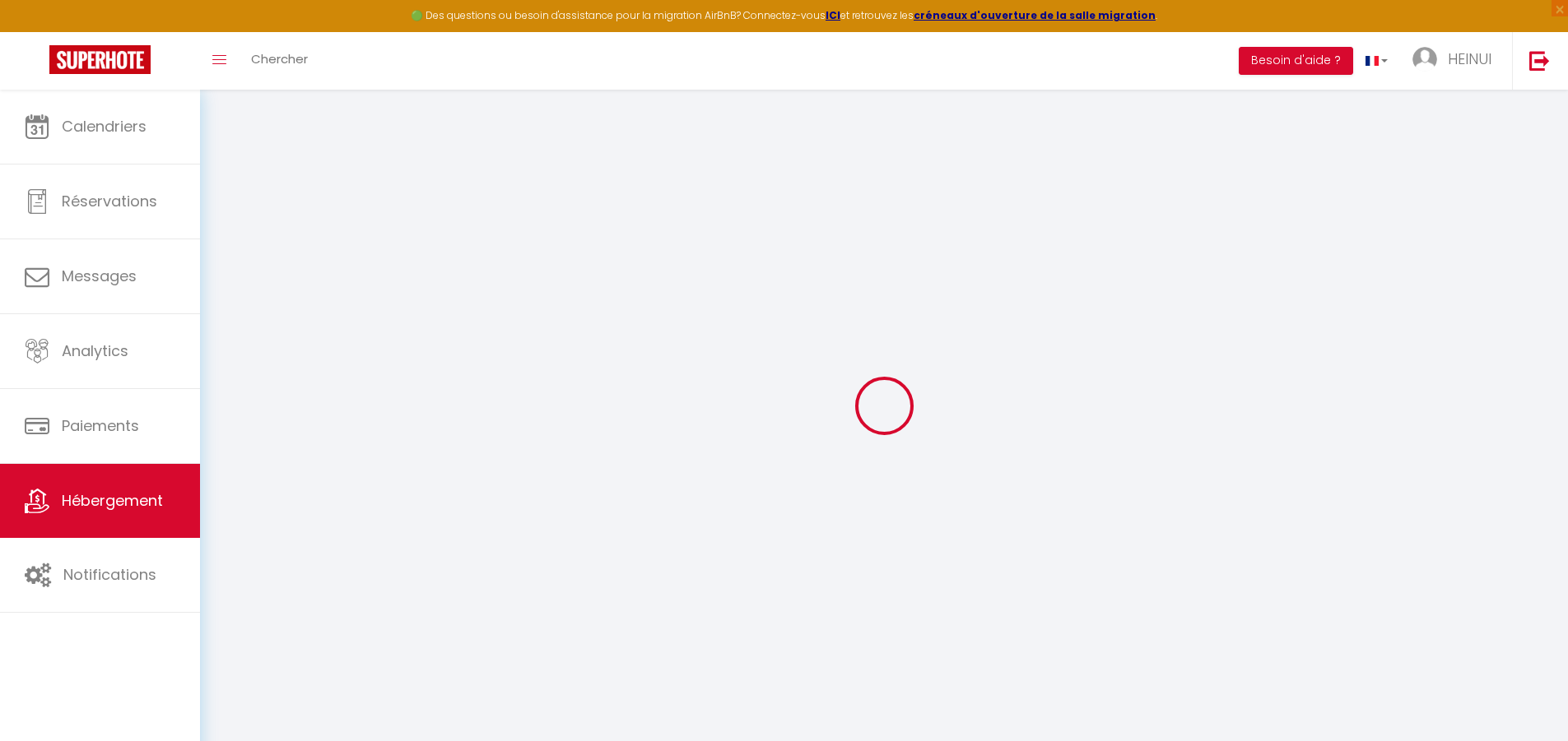
type input "Proche Marina, maison 2 chambres"
type input "HEINUI"
type input "ROMAND-PIQUANT"
type input "PUNAAUIA PK8.3 COTE MONTAGNE"
type input "98718"
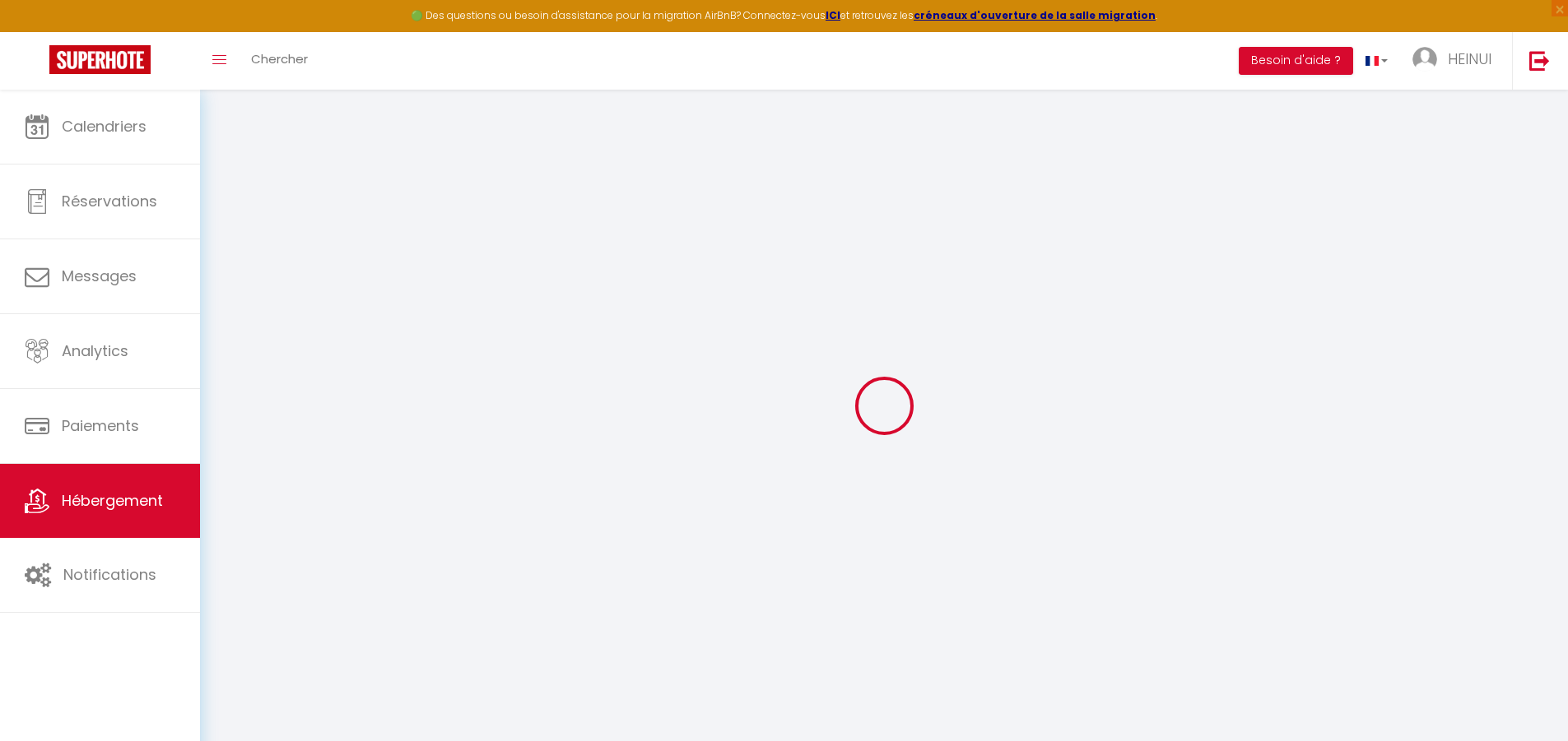
type input "PUNAAUIA"
select select "houses"
select select "2"
type input "130"
type input "50"
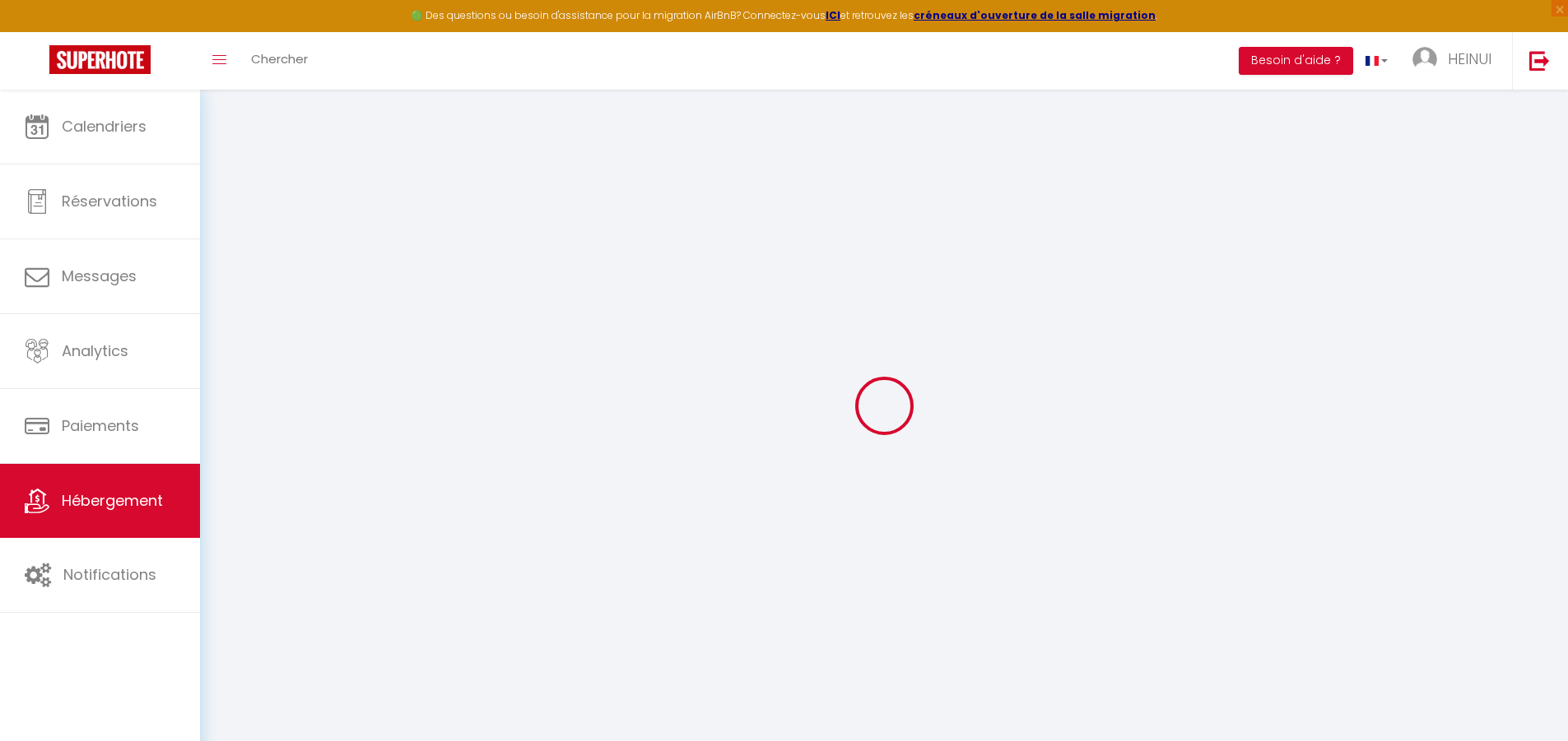
select select
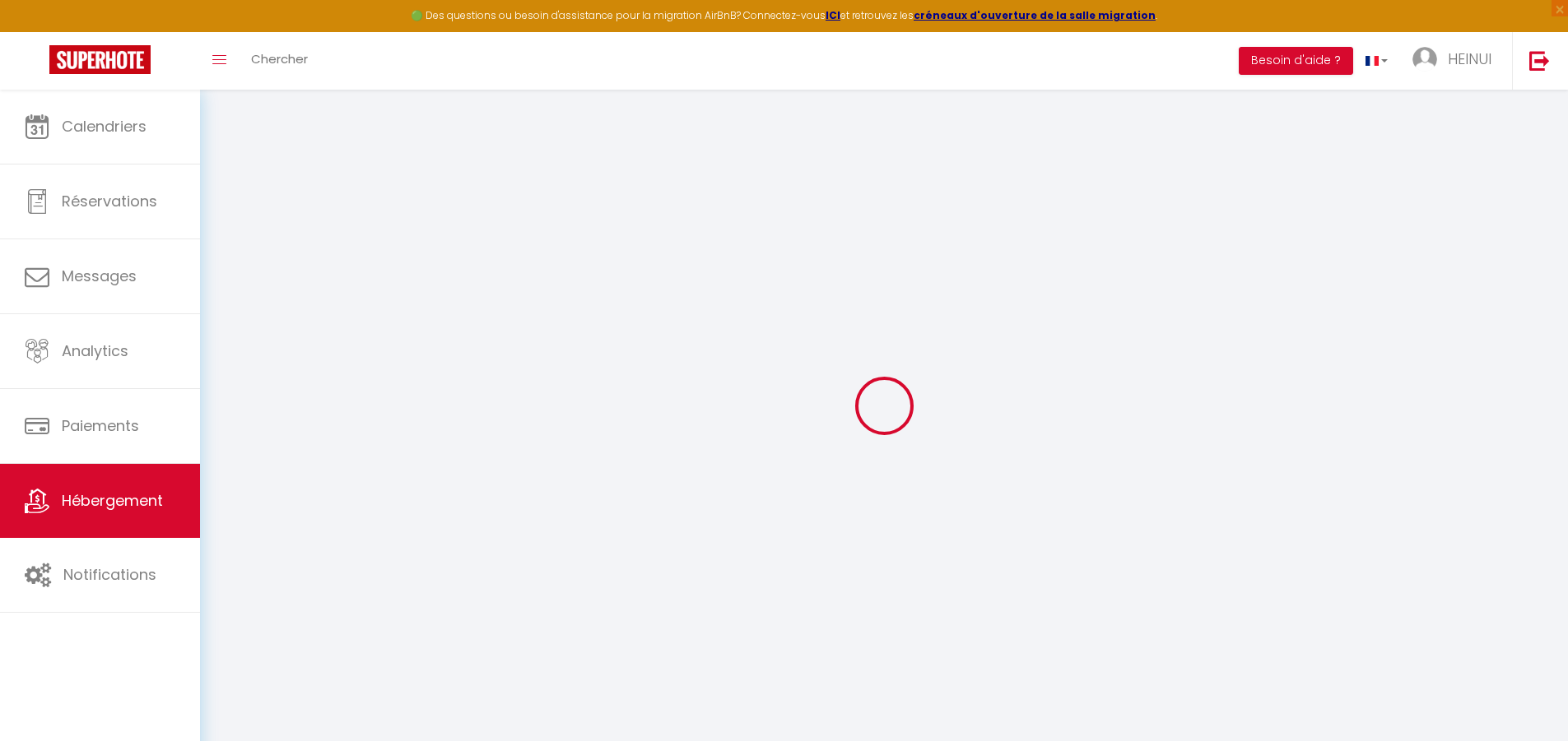
type input "N°4 SERVITUDE TEARAOFAI"
type input "98718"
type input "Puna'auia"
select select "77"
type input "[EMAIL_ADDRESS][DOMAIN_NAME]"
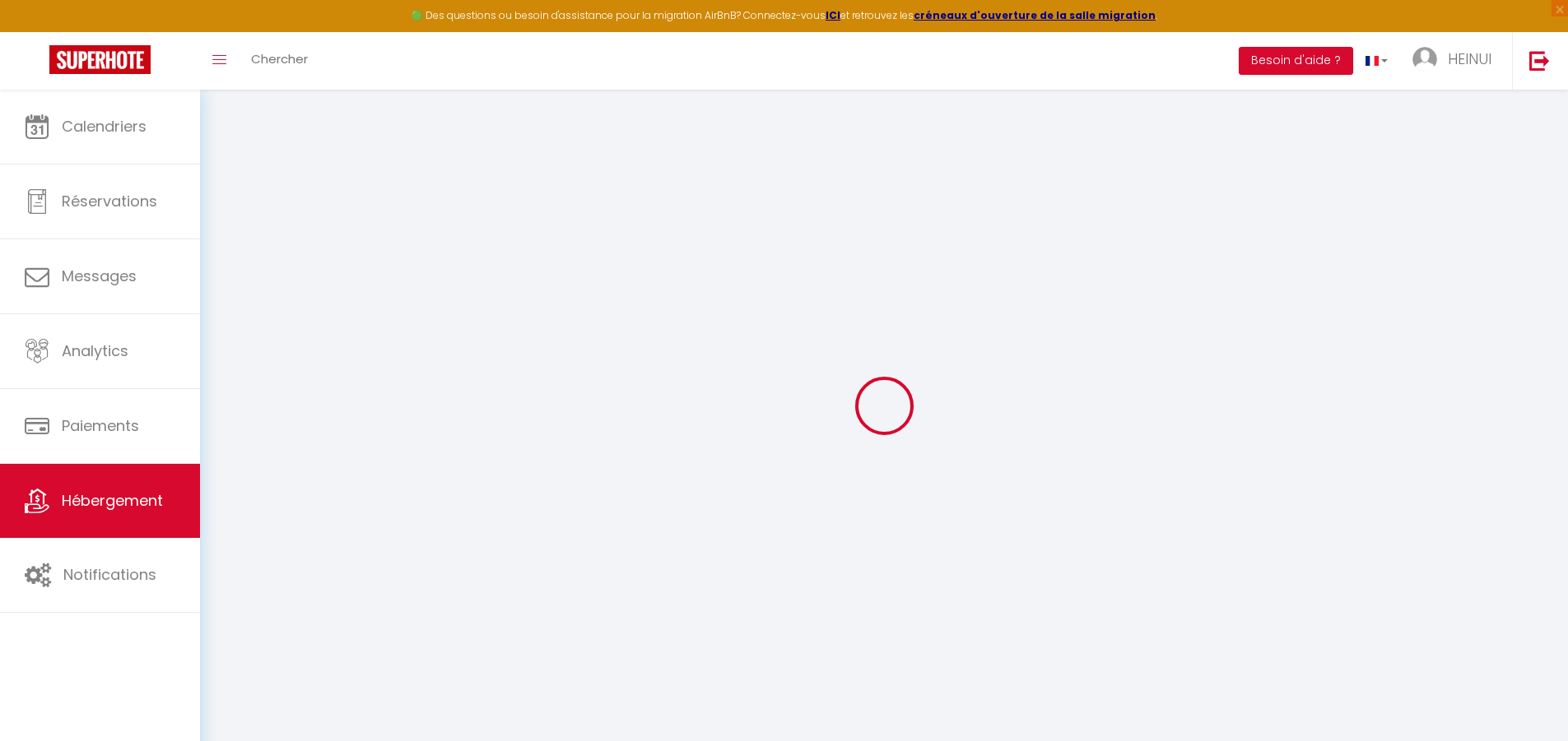
select select
checkbox input "false"
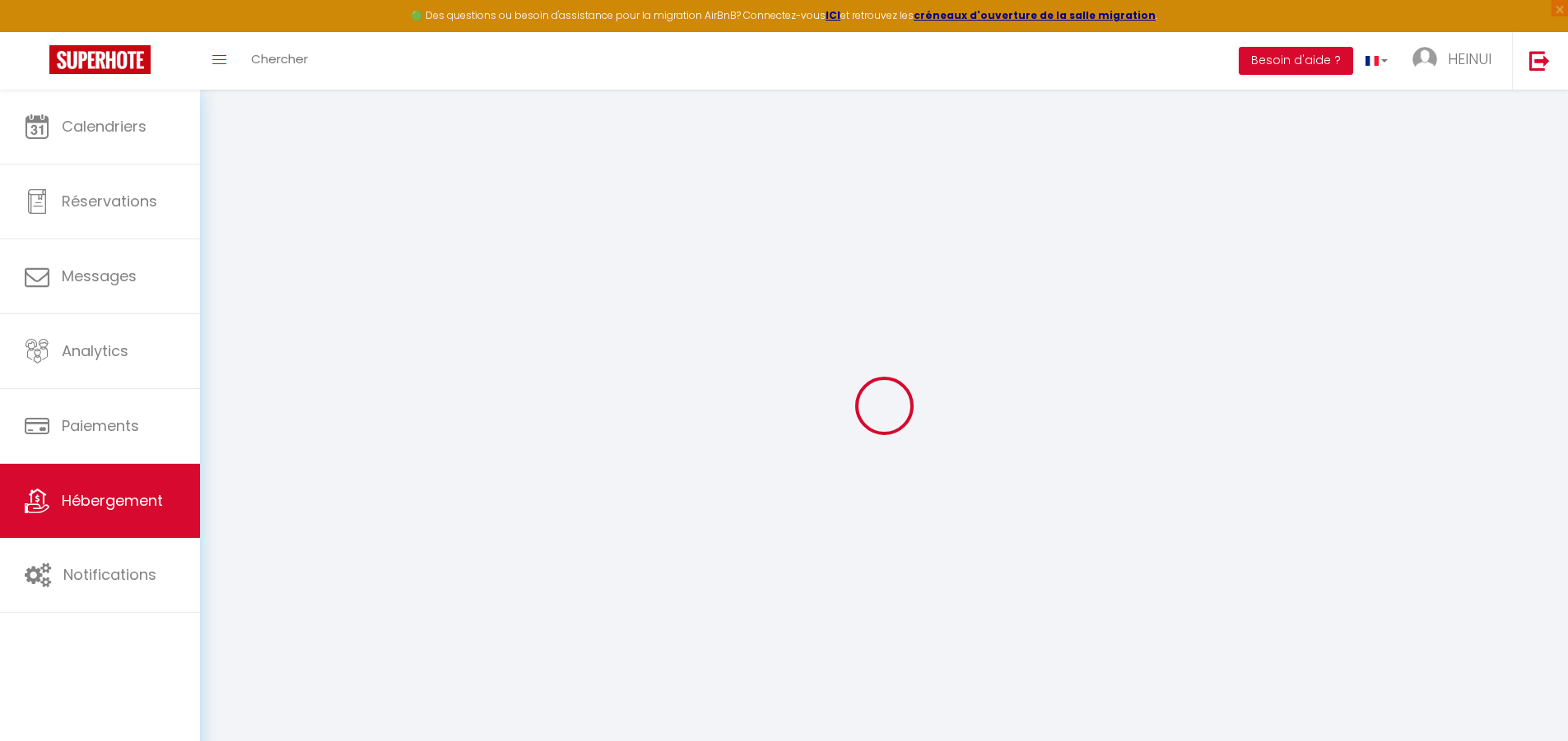
select select "13"
type input "0"
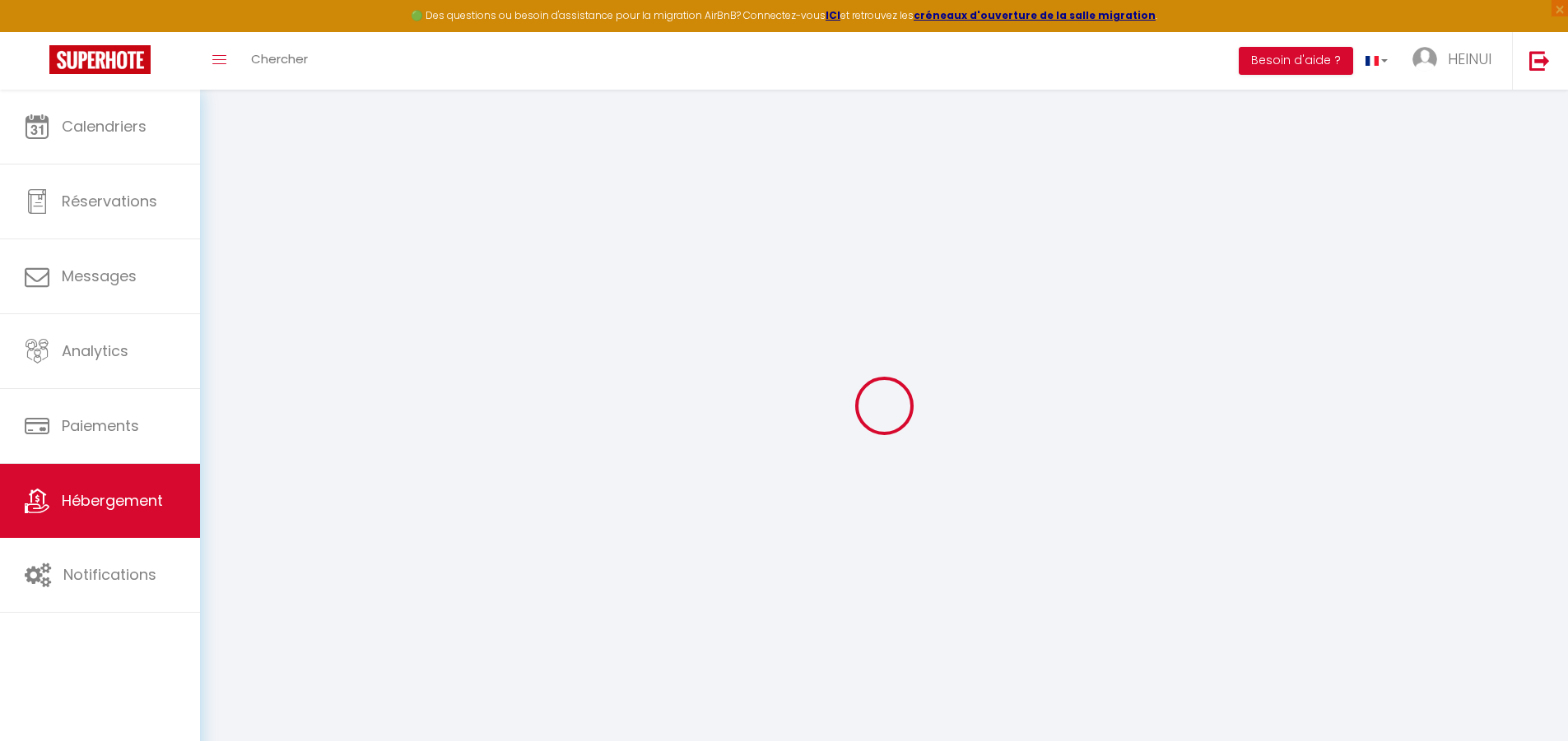
select select
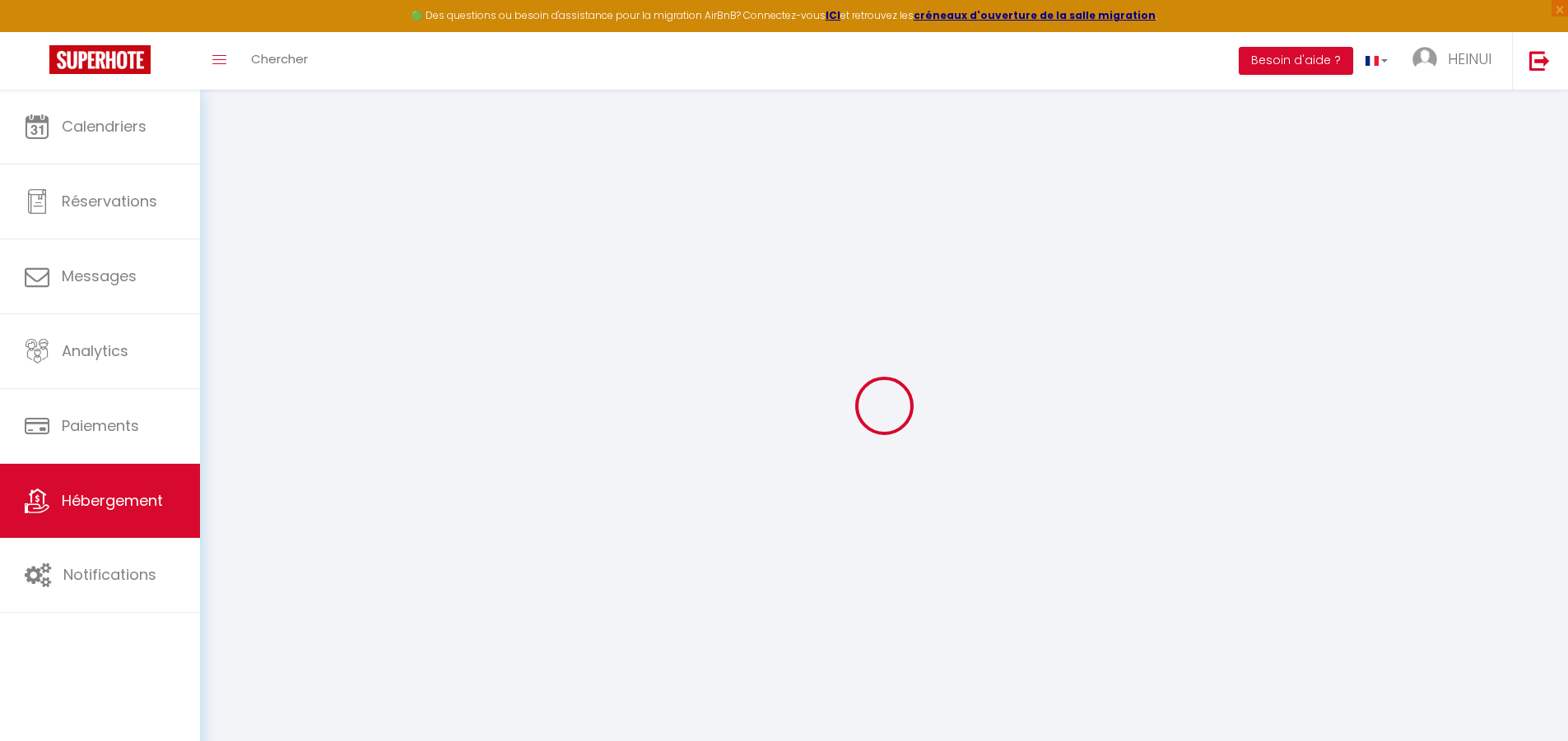
select select
checkbox input "false"
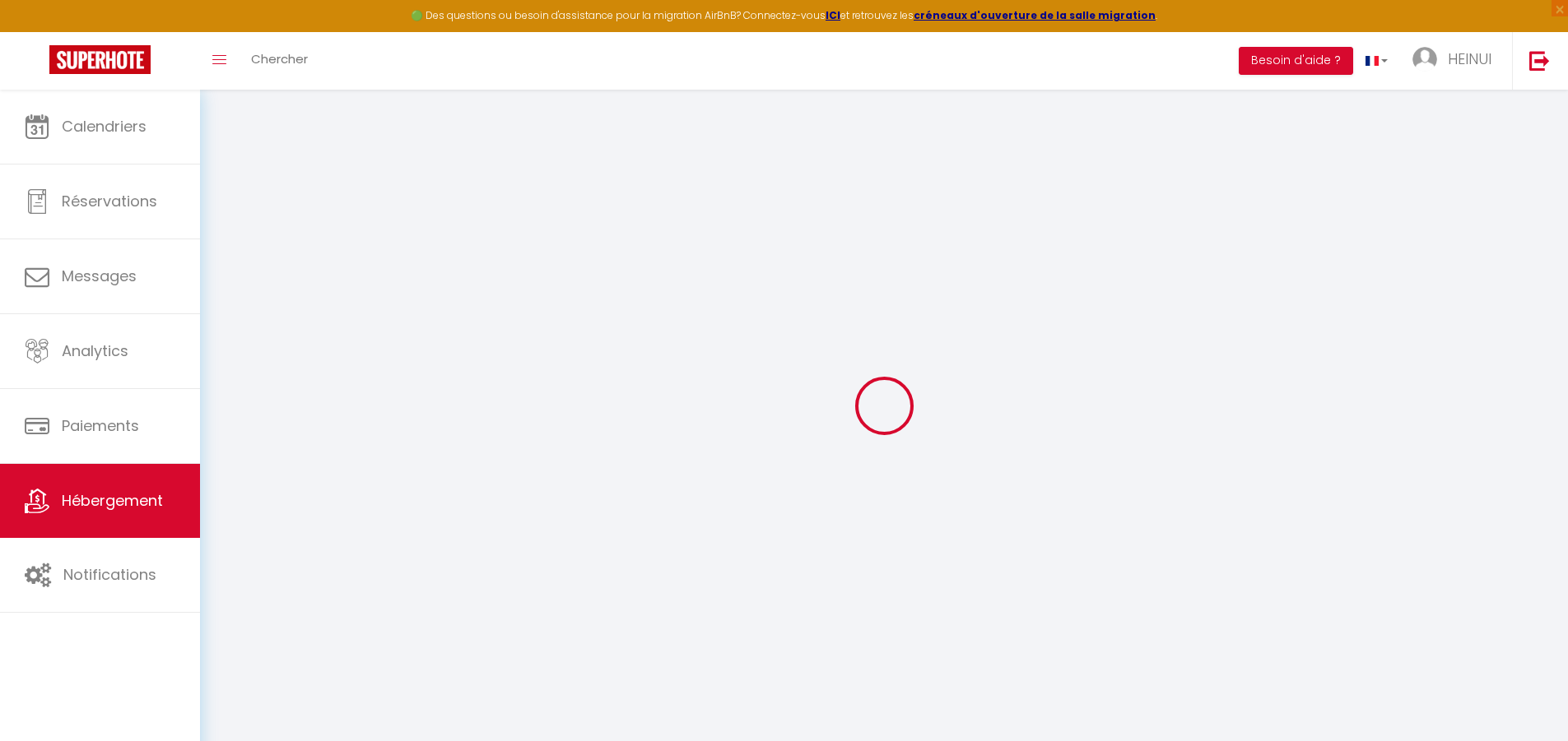
select select
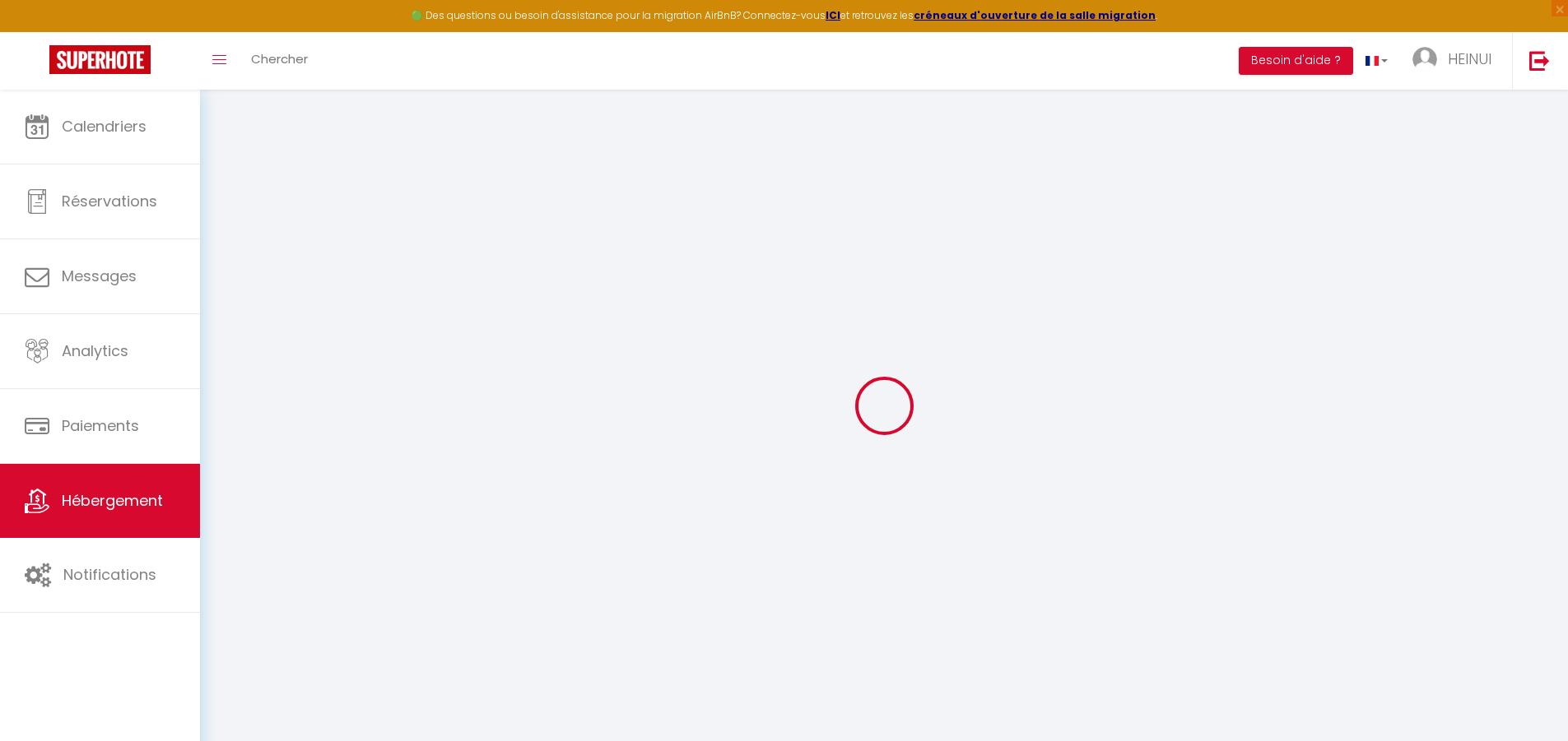
select select
checkbox input "false"
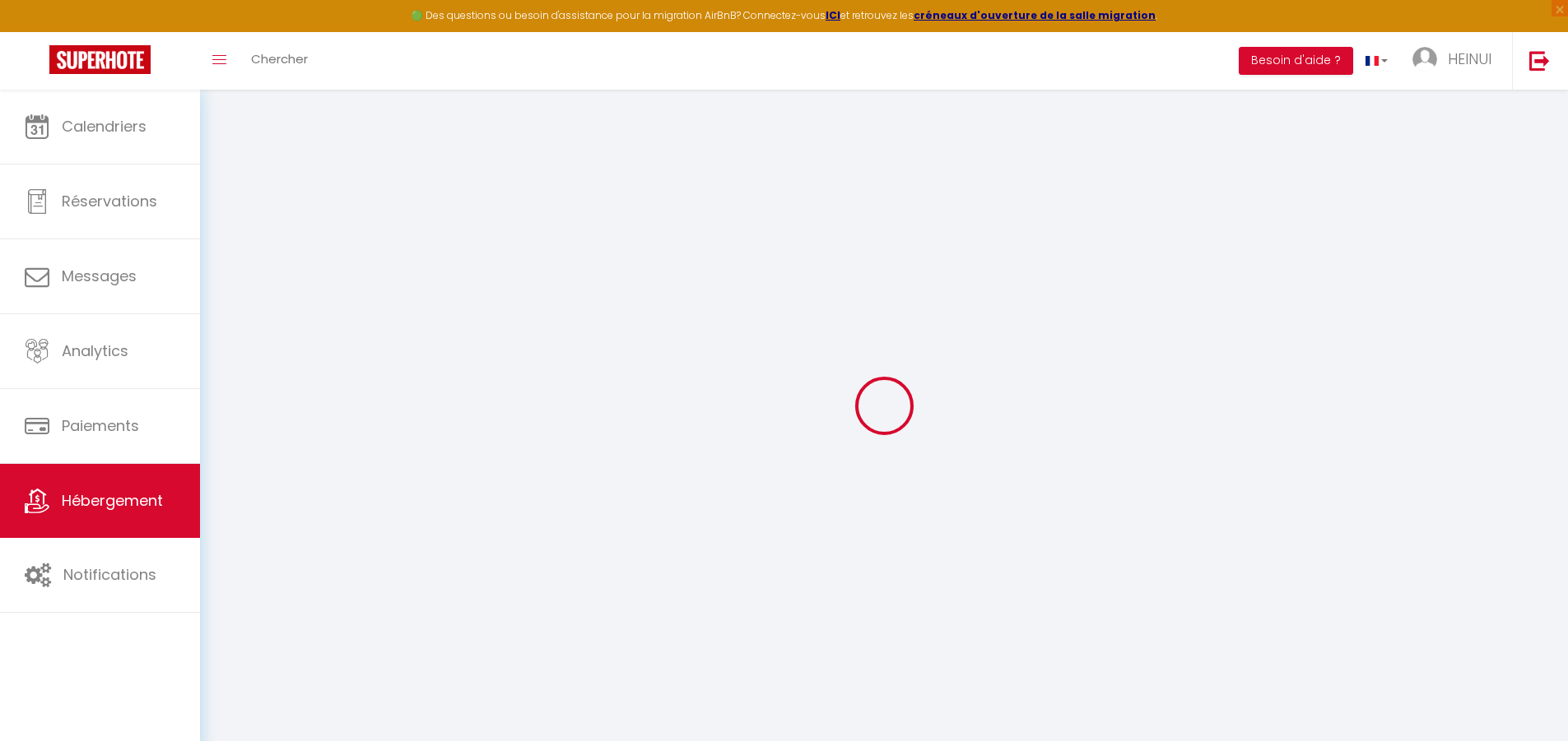
select select
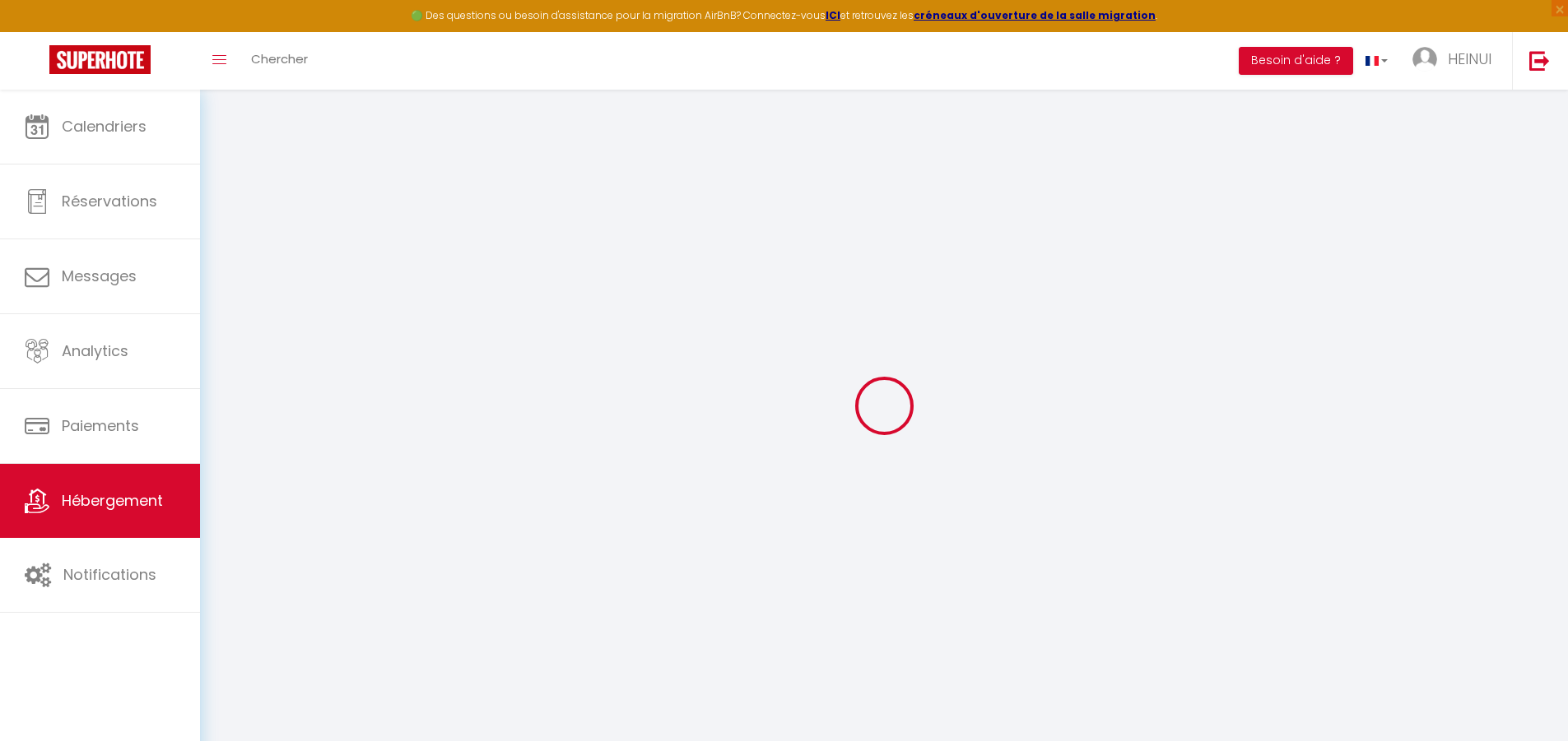
select select
checkbox input "false"
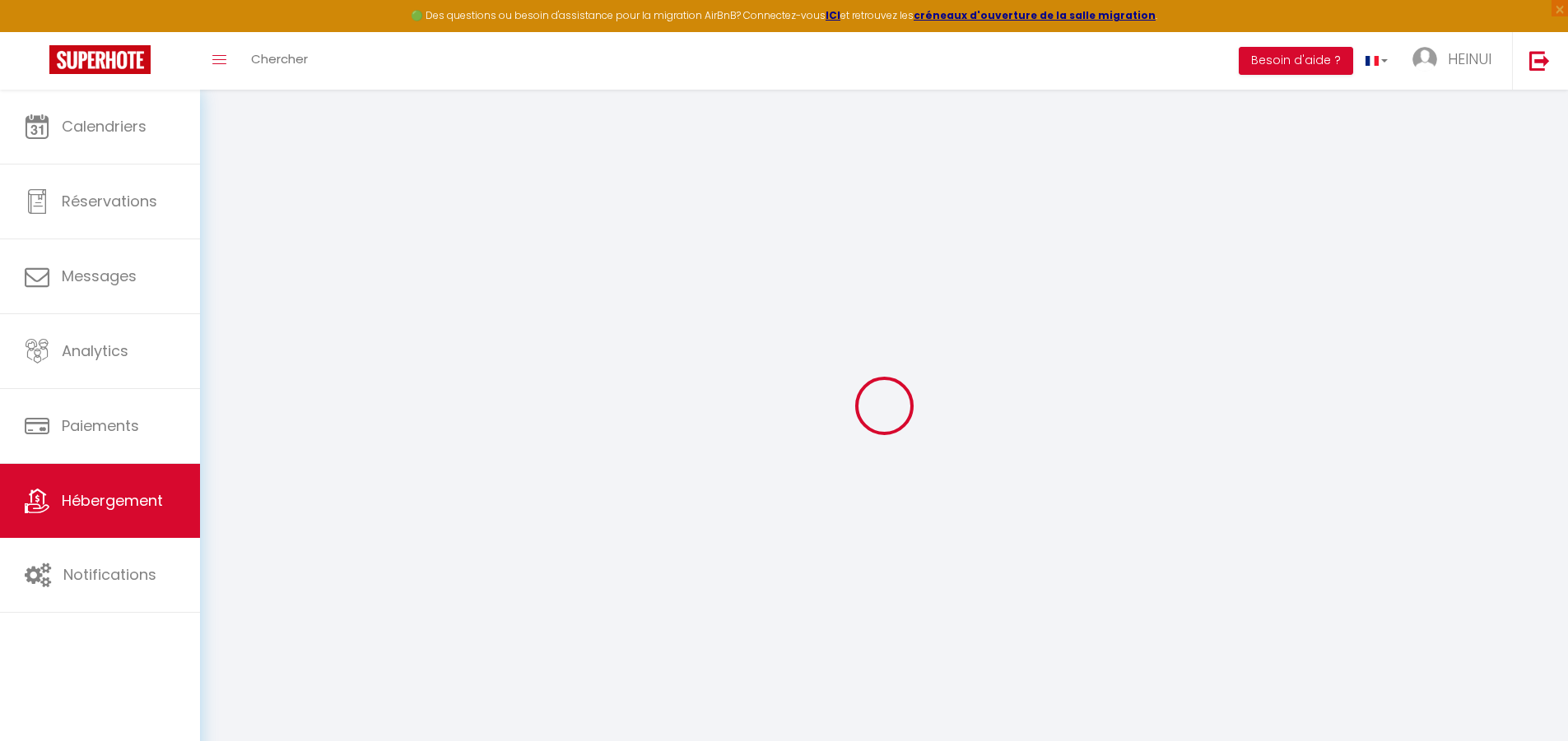
select select
checkbox input "false"
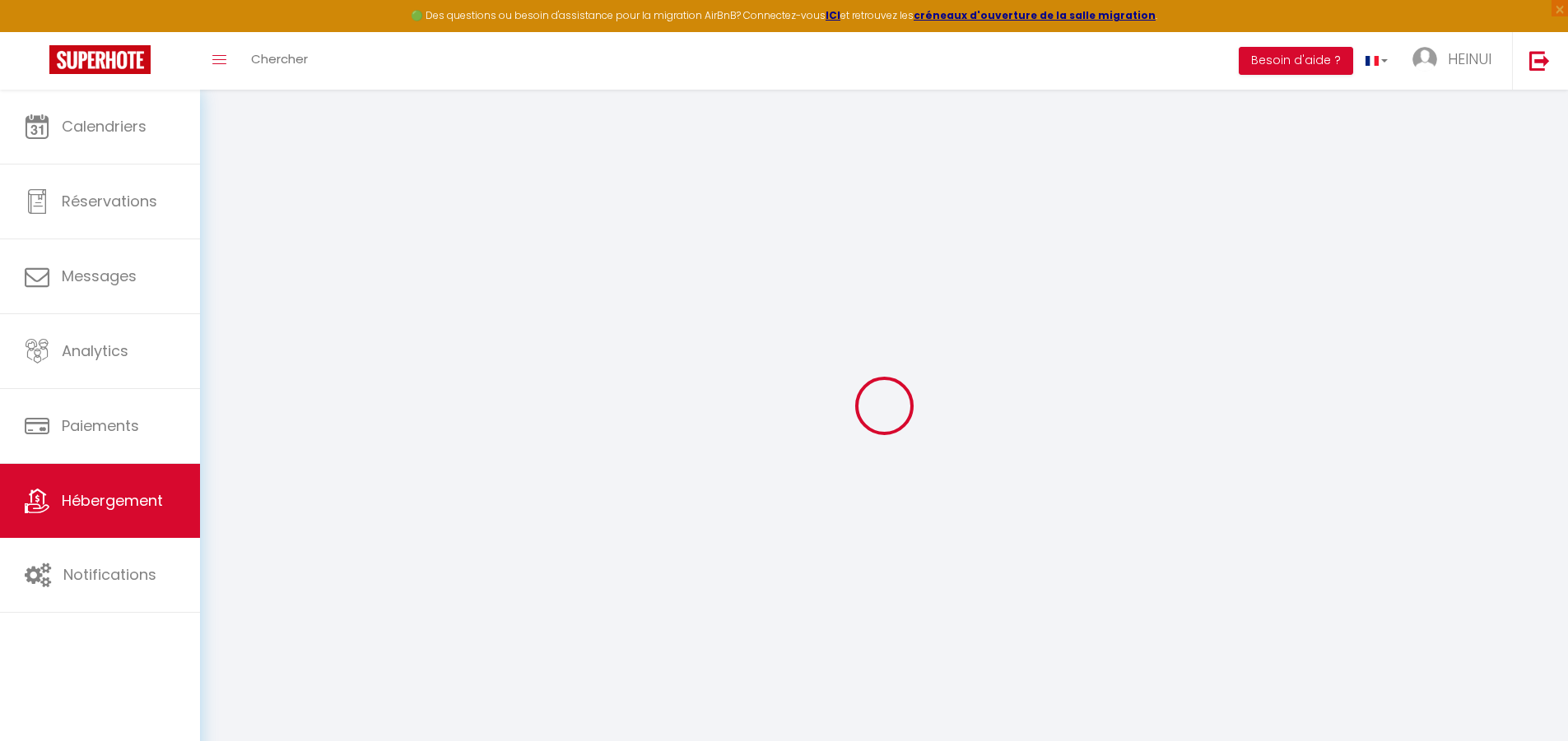
select select "14:00"
select select "23:45"
select select "10:00"
select select "30"
select select "120"
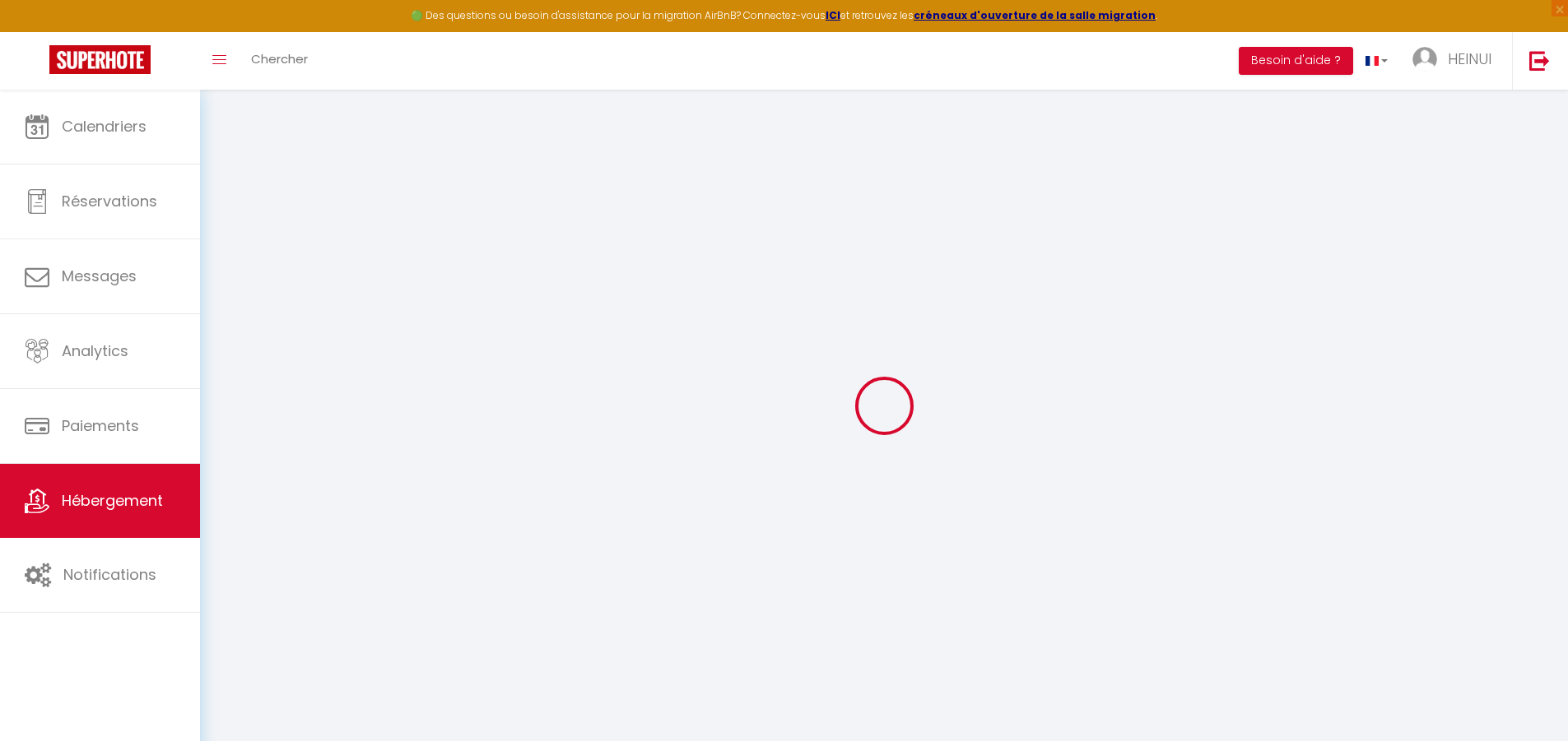
select select
checkbox input "false"
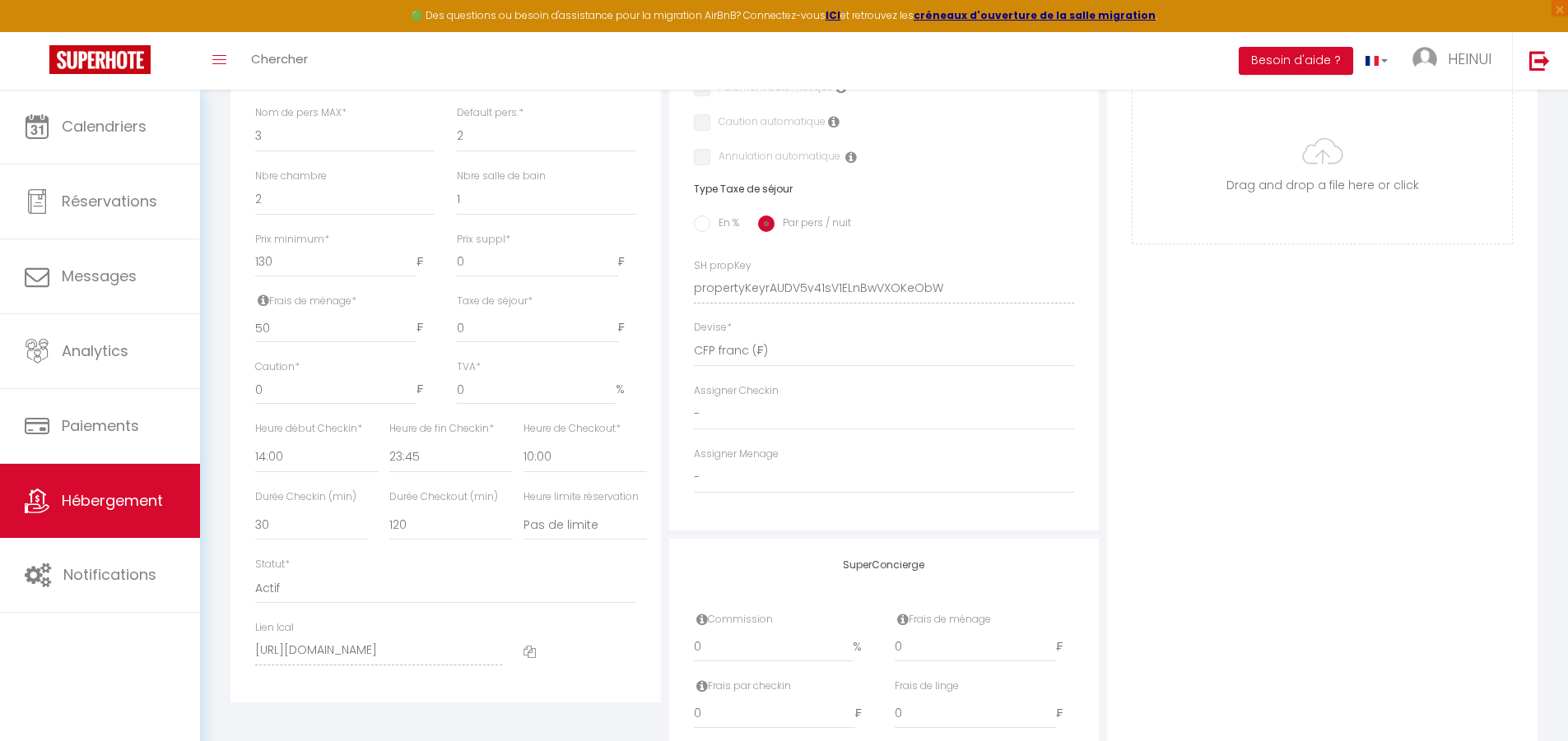
scroll to position [493, 0]
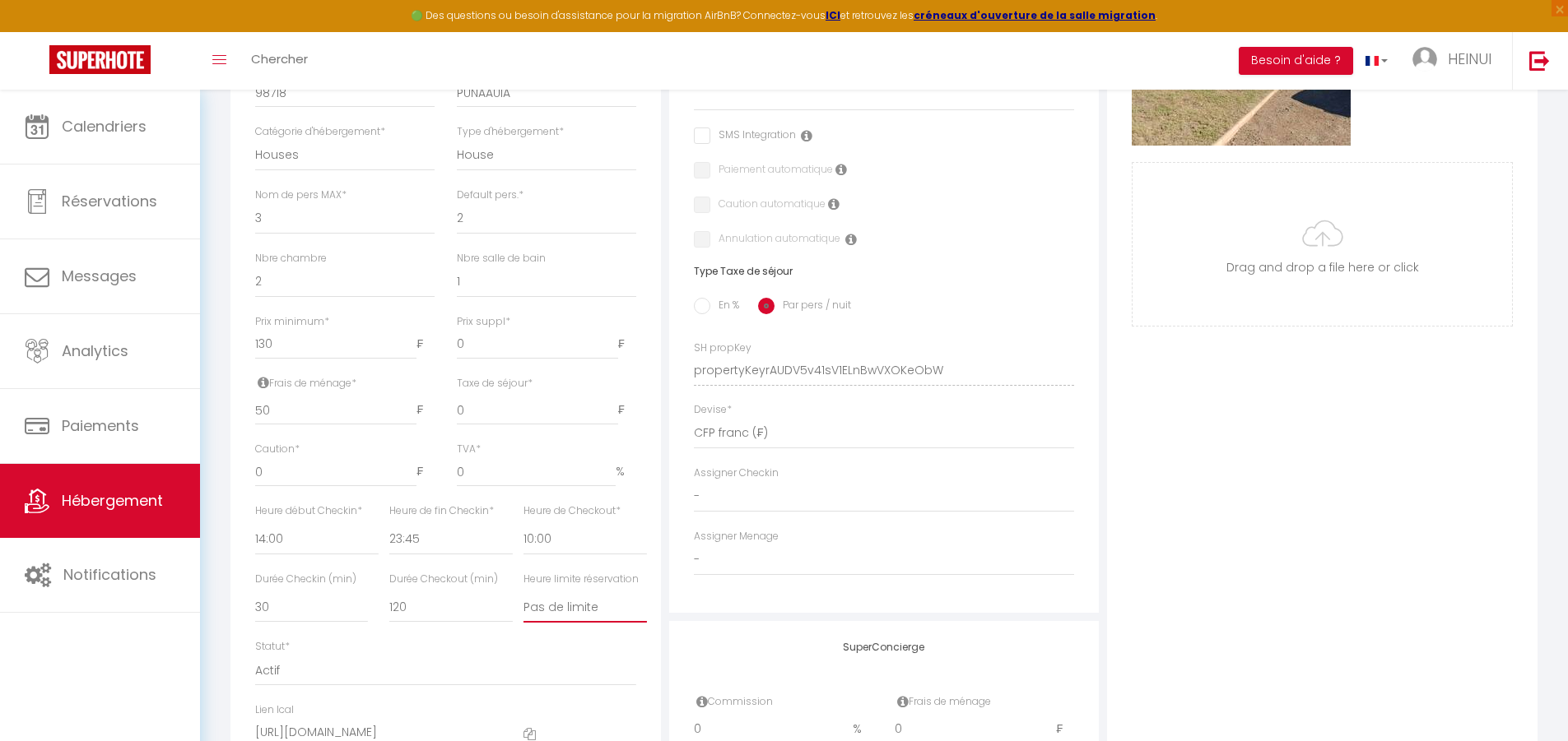
click at [582, 623] on select "Pas de limite 01:00 02:00 03:00 04:00 05:00 06:00 07:00 08:00 09:00 10:00 11:00…" at bounding box center [584, 607] width 123 height 31
click at [562, 673] on select "Actif Pas actif" at bounding box center [446, 671] width 381 height 31
click at [649, 385] on div "Détails Nom * Proche Marina, maison 2 chambres Prénom propriétaire HEINUI Nom p…" at bounding box center [446, 294] width 431 height 981
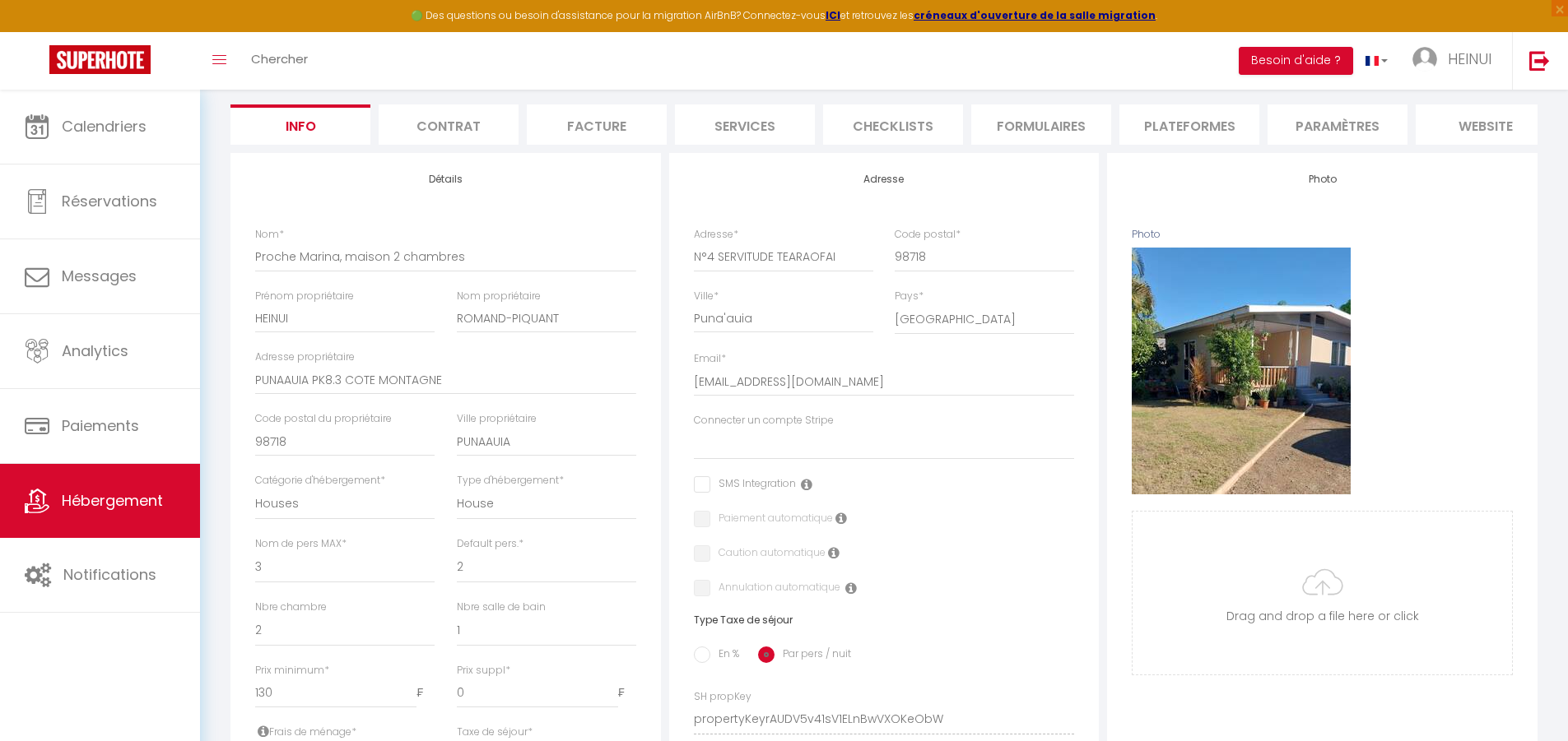
scroll to position [63, 0]
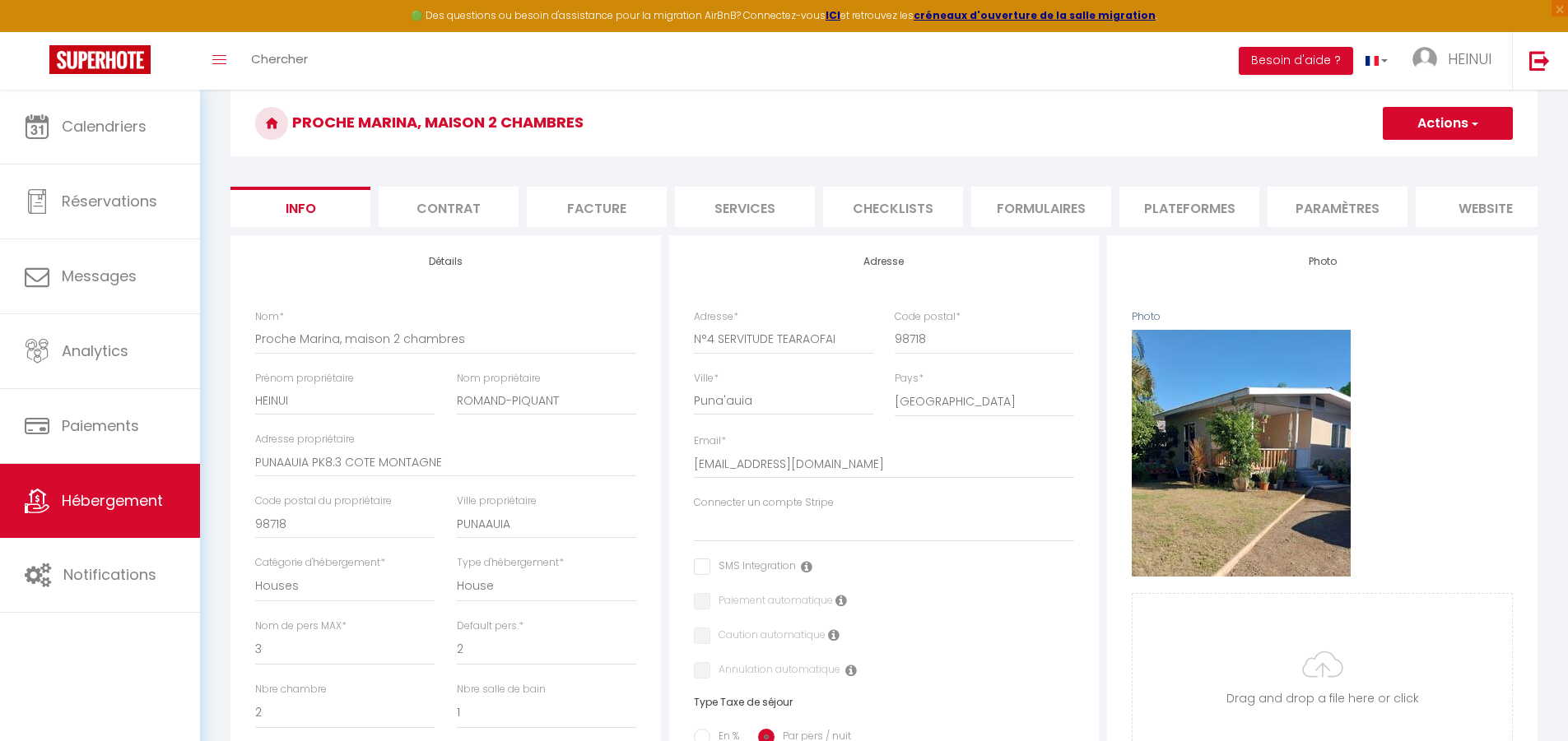
click at [449, 211] on li "Contrat" at bounding box center [448, 207] width 140 height 40
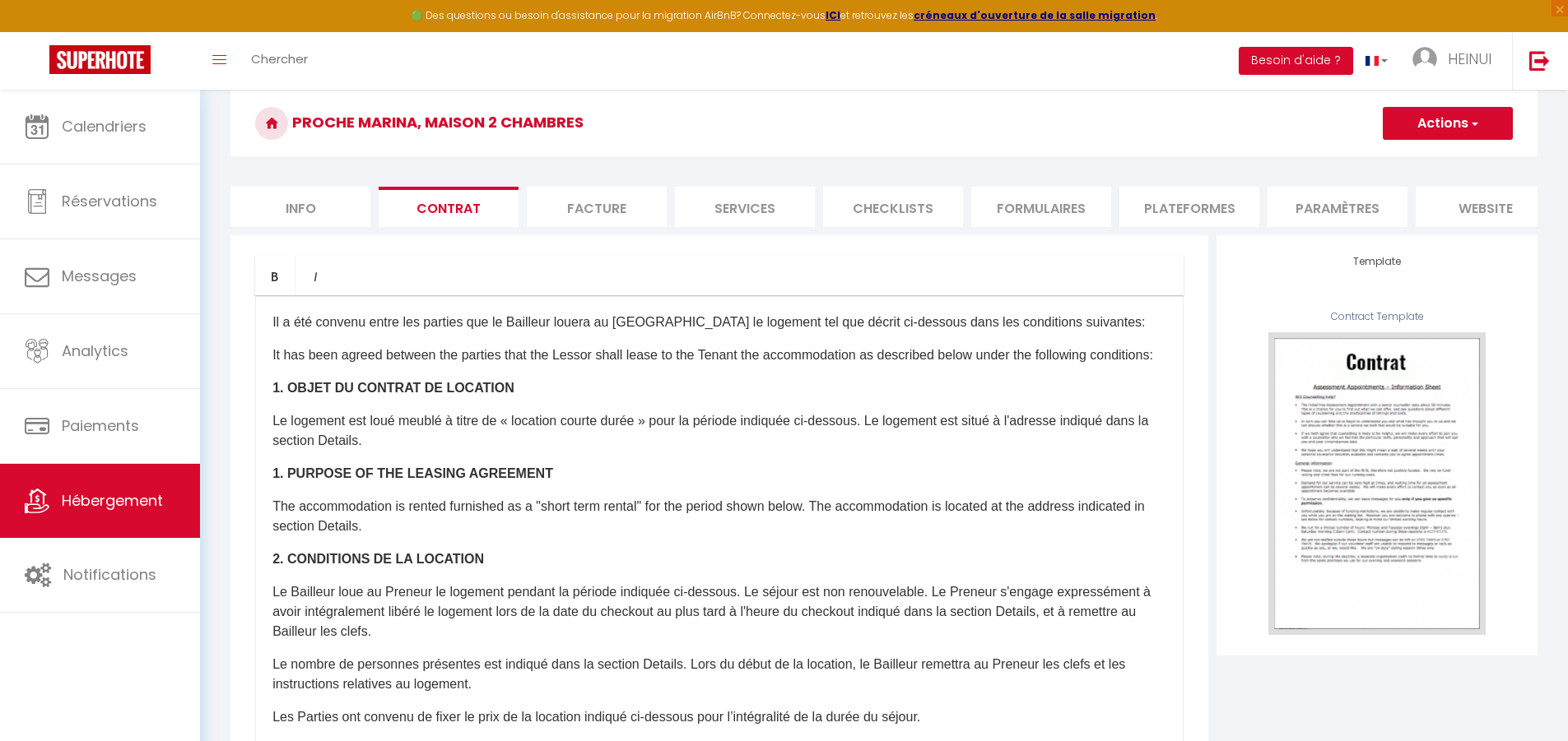
click at [582, 207] on li "Facture" at bounding box center [596, 207] width 140 height 40
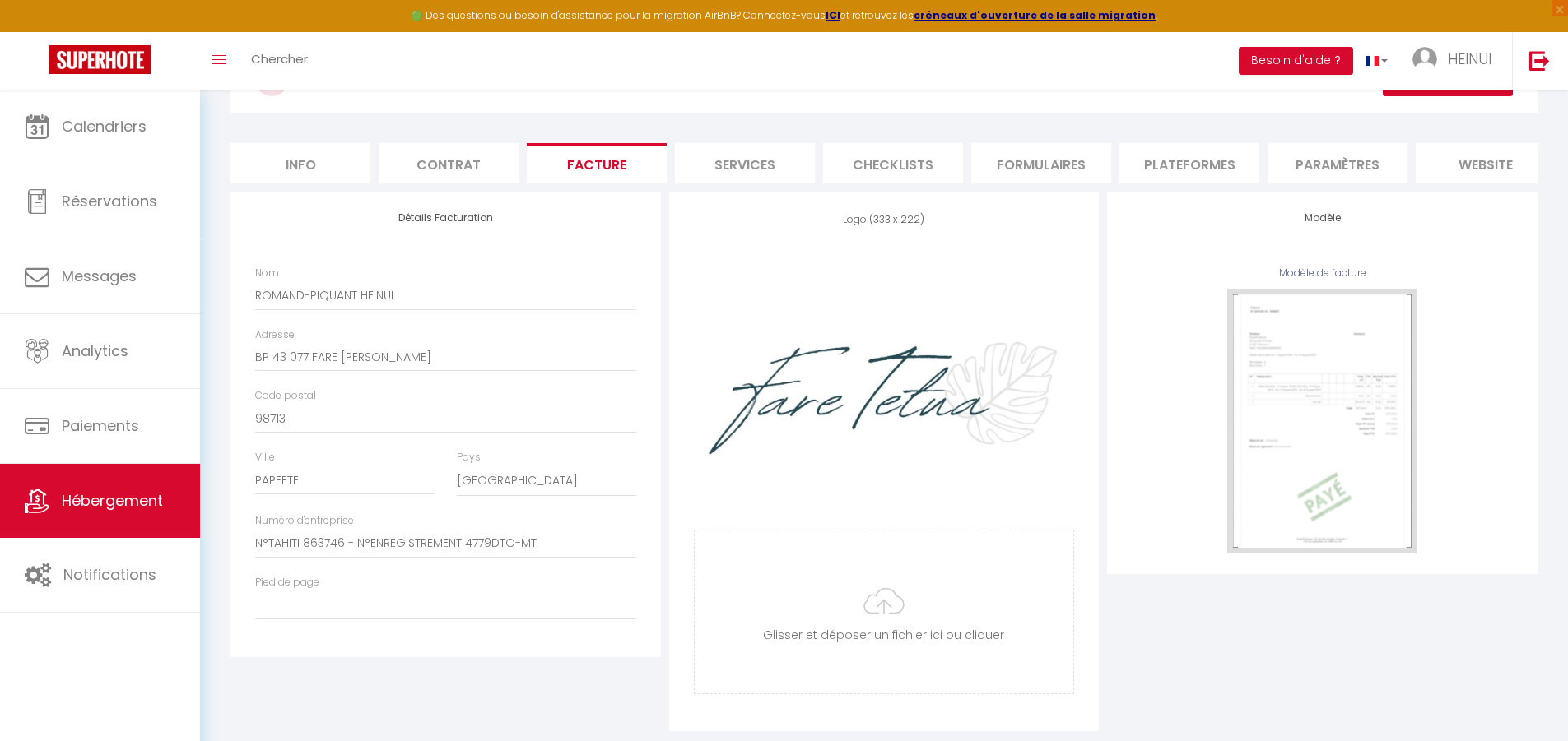
scroll to position [145, 0]
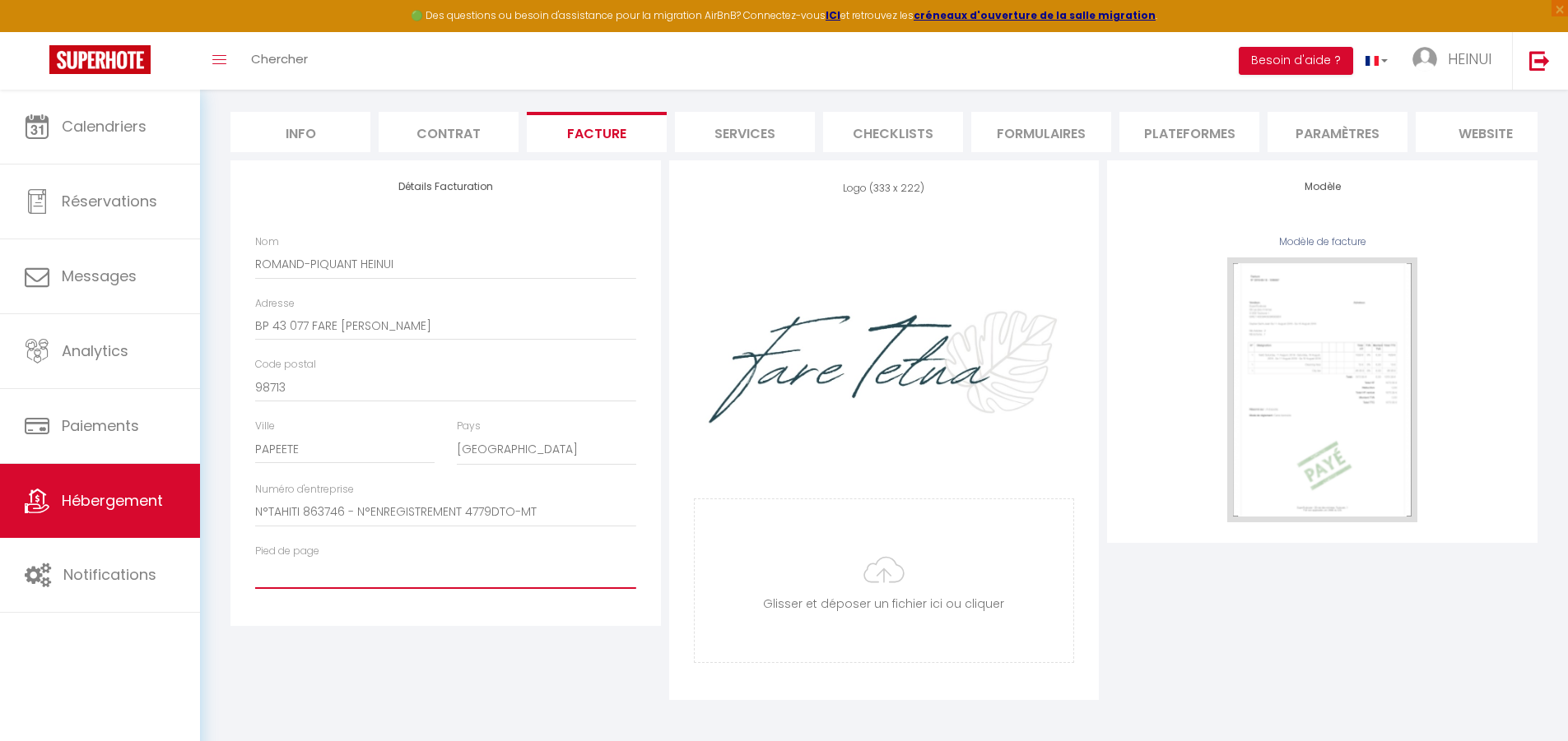
click at [333, 579] on input "Pied de page" at bounding box center [446, 574] width 381 height 30
click at [745, 136] on li "Services" at bounding box center [744, 131] width 140 height 40
select select
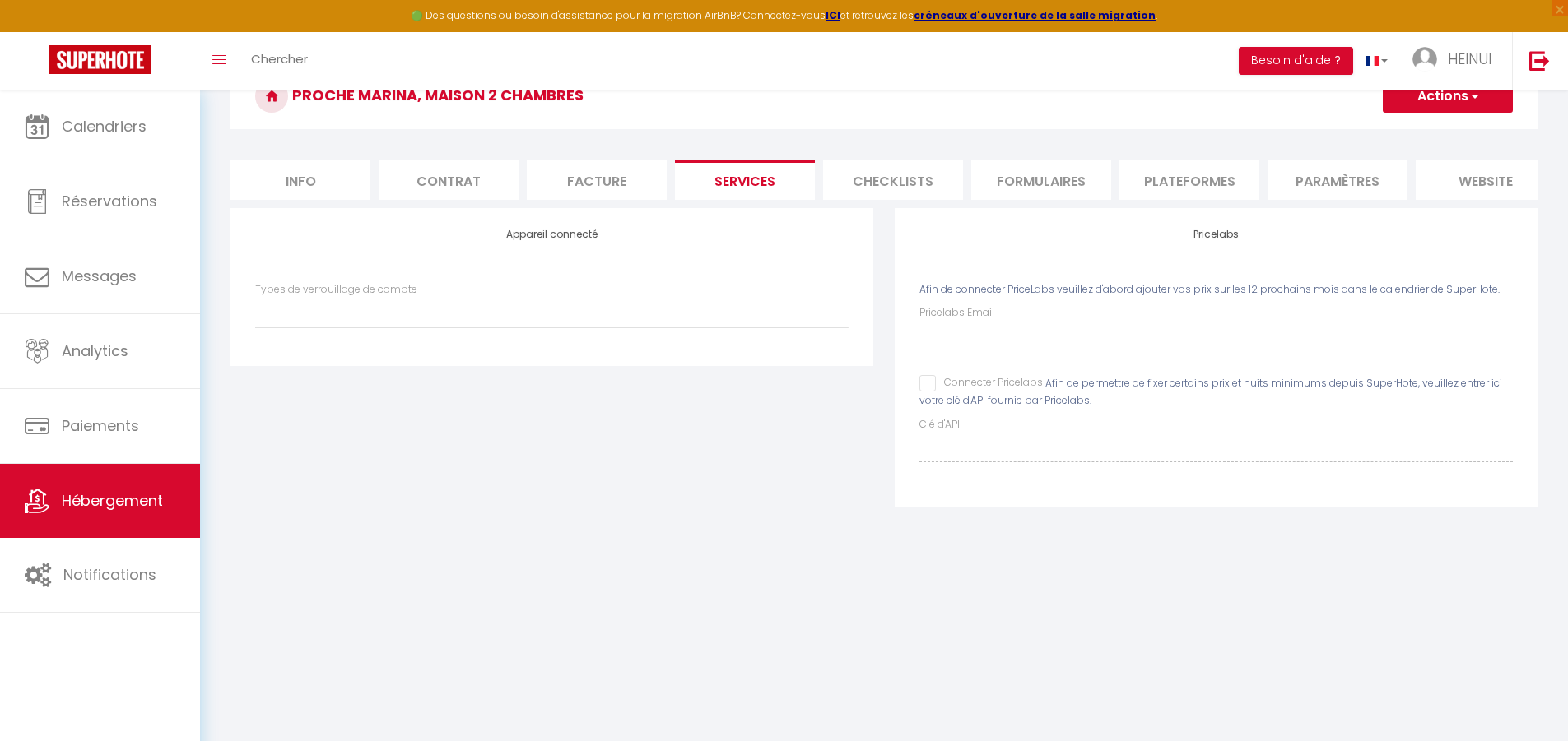
scroll to position [90, 0]
click at [787, 179] on li "Checklists" at bounding box center [893, 179] width 140 height 40
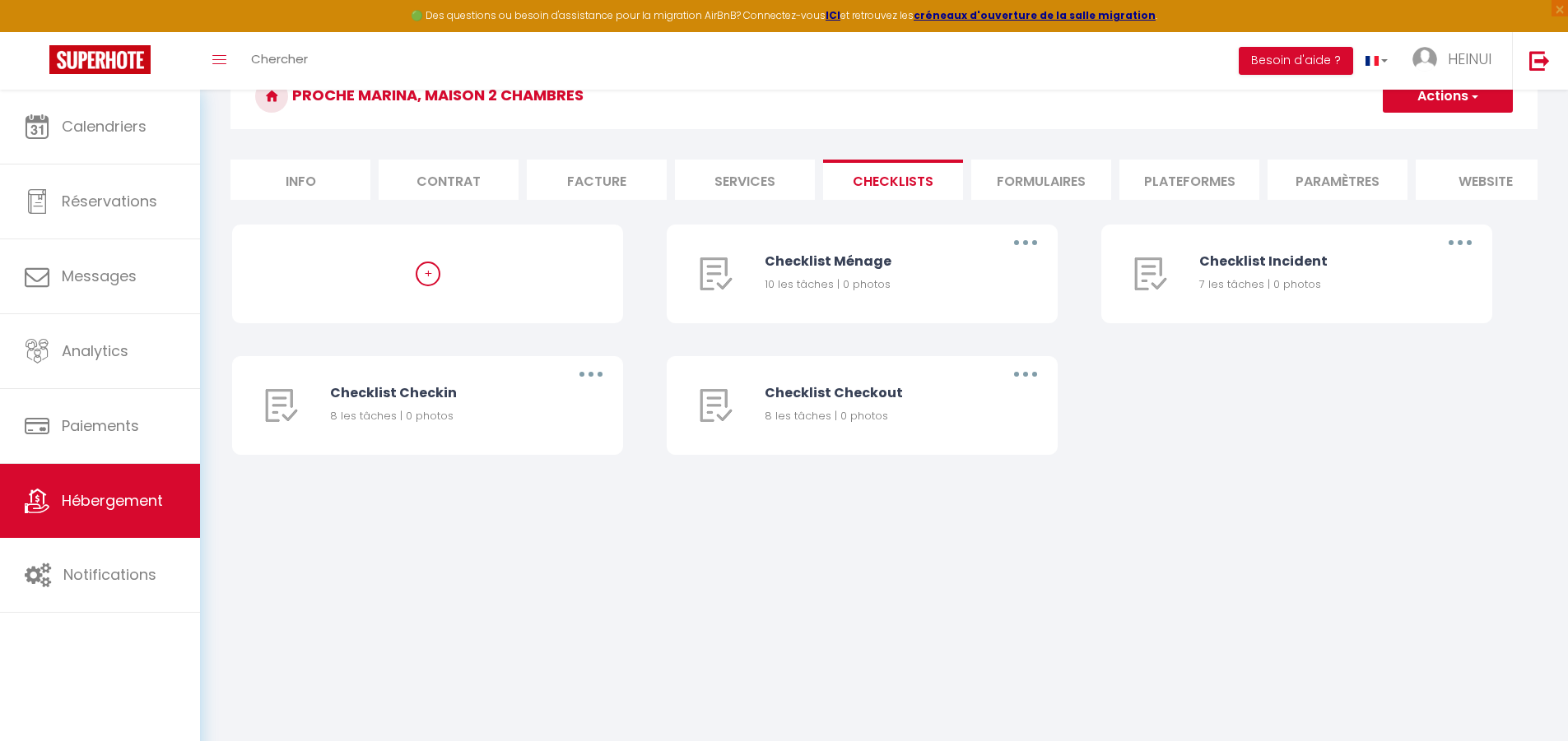
click at [787, 182] on li "Formulaires" at bounding box center [1041, 179] width 140 height 40
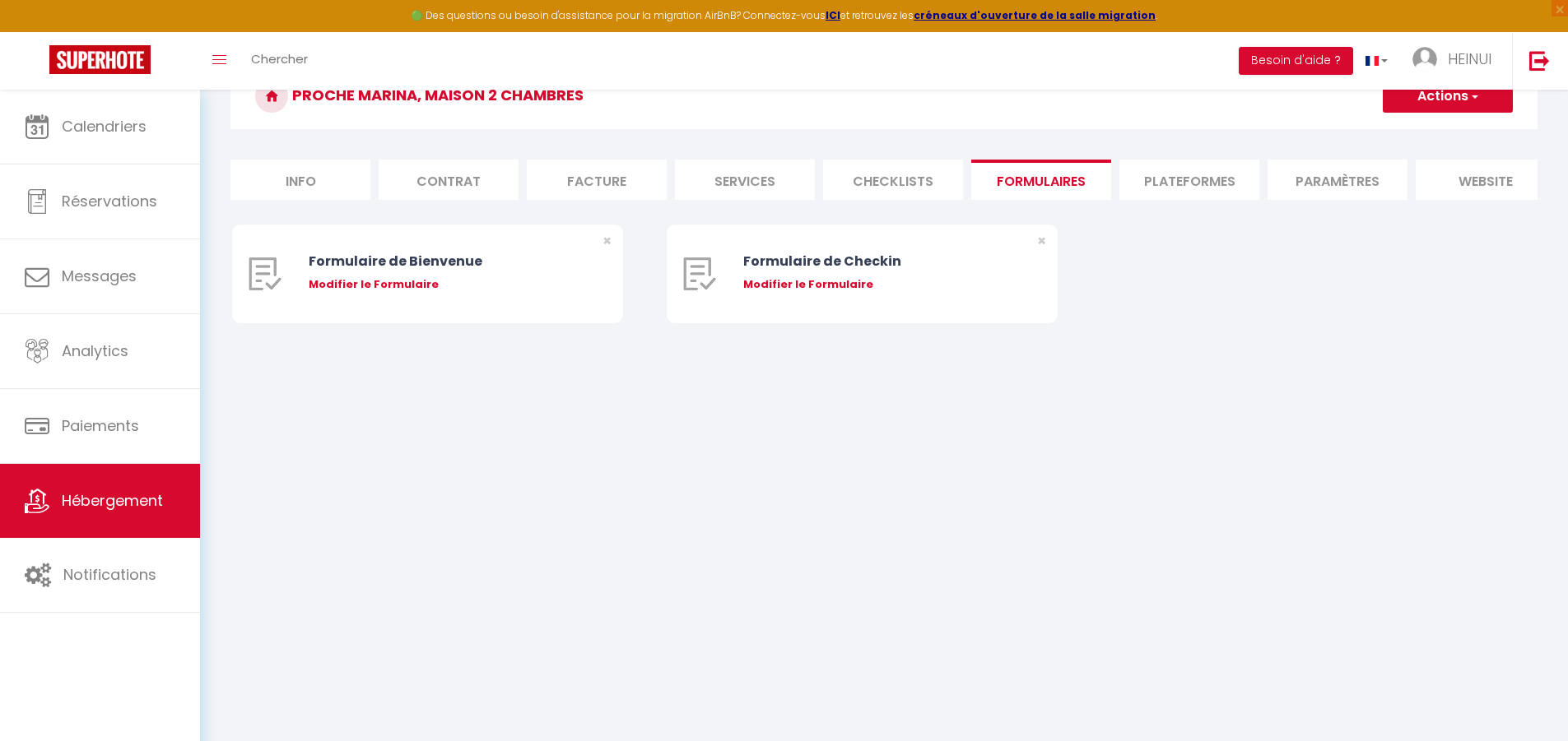
click at [787, 182] on li "Plateformes" at bounding box center [1189, 179] width 140 height 40
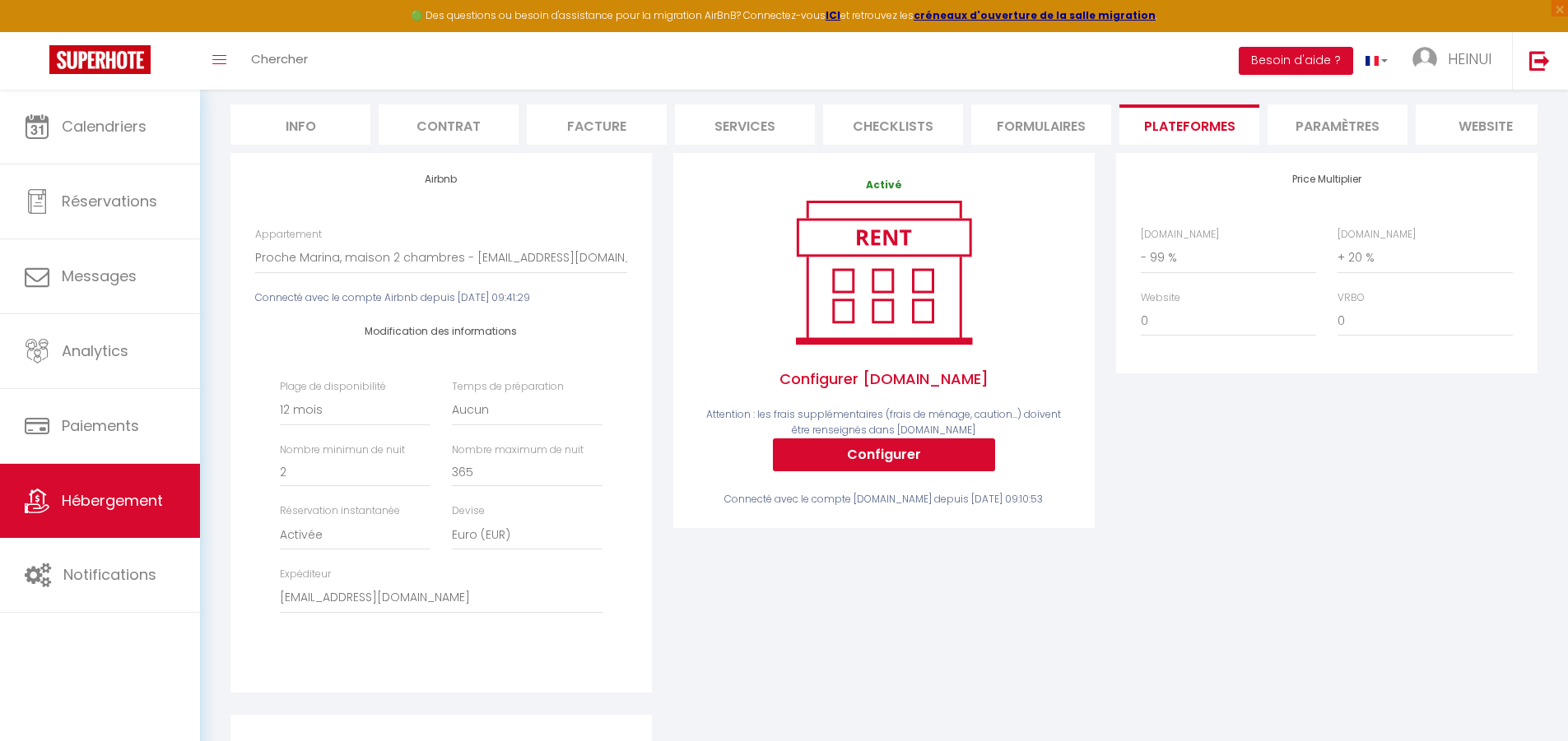
click at [787, 124] on li "Paramètres" at bounding box center [1337, 124] width 140 height 40
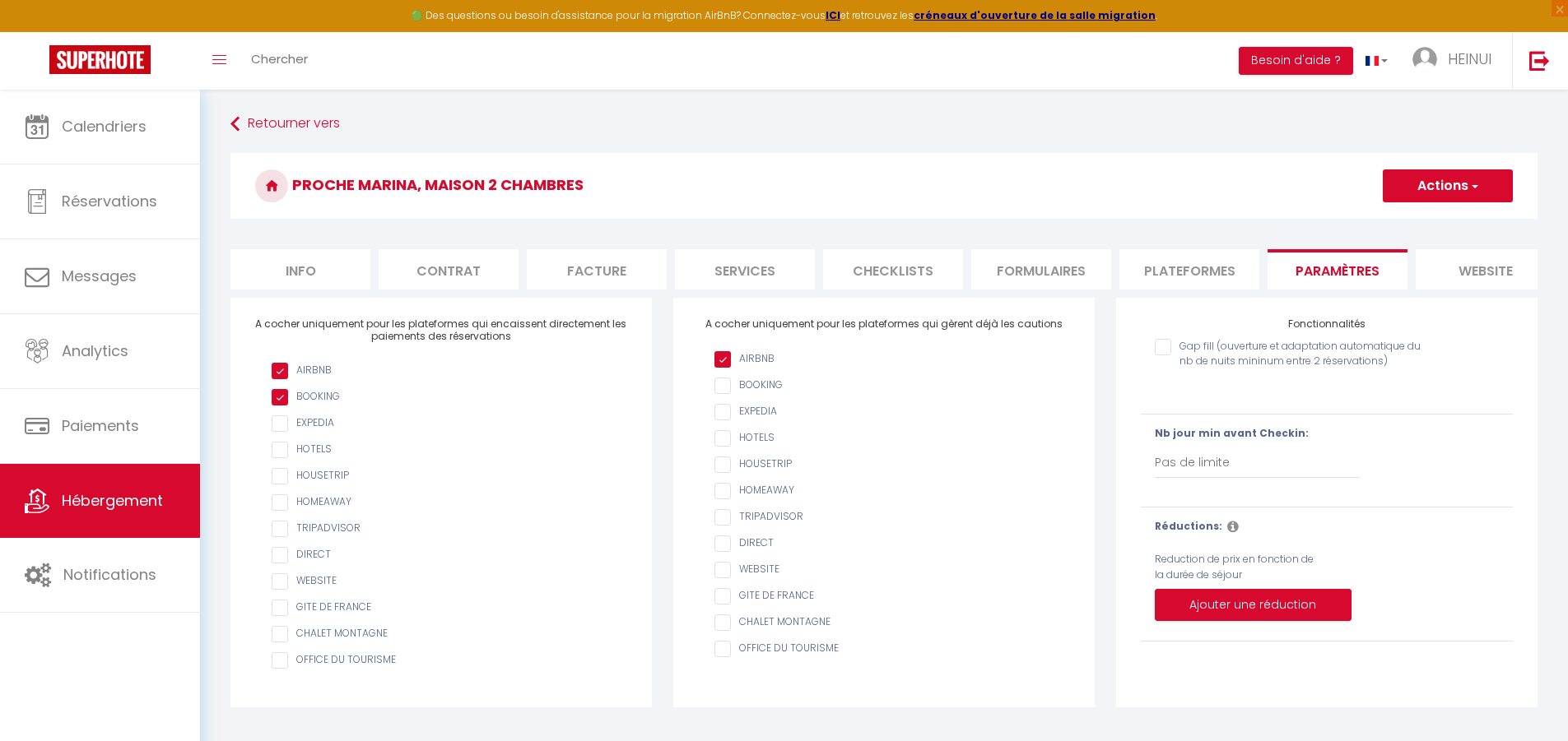
click at [787, 273] on li "Plateformes" at bounding box center [1189, 269] width 140 height 40
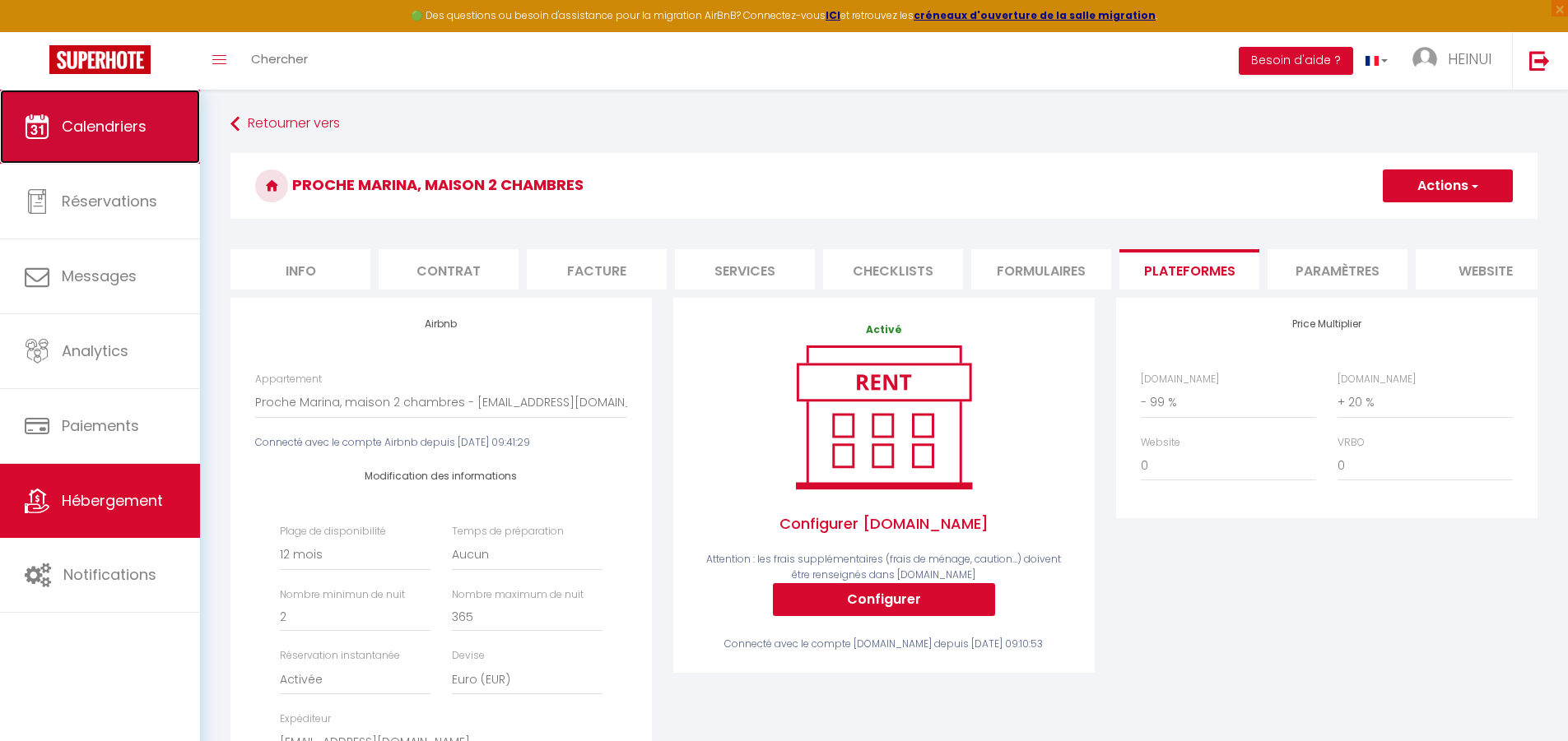
click at [83, 131] on span "Calendriers" at bounding box center [104, 126] width 85 height 21
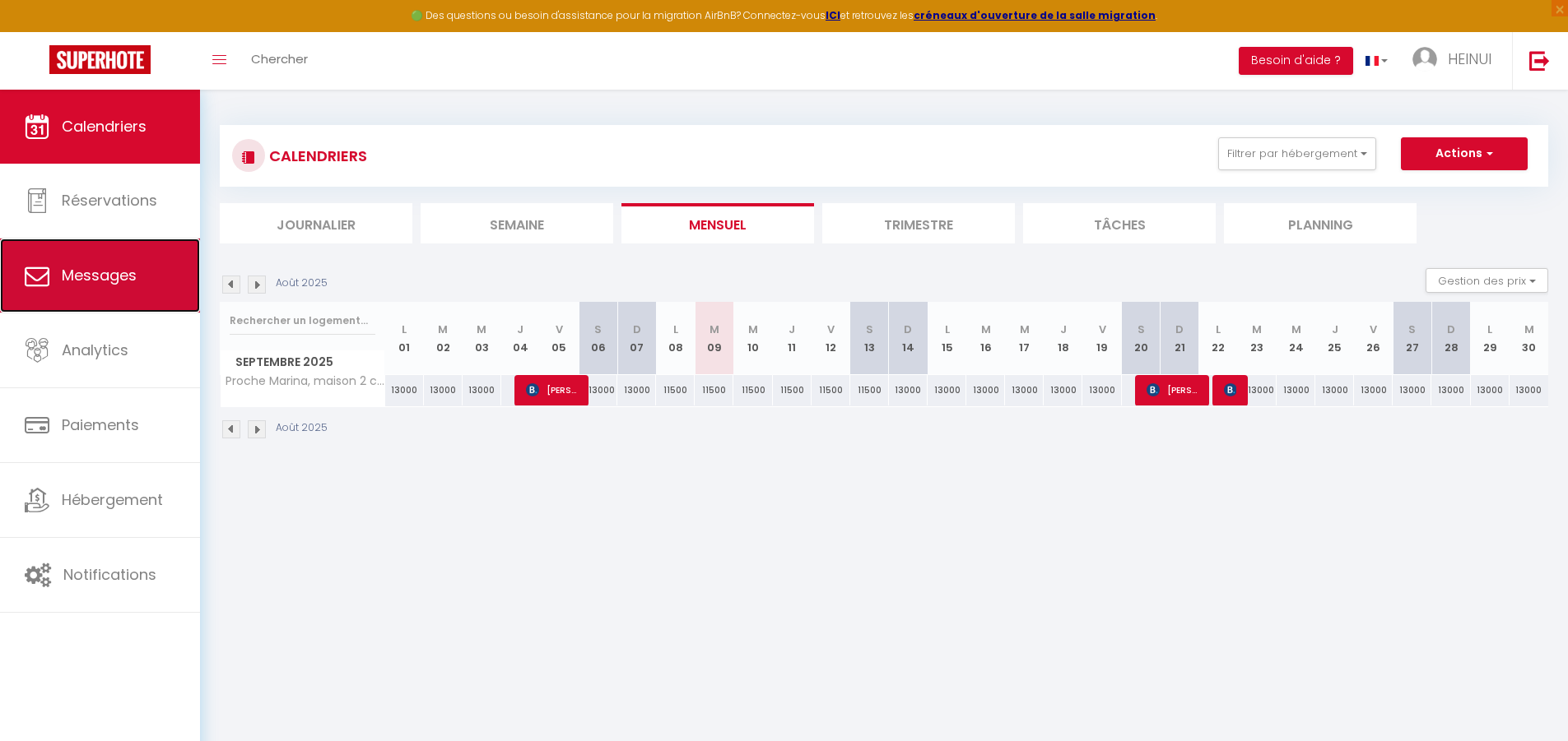
click at [90, 283] on span "Messages" at bounding box center [99, 275] width 75 height 21
select select "message"
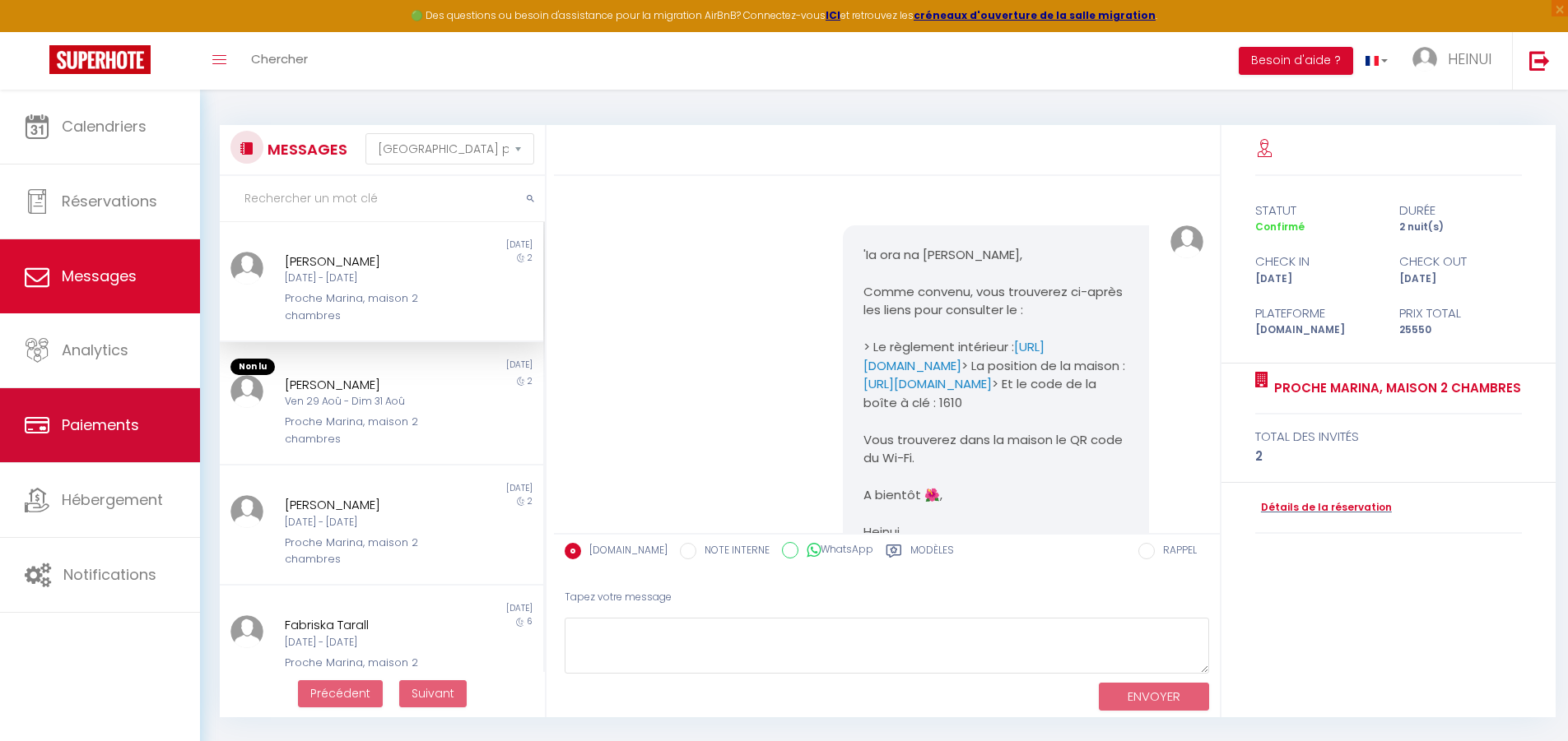
scroll to position [1428, 0]
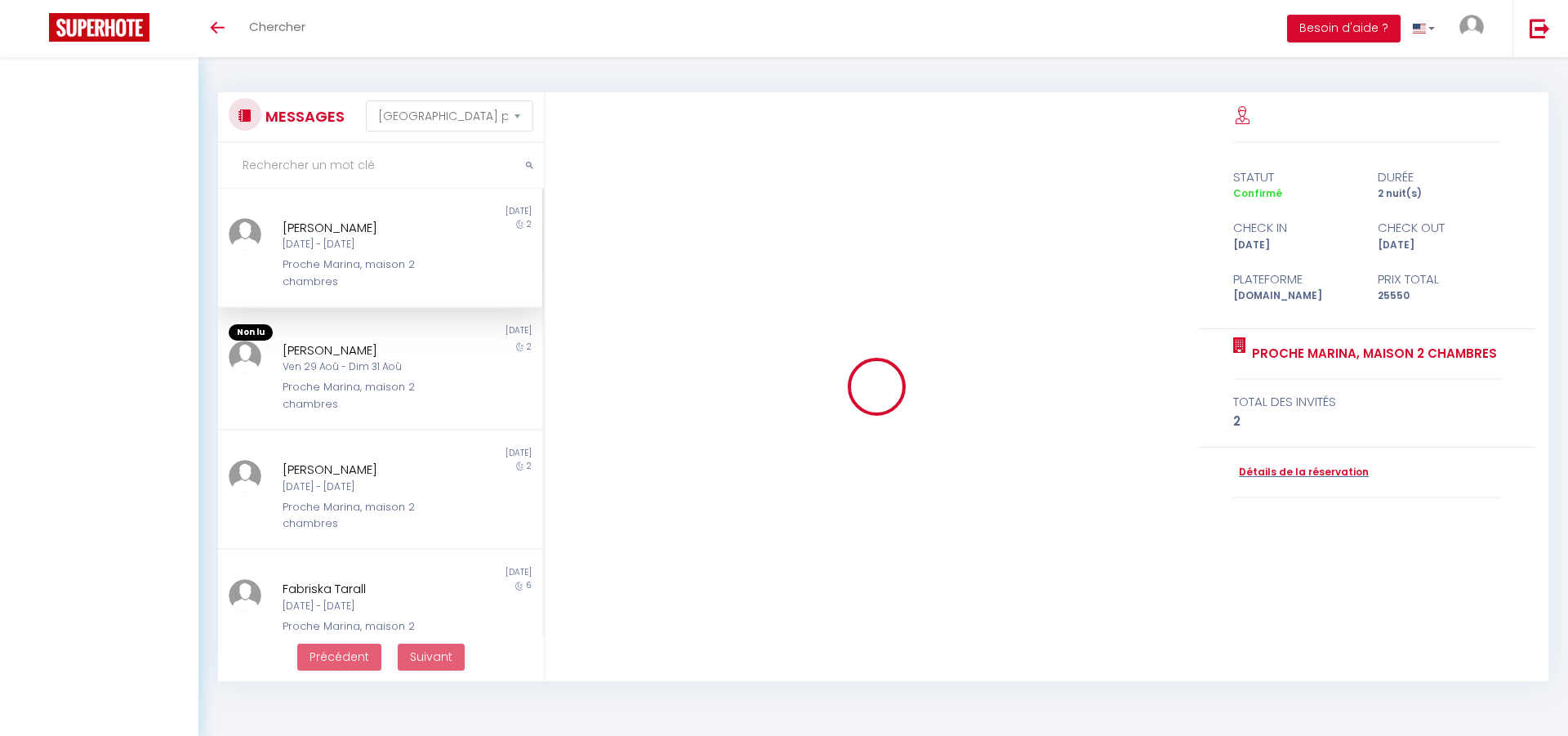
select select "message"
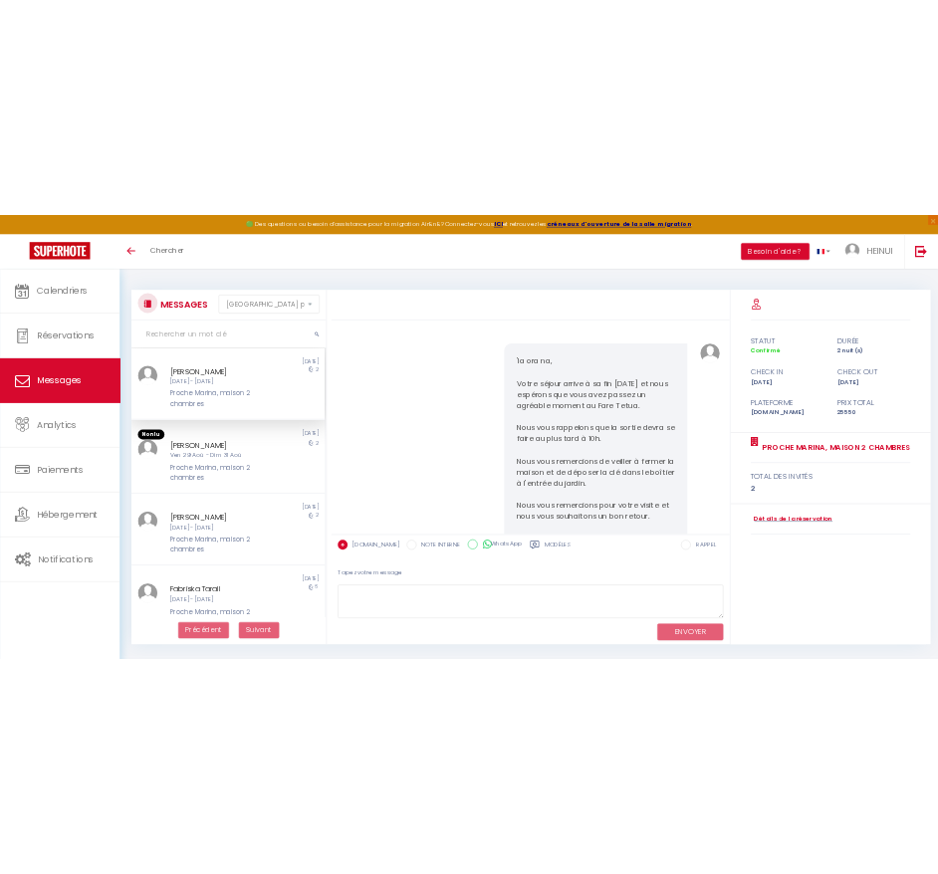
scroll to position [1728, 0]
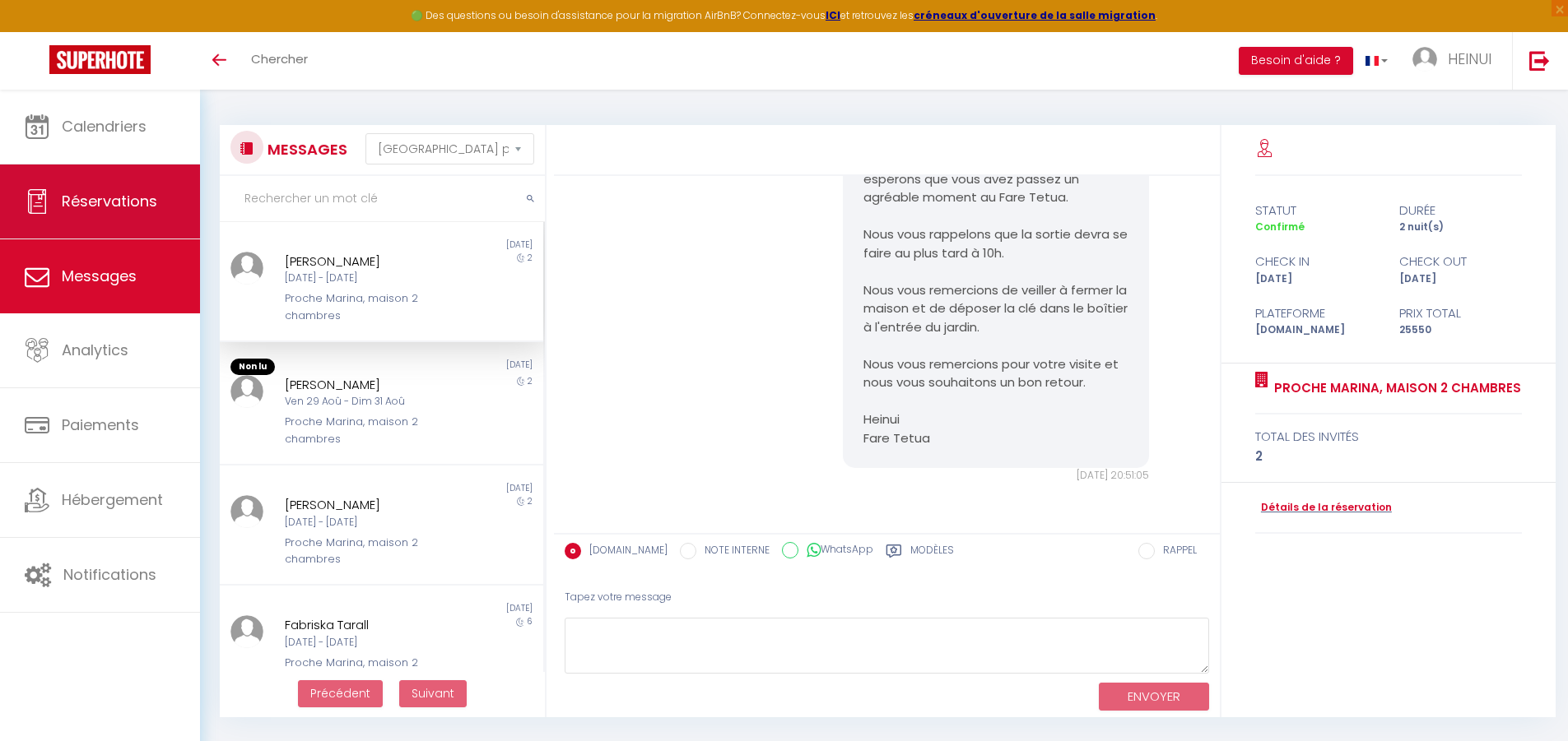
click at [94, 196] on span "Réservations" at bounding box center [109, 201] width 95 height 21
select select "not_cancelled"
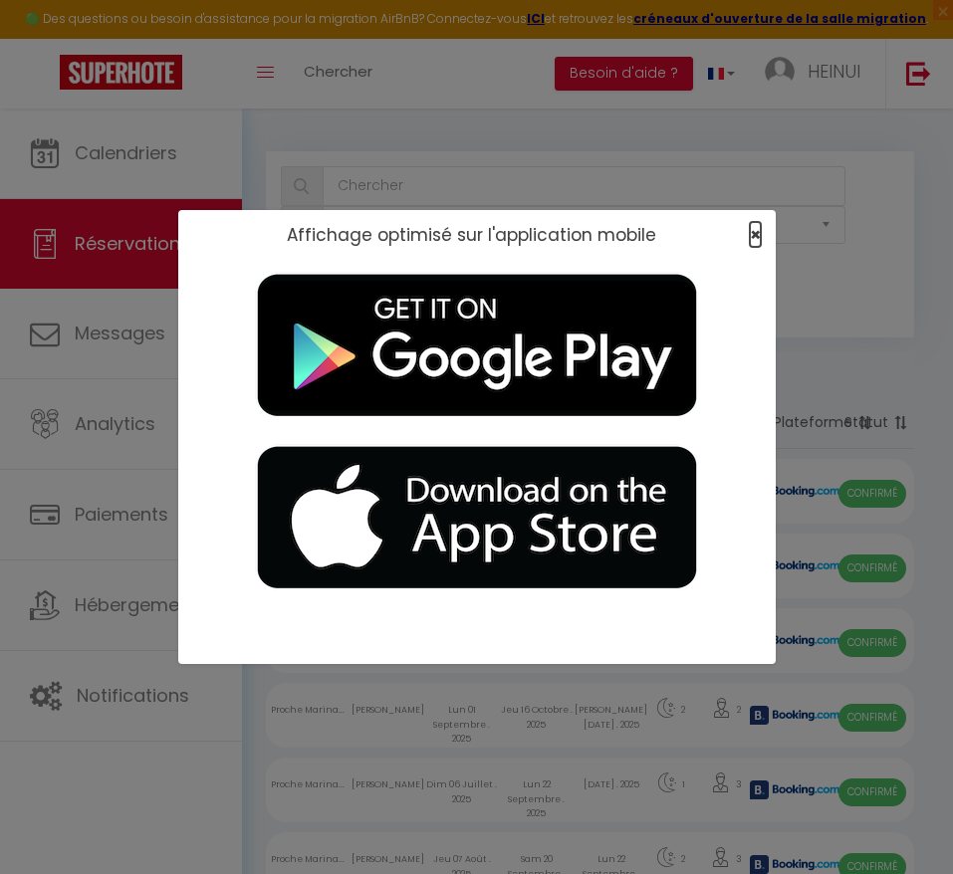
click at [756, 238] on span "×" at bounding box center [755, 234] width 11 height 25
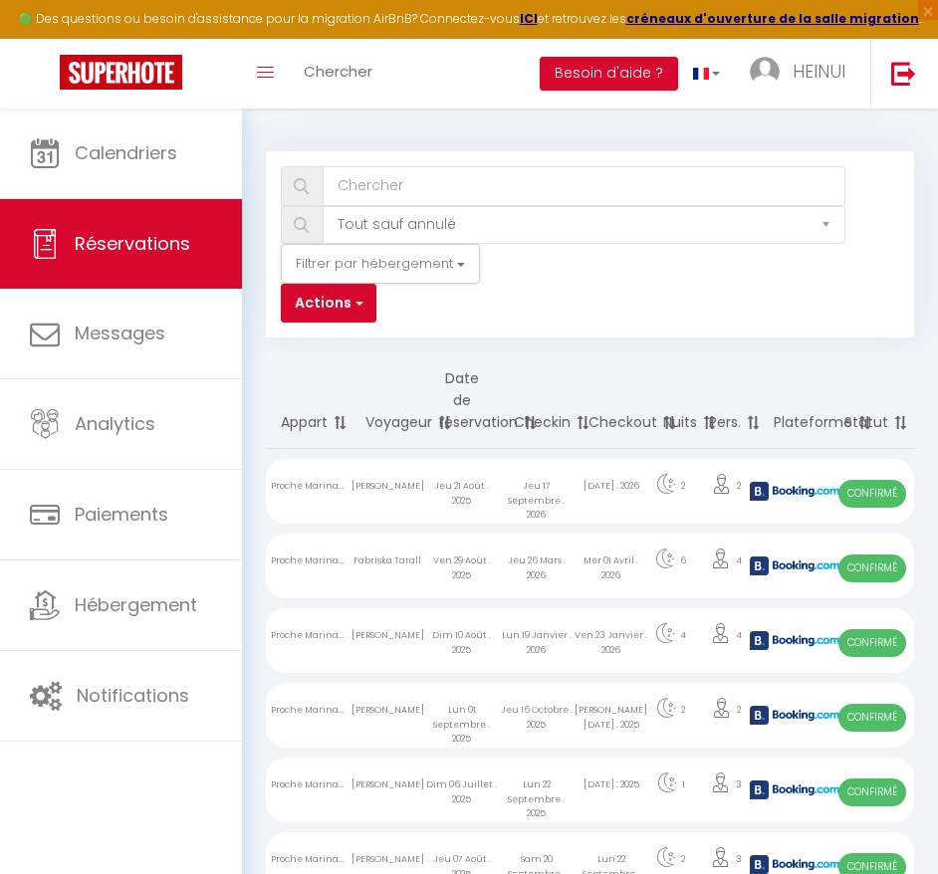
click at [559, 493] on div "Jeu 17 Septembre . 2026" at bounding box center [536, 491] width 75 height 65
select select "OK"
select select "KO"
select select "0"
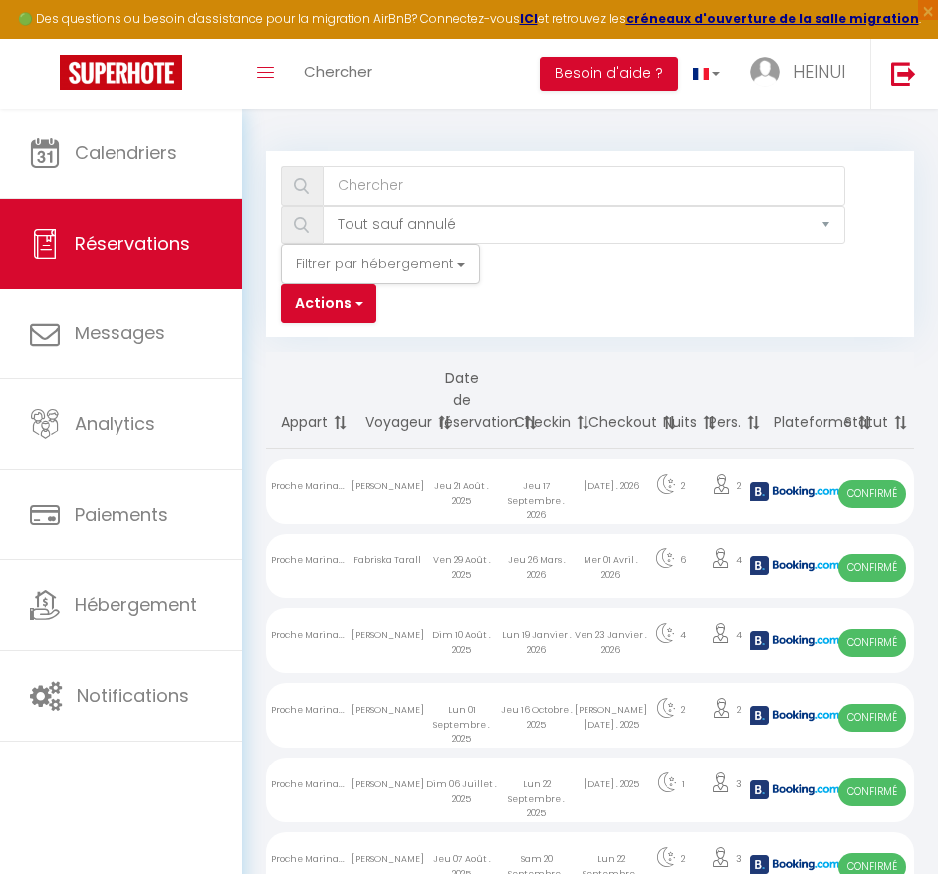
select select "1"
select select
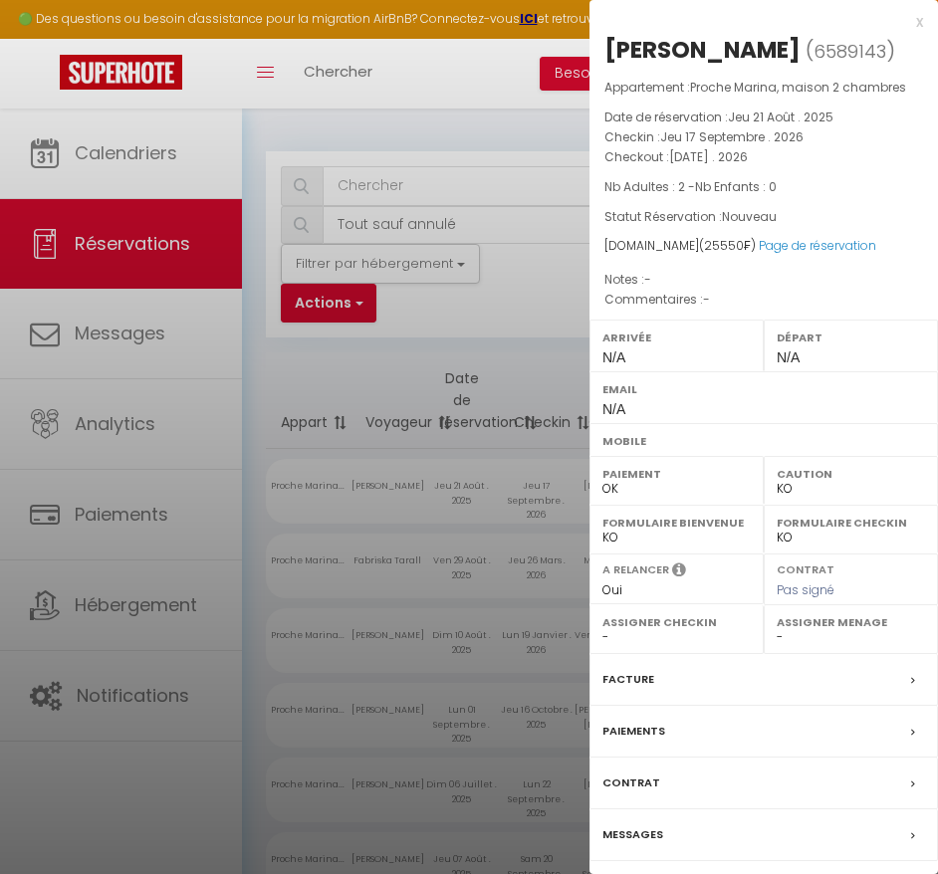
click at [375, 357] on div at bounding box center [469, 437] width 938 height 874
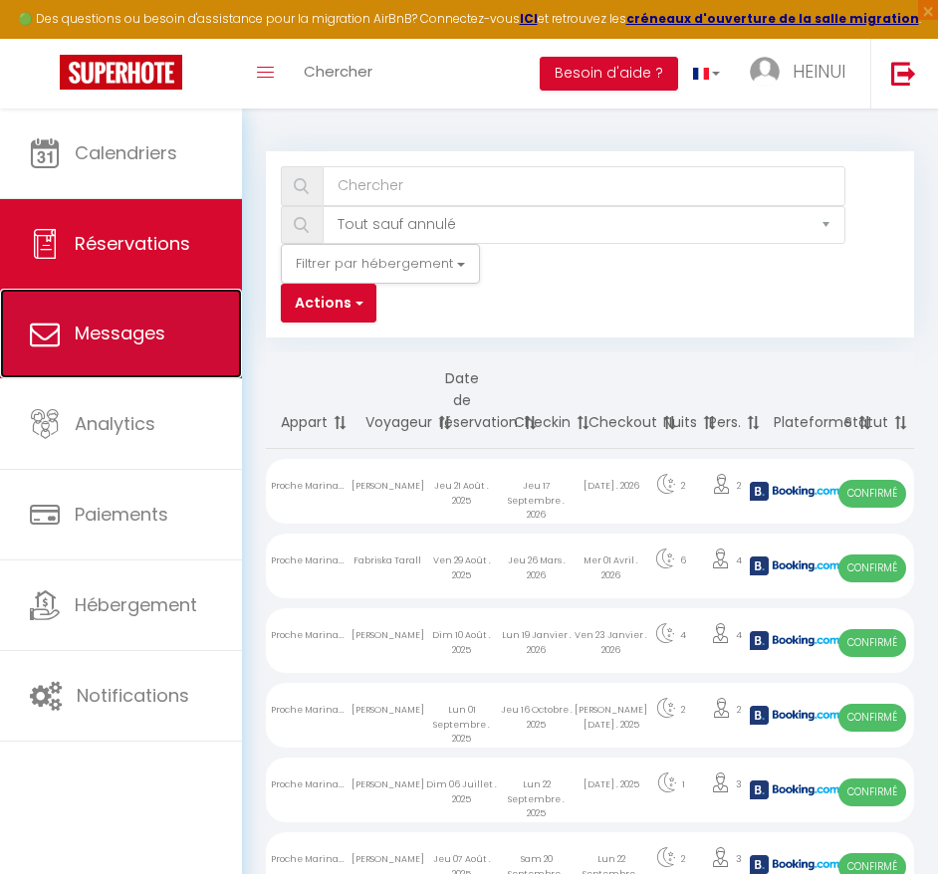
click at [75, 332] on span "Messages" at bounding box center [120, 333] width 91 height 25
select select "message"
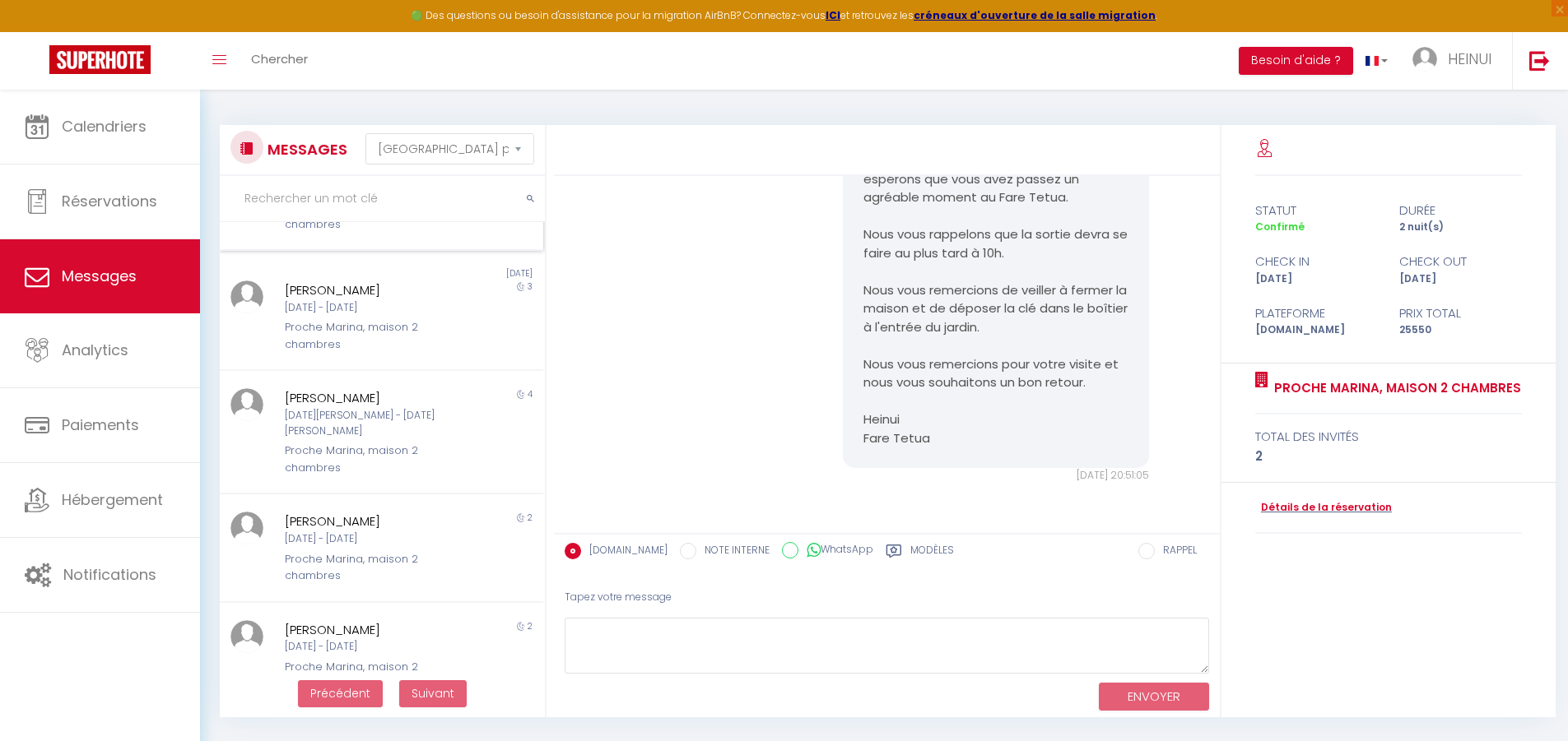
scroll to position [658, 0]
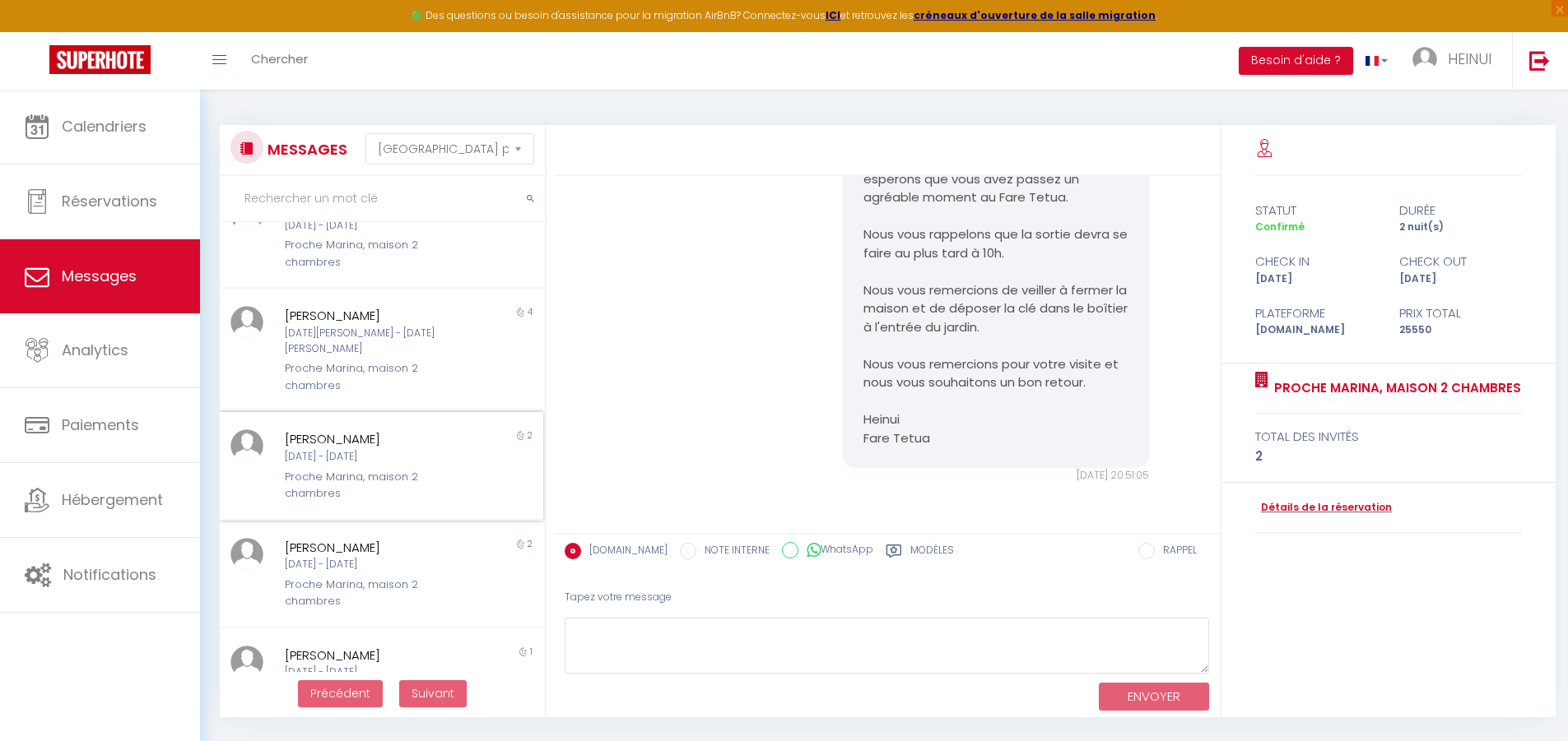
click at [388, 469] on div "Proche Marina, maison 2 chambres" at bounding box center [368, 486] width 167 height 34
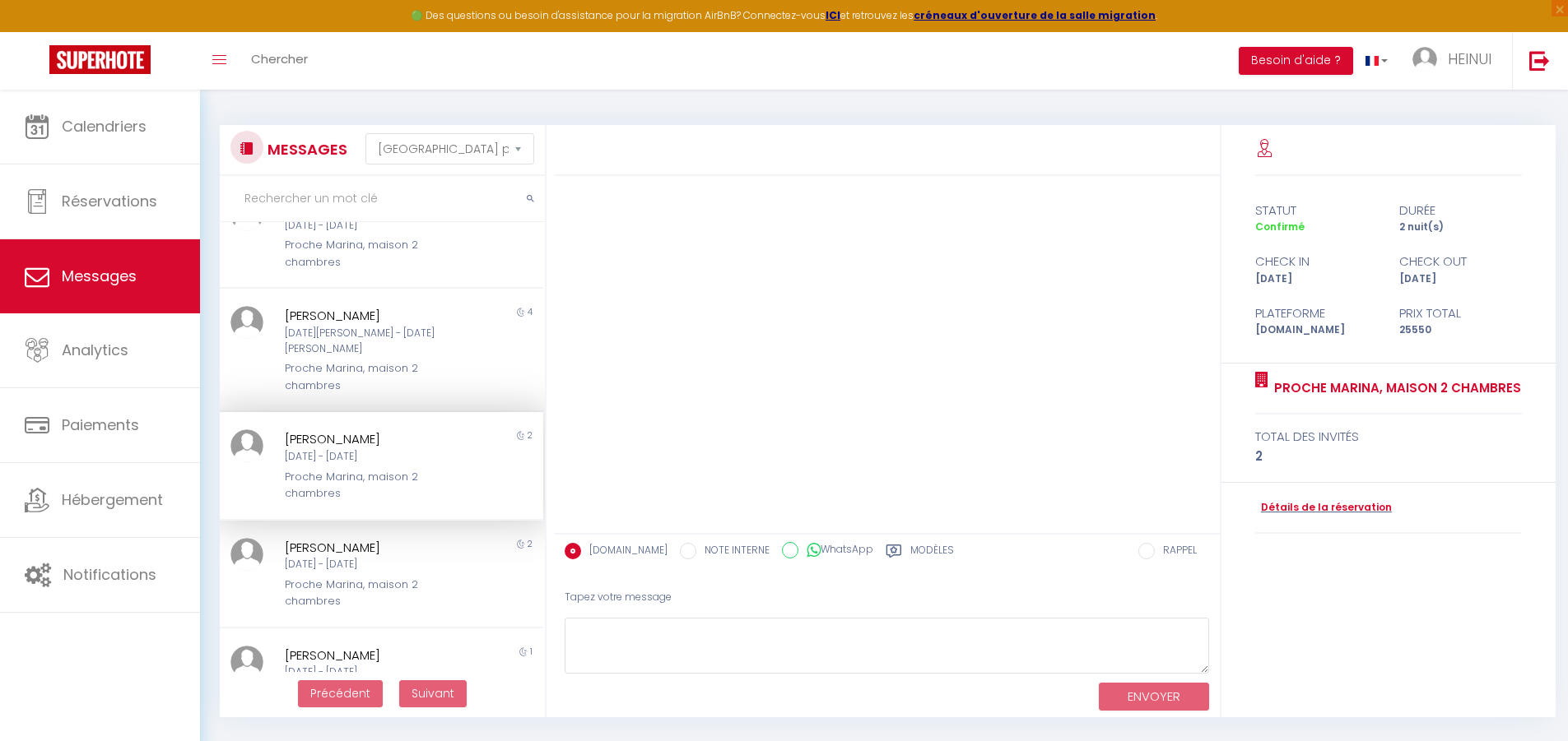
click at [409, 449] on div "Jeu 17 Sep - Sam 19 Sep" at bounding box center [368, 457] width 167 height 16
click at [449, 463] on div "CHRISTEL PARISOT Jeu 17 Sep - Sam 19 Sep Proche Marina, maison 2 chambres" at bounding box center [368, 466] width 188 height 73
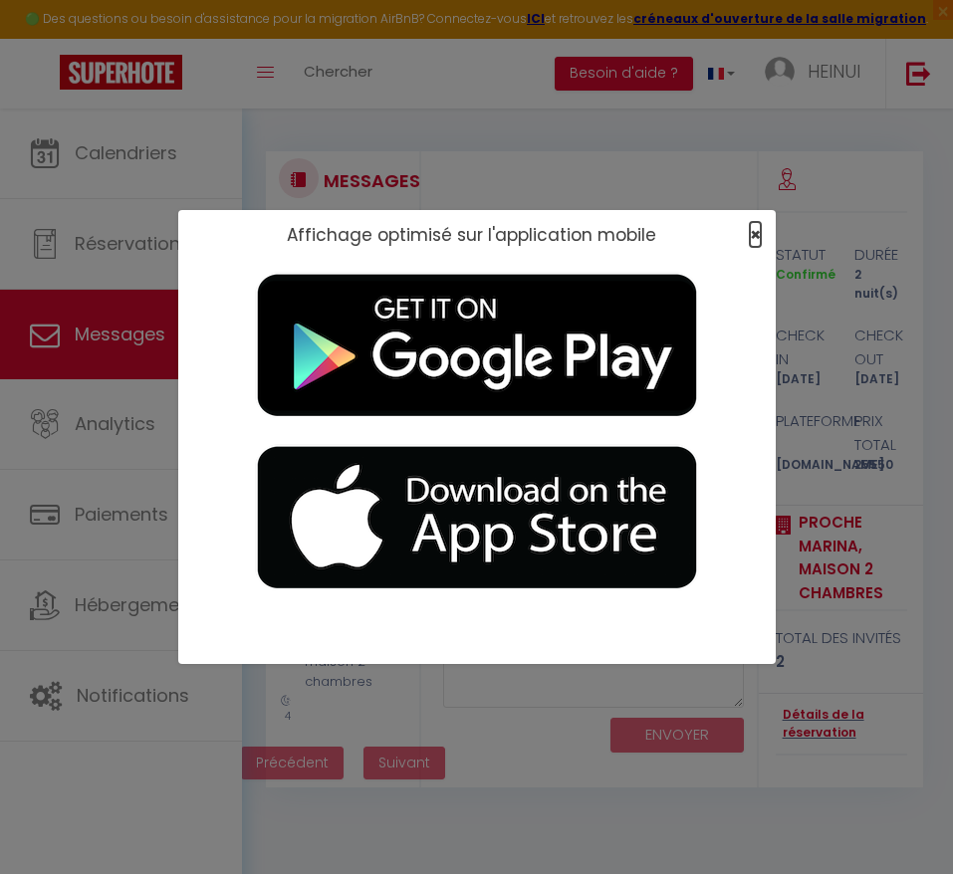
click at [755, 235] on span "×" at bounding box center [755, 234] width 11 height 25
